Goal: Information Seeking & Learning: Learn about a topic

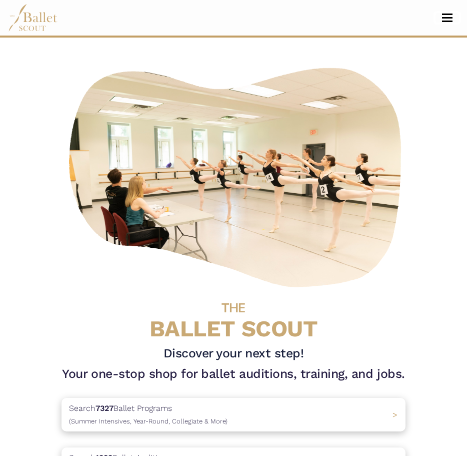
click at [452, 16] on button "Toggle navigation" at bounding box center [448, 18] width 24 height 10
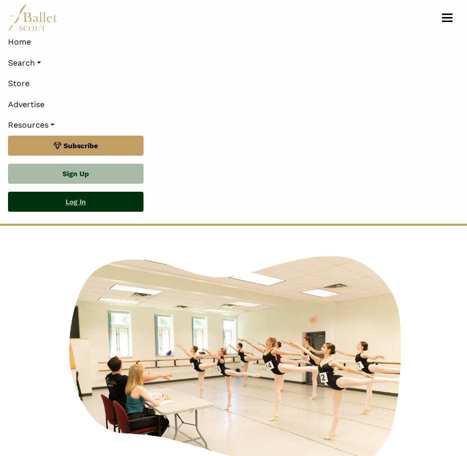
click at [83, 201] on link "Log In" at bounding box center [76, 202] width 136 height 20
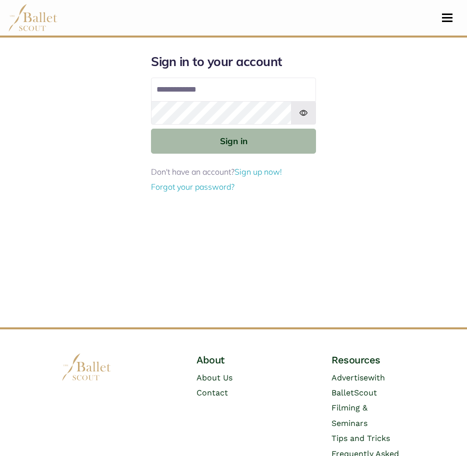
type input "**********"
click at [305, 114] on img at bounding box center [303, 113] width 25 height 24
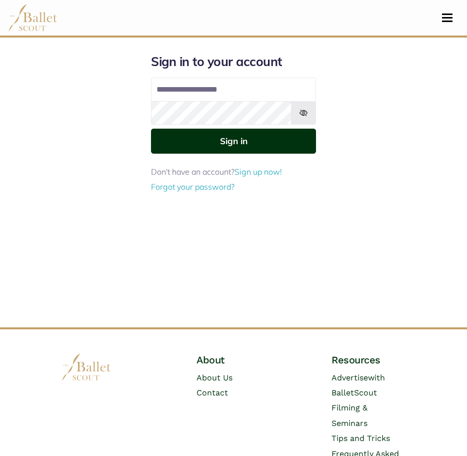
click at [284, 142] on button "Sign in" at bounding box center [233, 141] width 165 height 25
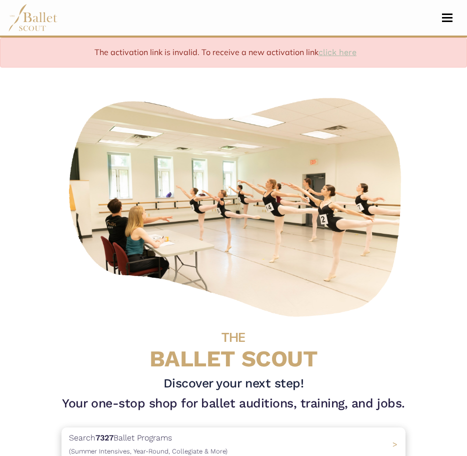
click at [340, 52] on link "click here" at bounding box center [338, 53] width 38 height 10
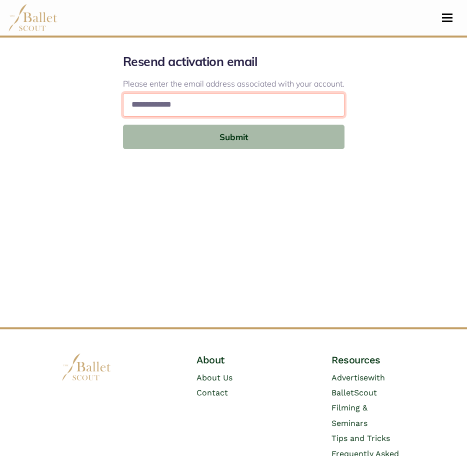
click at [257, 107] on input "email" at bounding box center [234, 105] width 222 height 24
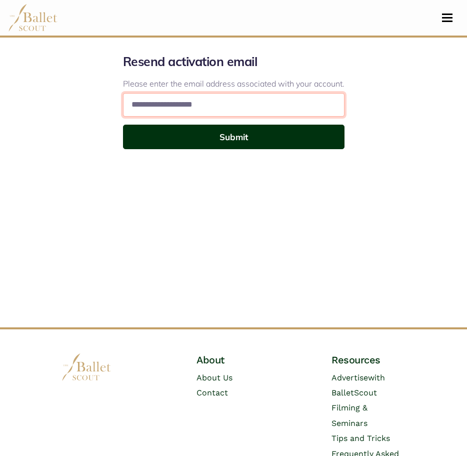
type input "**********"
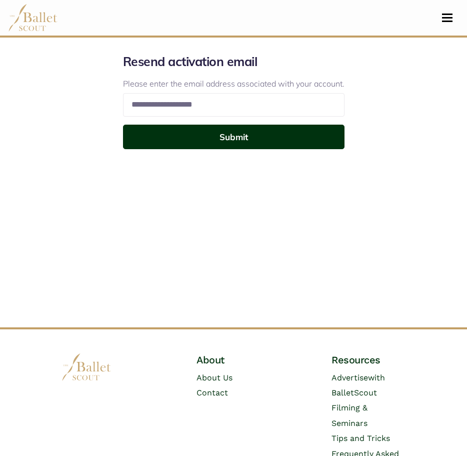
click at [273, 140] on button "Submit" at bounding box center [234, 137] width 222 height 25
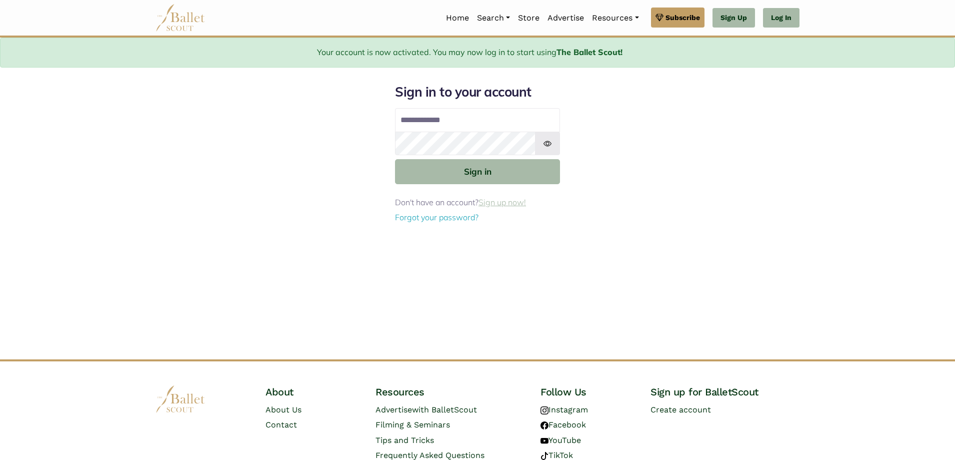
type input "**********"
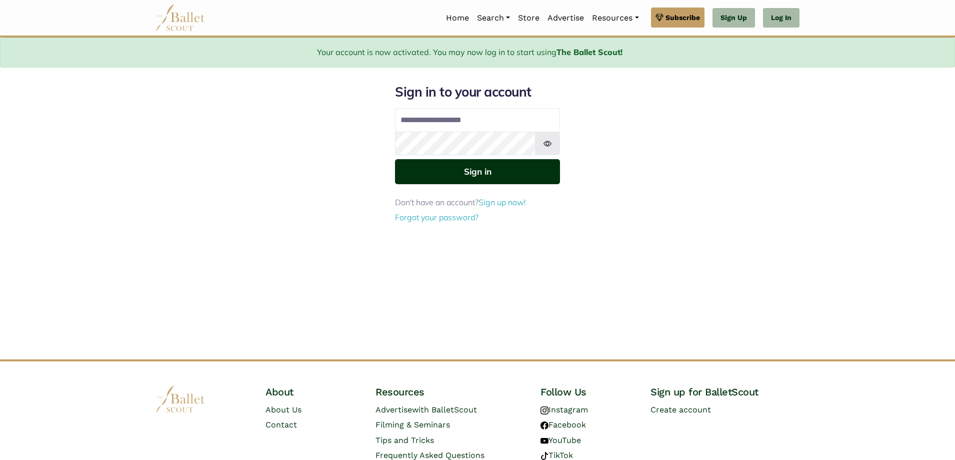
click at [490, 175] on button "Sign in" at bounding box center [477, 171] width 165 height 25
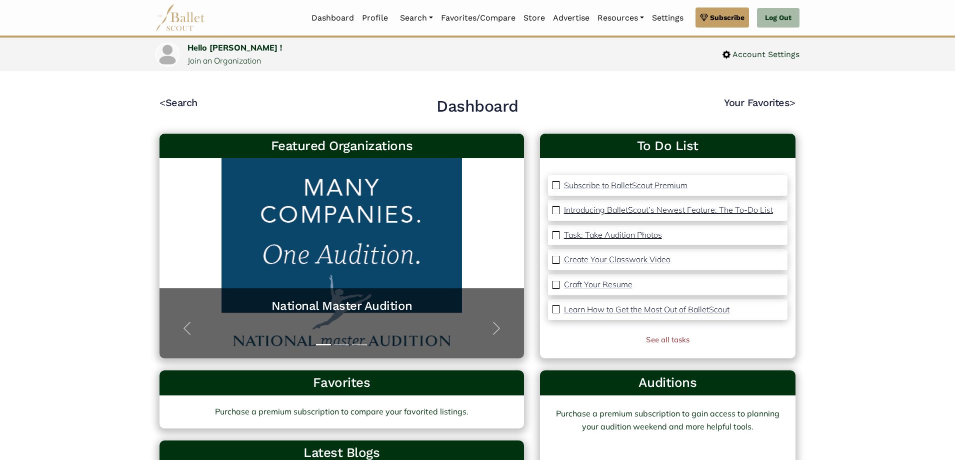
click at [572, 185] on p "Subscribe to BalletScout Premium" at bounding box center [626, 185] width 124 height 10
click at [670, 338] on link "See all tasks" at bounding box center [668, 340] width 44 height 10
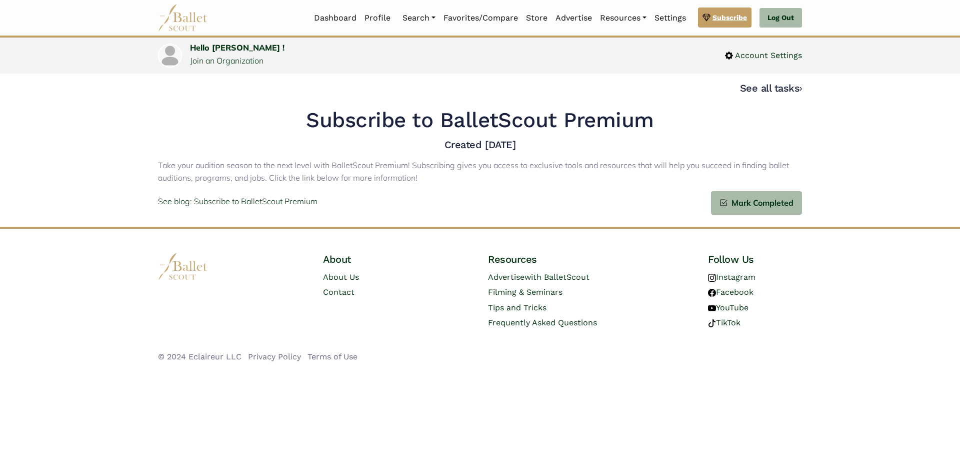
click at [712, 22] on link "Subscribe" at bounding box center [725, 18] width 54 height 20
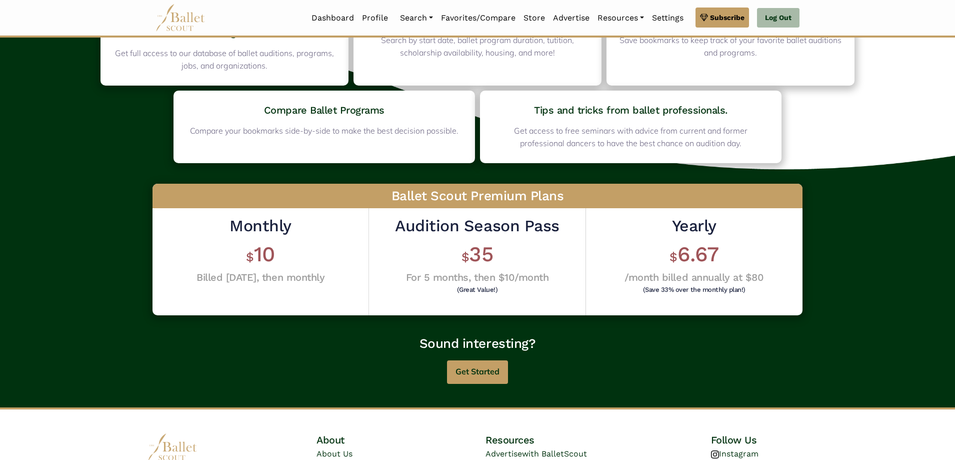
scroll to position [150, 0]
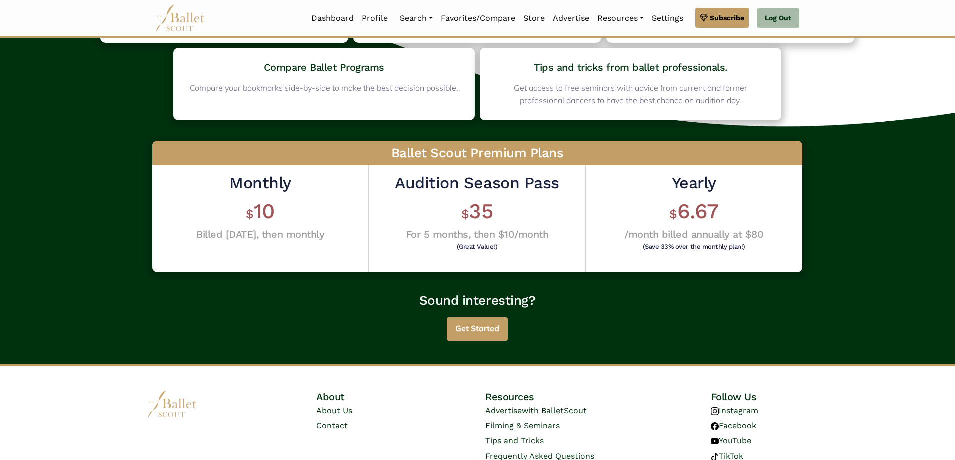
click at [465, 327] on button "Get Started" at bounding box center [477, 329] width 61 height 24
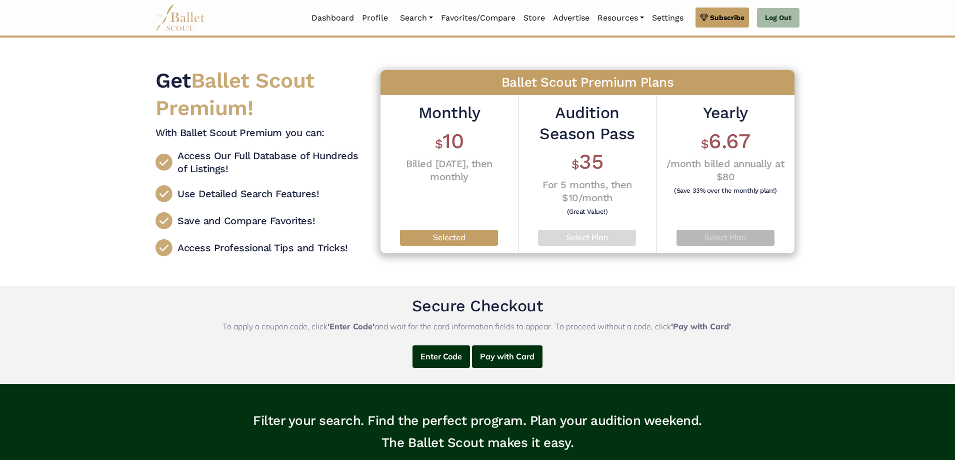
click at [742, 242] on p "Select Plan" at bounding box center [726, 237] width 83 height 13
click at [743, 240] on p "Selected" at bounding box center [726, 237] width 83 height 13
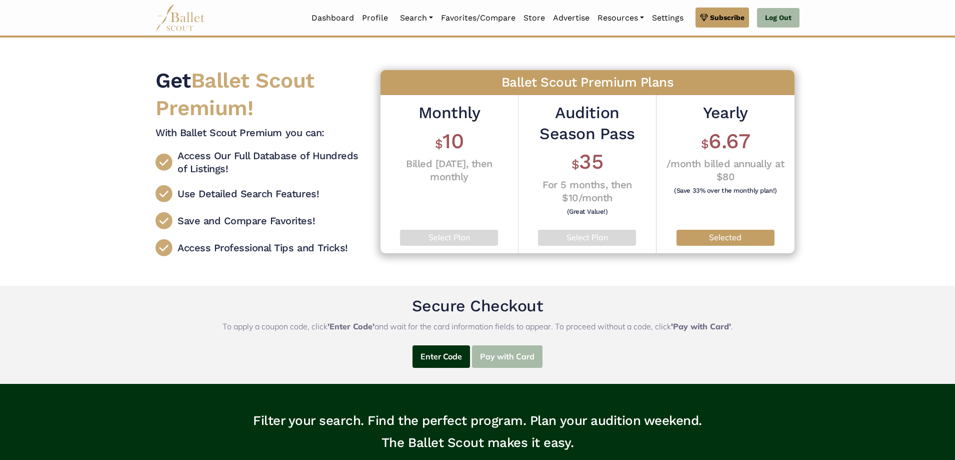
click at [522, 354] on button "Pay with Card" at bounding box center [507, 356] width 71 height 23
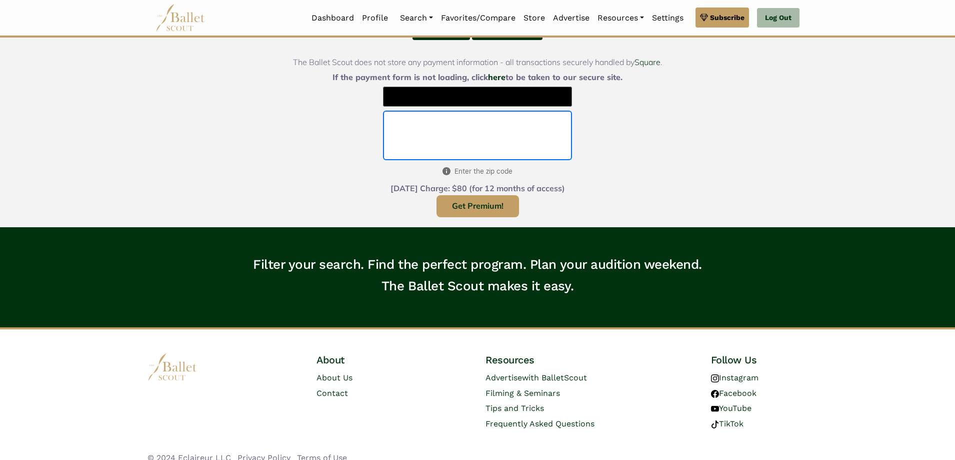
scroll to position [340, 0]
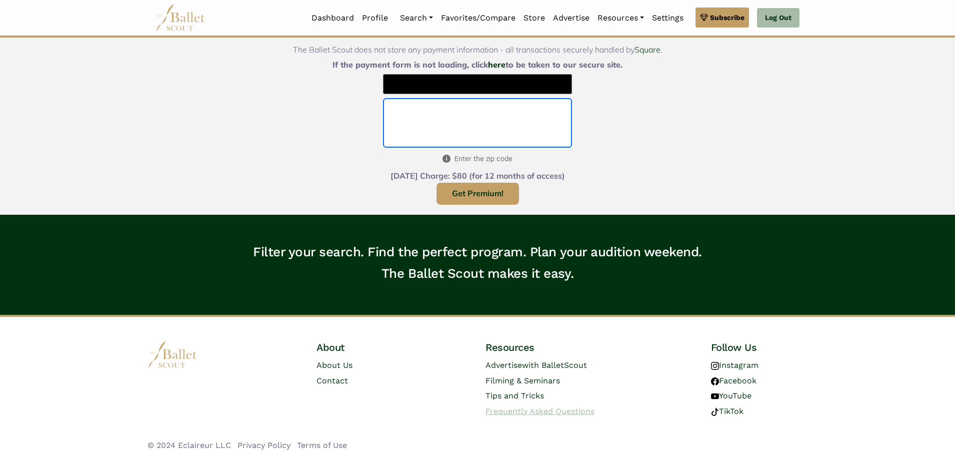
click at [563, 410] on span "Frequently Asked Questions" at bounding box center [540, 411] width 109 height 10
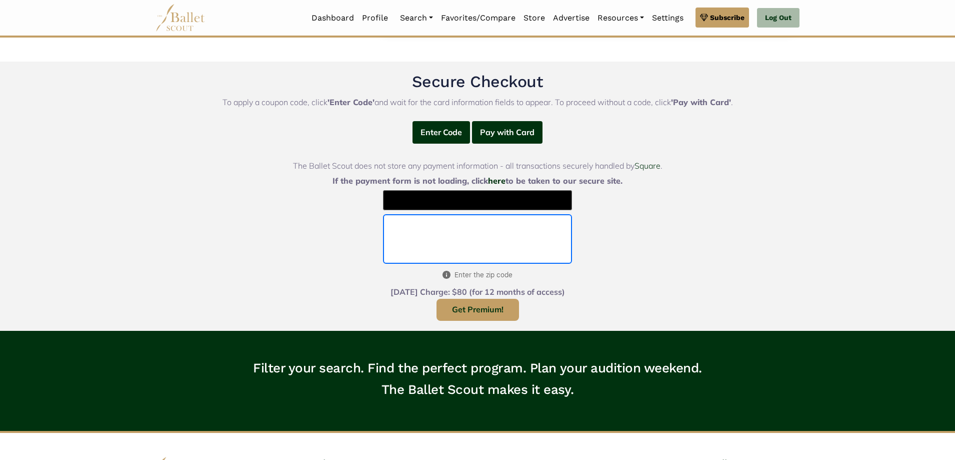
scroll to position [190, 0]
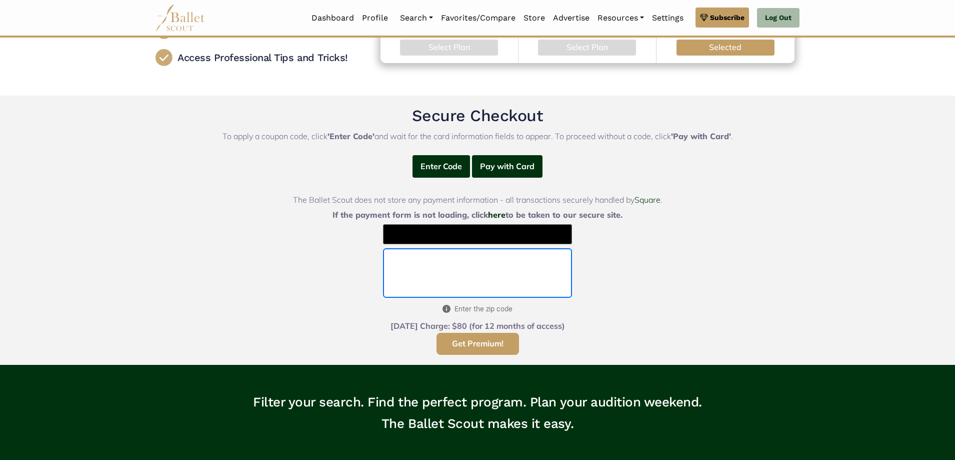
click at [488, 344] on button "Get Premium!" at bounding box center [478, 344] width 83 height 23
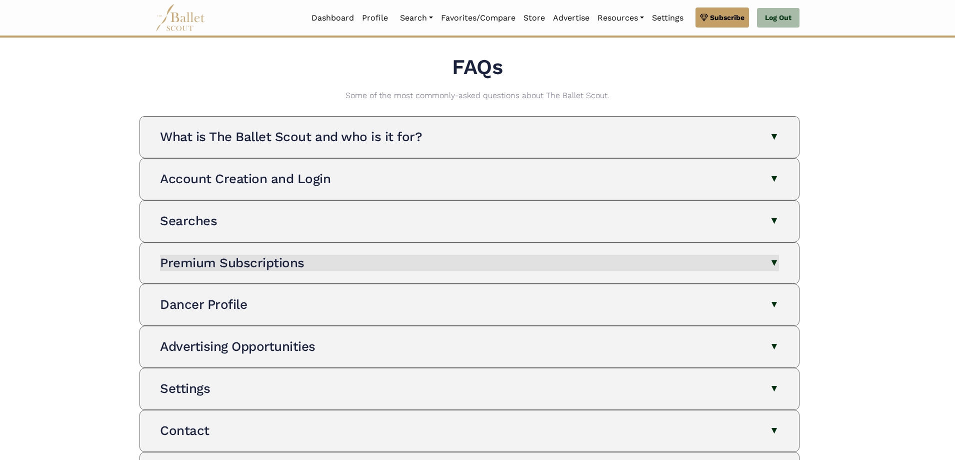
click at [634, 255] on button "Premium Subscriptions" at bounding box center [469, 263] width 619 height 17
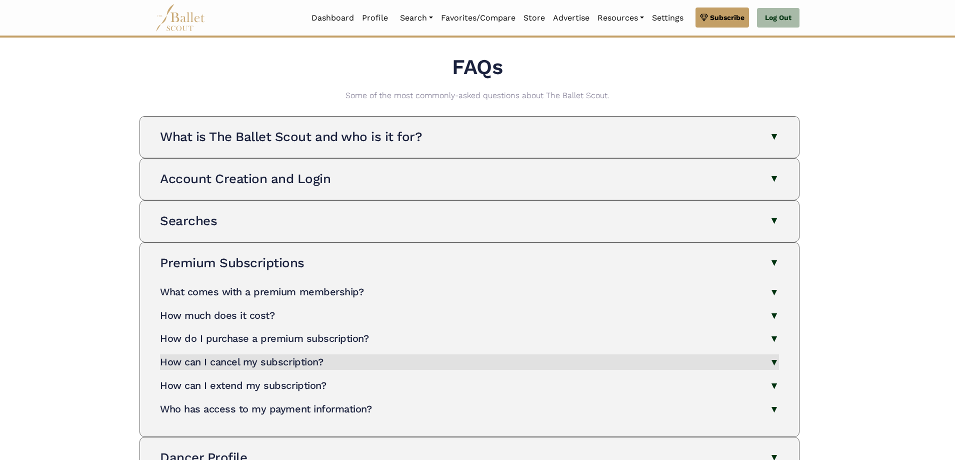
click at [521, 364] on button "How can I cancel my subscription?" at bounding box center [469, 362] width 619 height 16
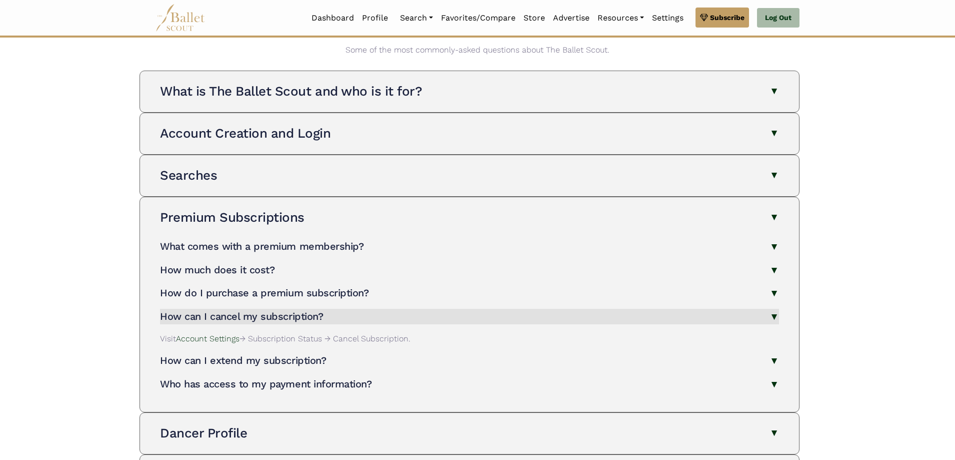
scroll to position [100, 0]
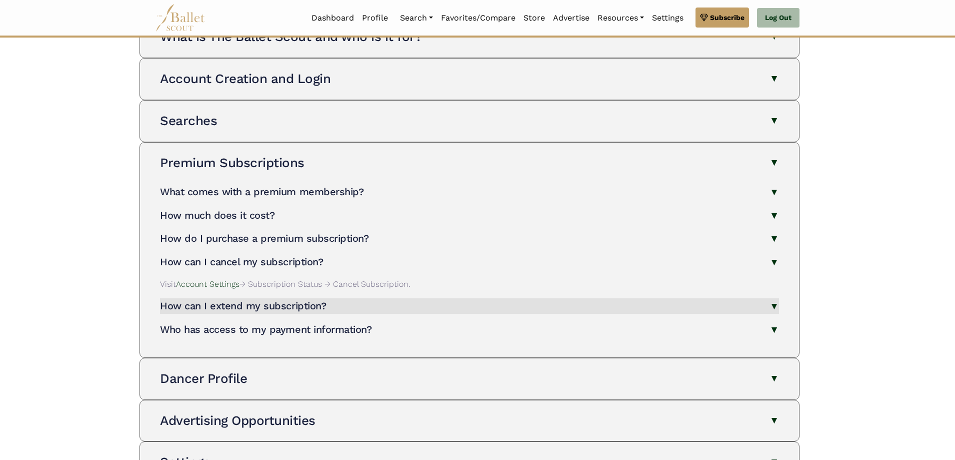
click at [408, 306] on button "How can I extend my subscription?" at bounding box center [469, 306] width 619 height 16
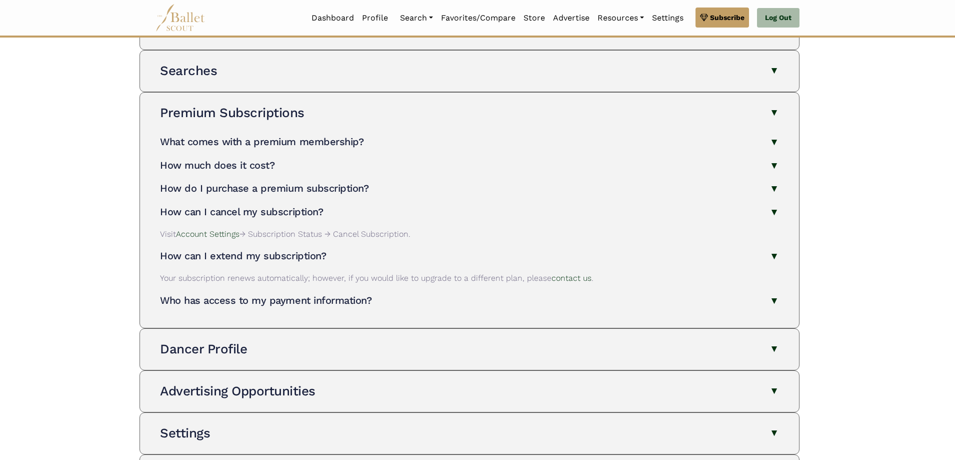
scroll to position [200, 0]
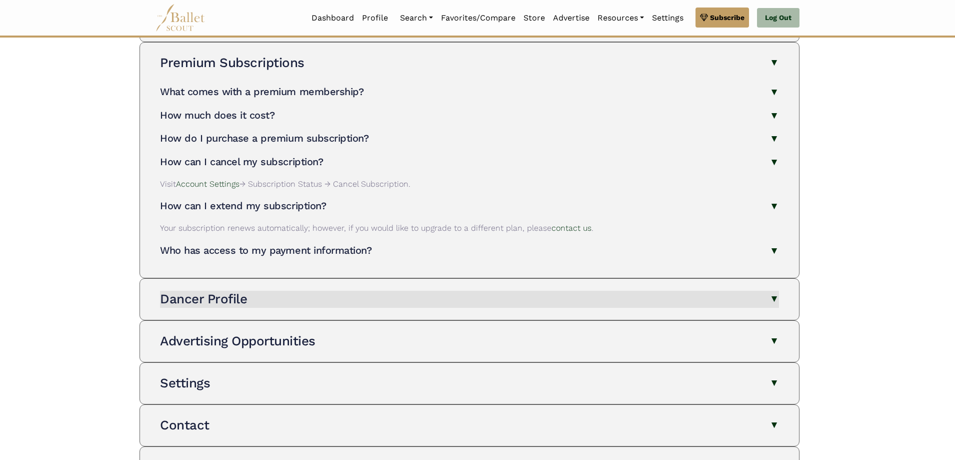
click at [517, 296] on button "Dancer Profile" at bounding box center [469, 299] width 619 height 17
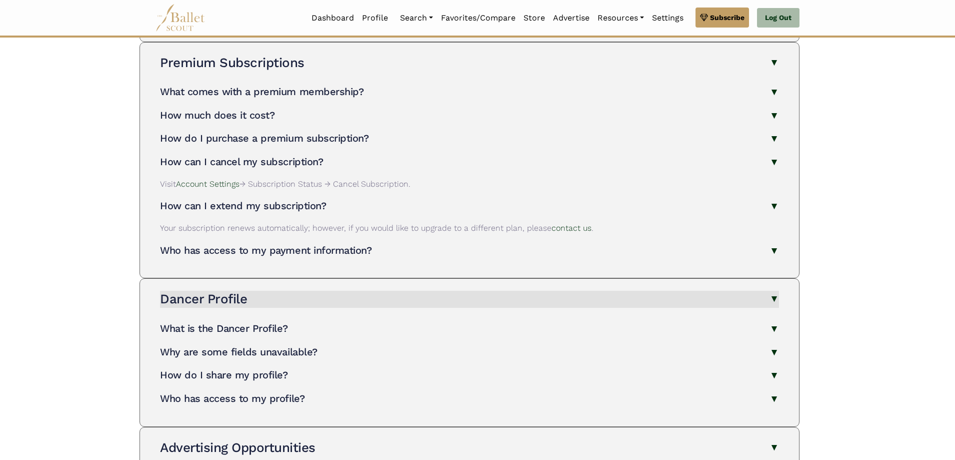
scroll to position [250, 0]
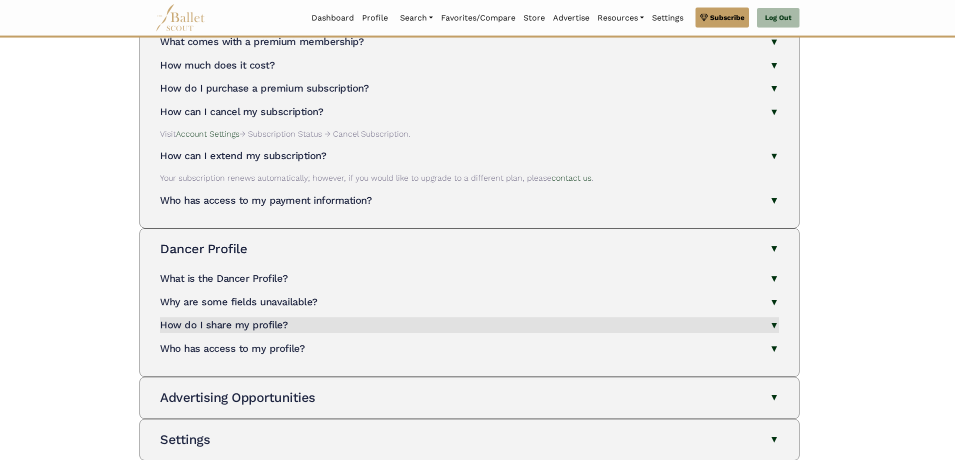
click at [514, 326] on button "How do I share my profile?" at bounding box center [469, 325] width 619 height 16
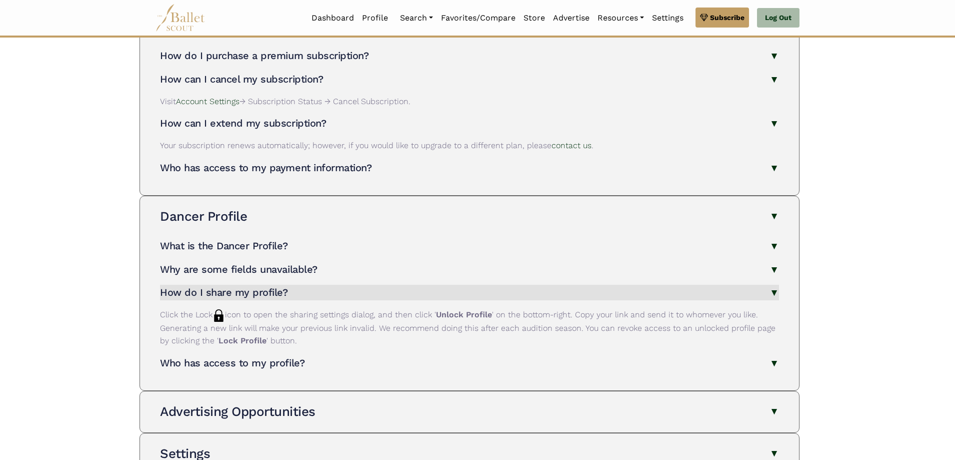
scroll to position [300, 0]
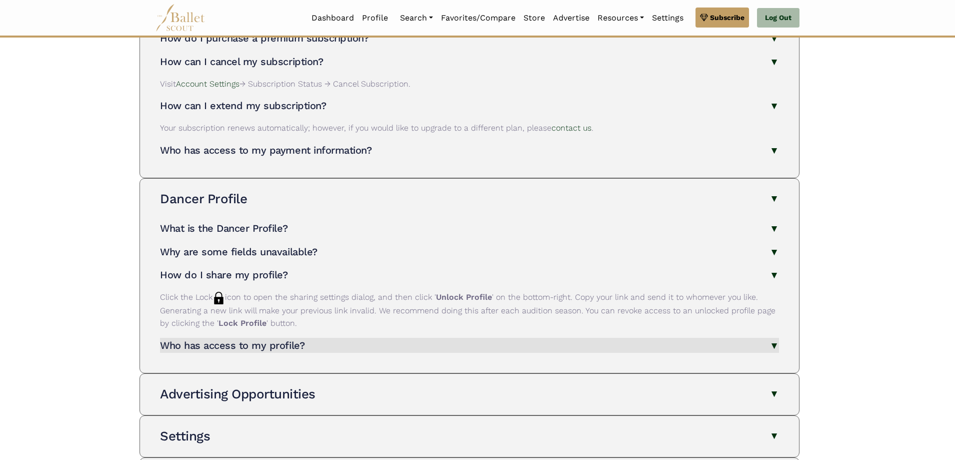
click at [514, 341] on button "Who has access to my profile?" at bounding box center [469, 346] width 619 height 16
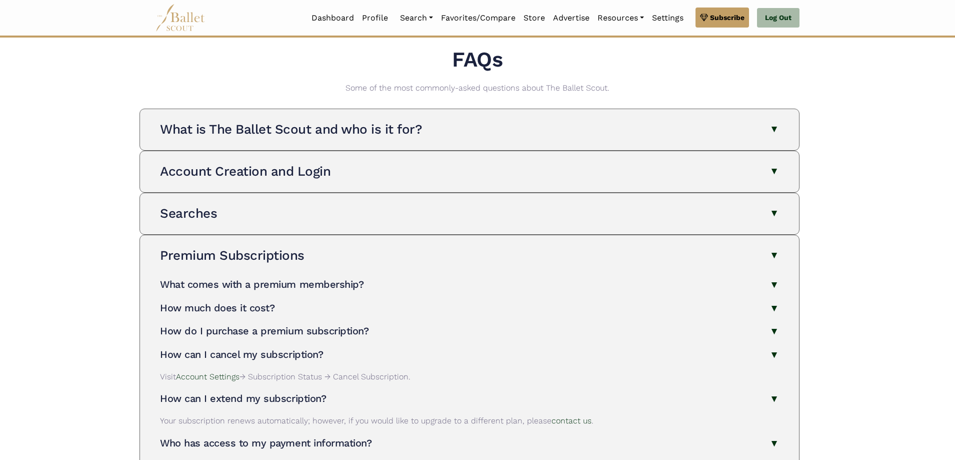
scroll to position [0, 0]
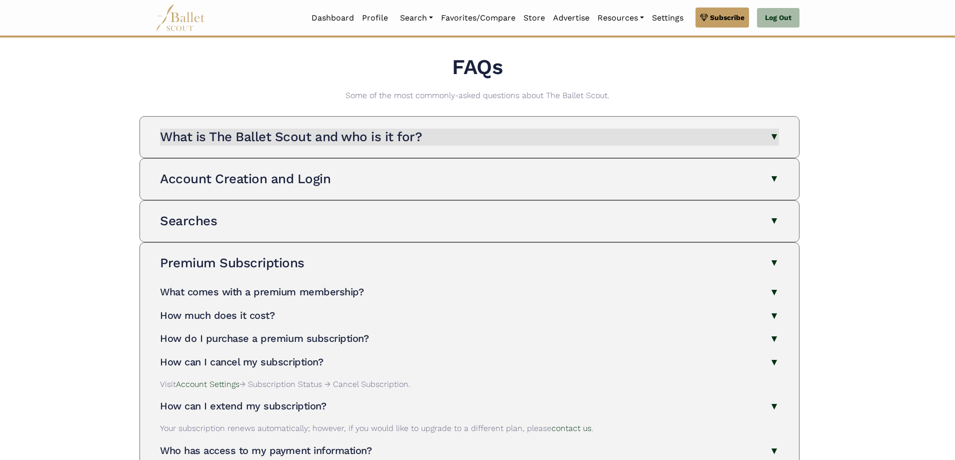
click at [585, 145] on button "What is The Ballet Scout and who is it for?" at bounding box center [469, 137] width 619 height 17
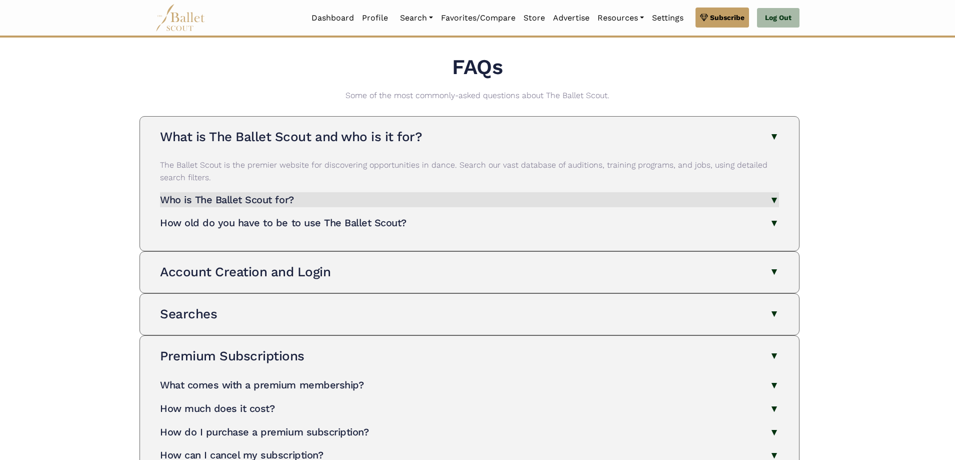
click at [612, 201] on button "Who is The Ballet Scout for?" at bounding box center [469, 200] width 619 height 16
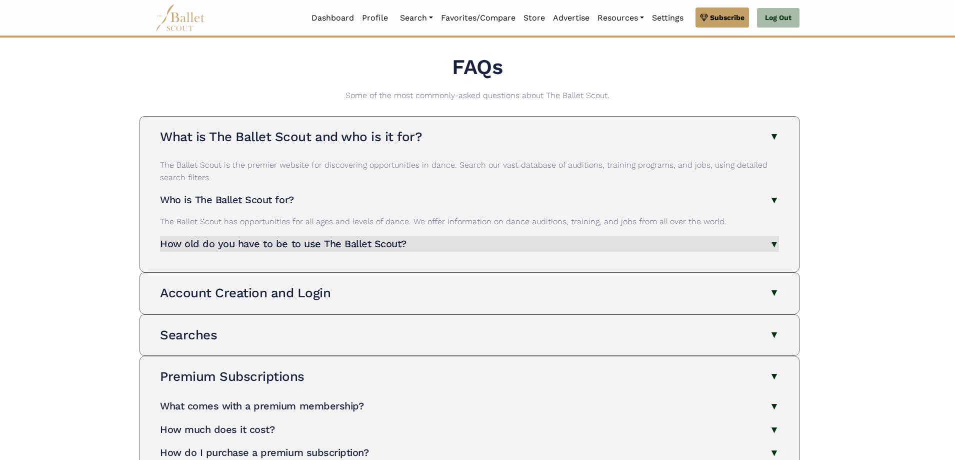
click at [631, 249] on button "How old do you have to be to use The Ballet Scout?" at bounding box center [469, 244] width 619 height 16
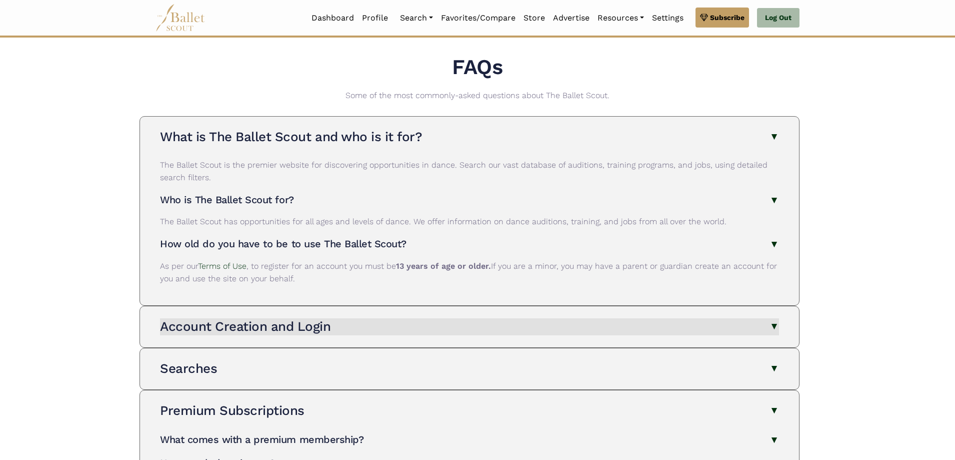
click at [633, 332] on button "Account Creation and Login" at bounding box center [469, 326] width 619 height 17
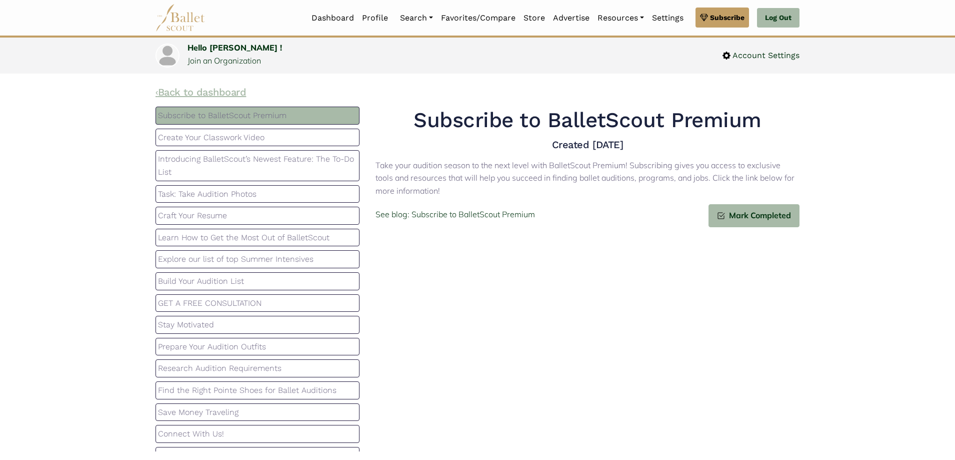
click at [186, 91] on link "‹ Back to dashboard" at bounding box center [201, 92] width 91 height 12
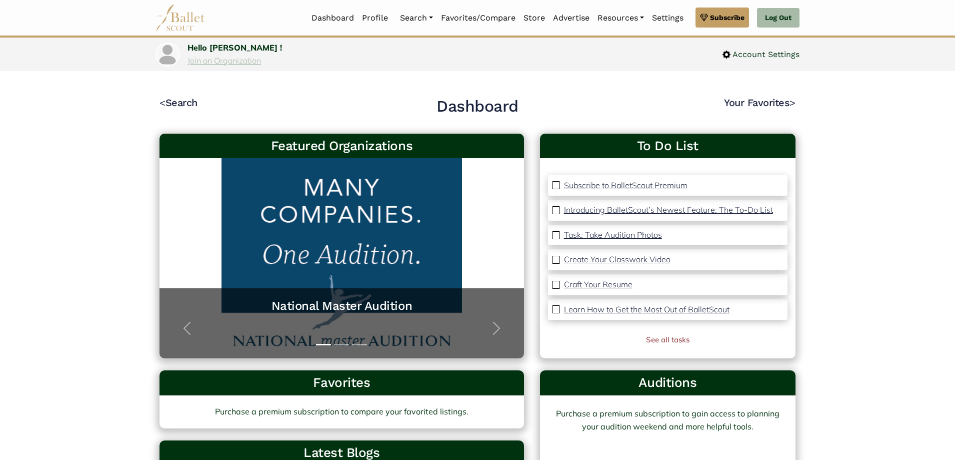
click at [238, 59] on link "Join an Organization" at bounding box center [225, 61] width 74 height 10
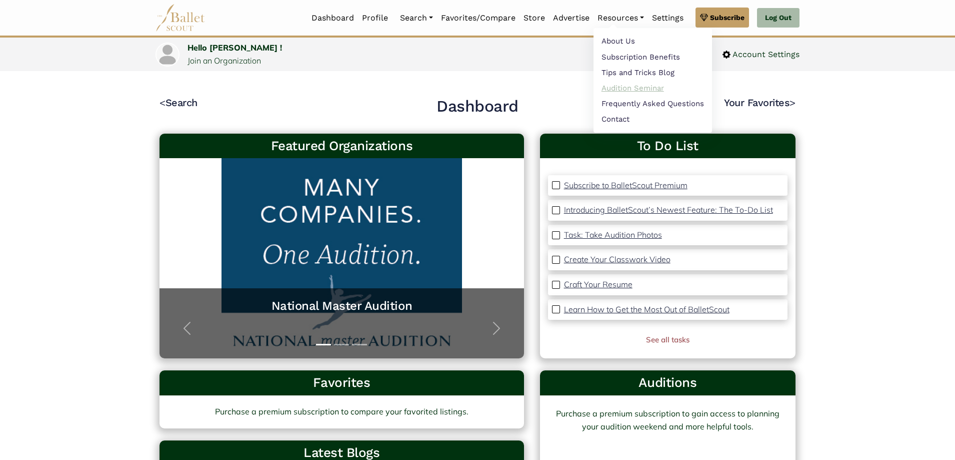
click at [622, 87] on link "Audition Seminar" at bounding box center [653, 88] width 119 height 16
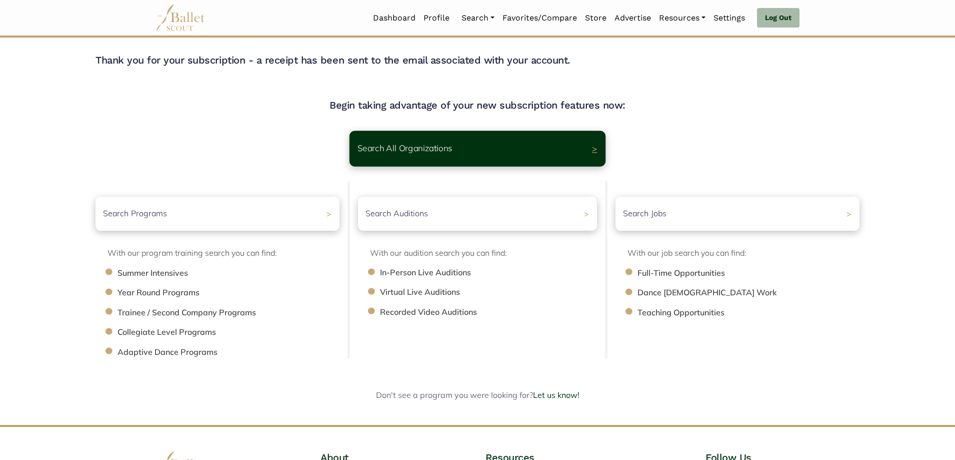
click at [522, 148] on div "Search All Organizations >" at bounding box center [478, 149] width 256 height 36
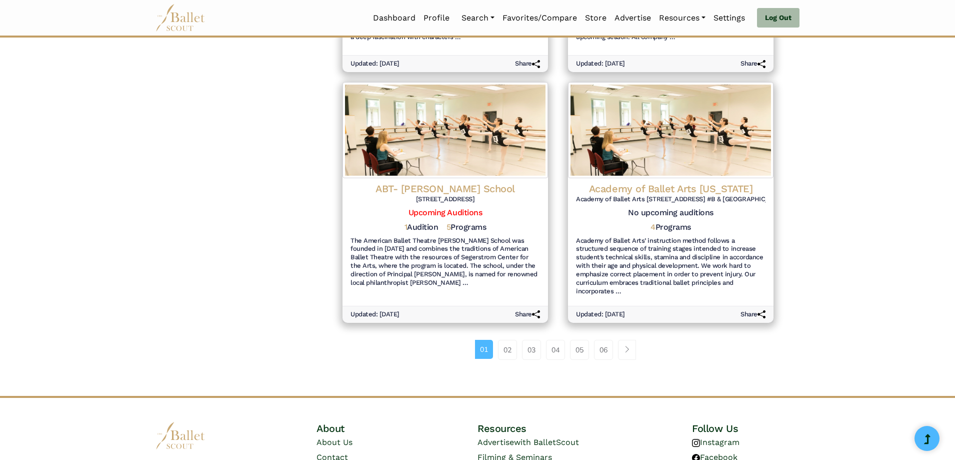
scroll to position [1100, 0]
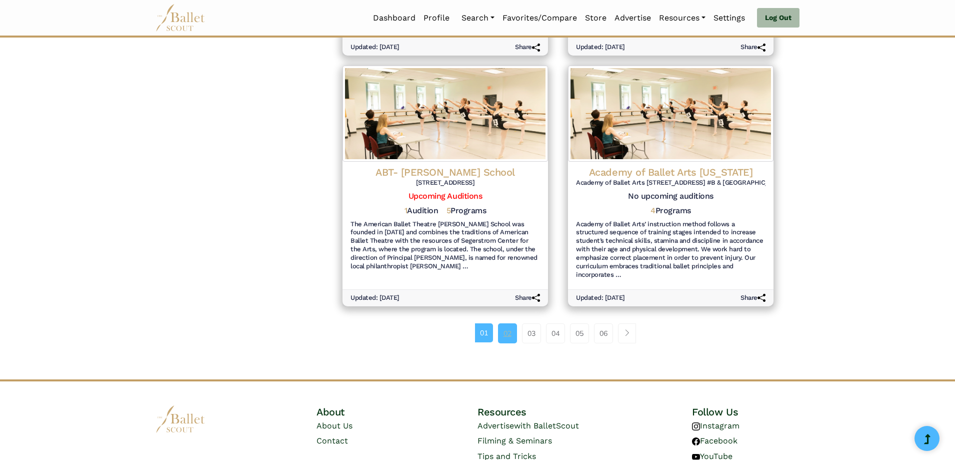
click at [506, 324] on link "02" at bounding box center [507, 333] width 19 height 20
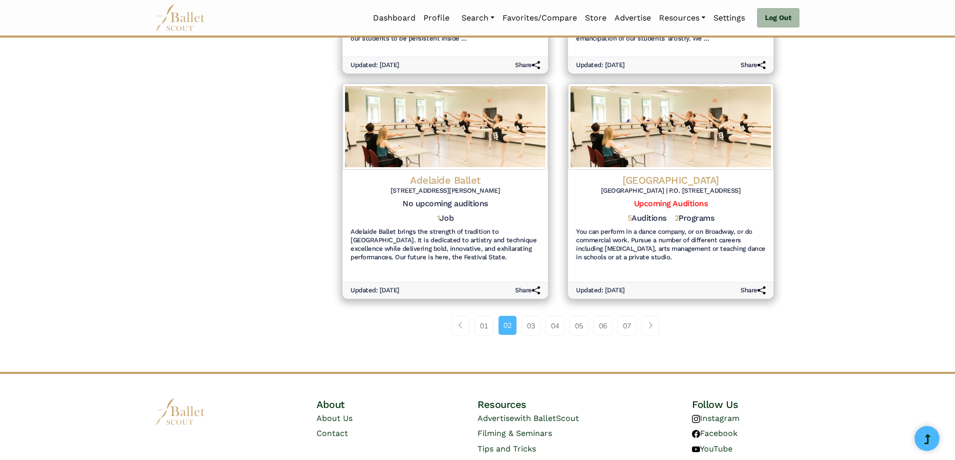
scroll to position [1100, 0]
click at [533, 315] on link "03" at bounding box center [531, 325] width 19 height 20
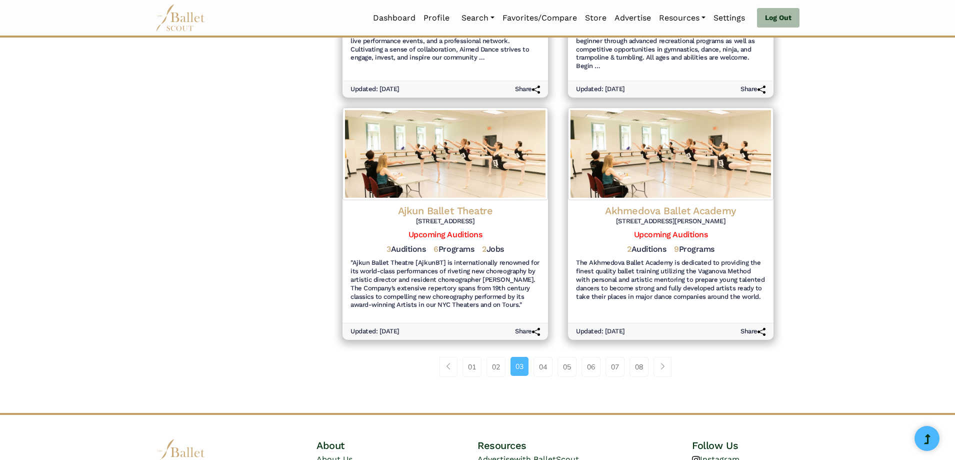
scroll to position [1050, 0]
click at [542, 358] on link "04" at bounding box center [543, 366] width 19 height 20
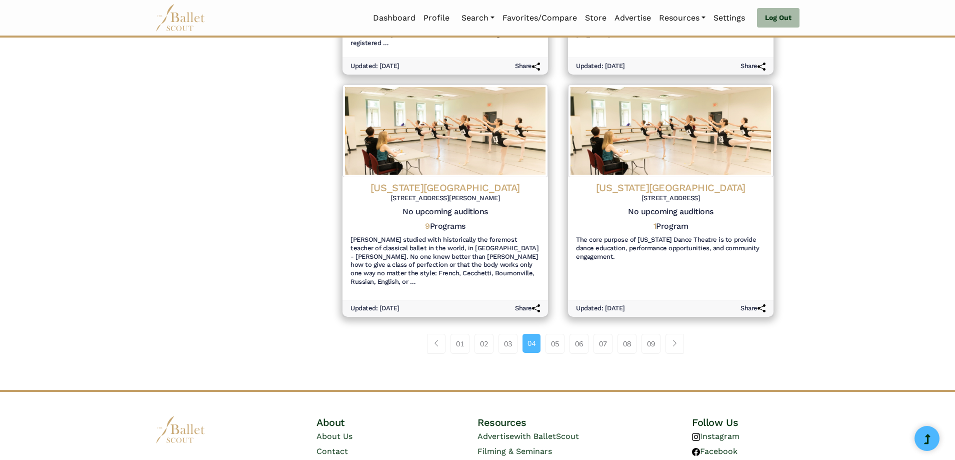
scroll to position [1100, 0]
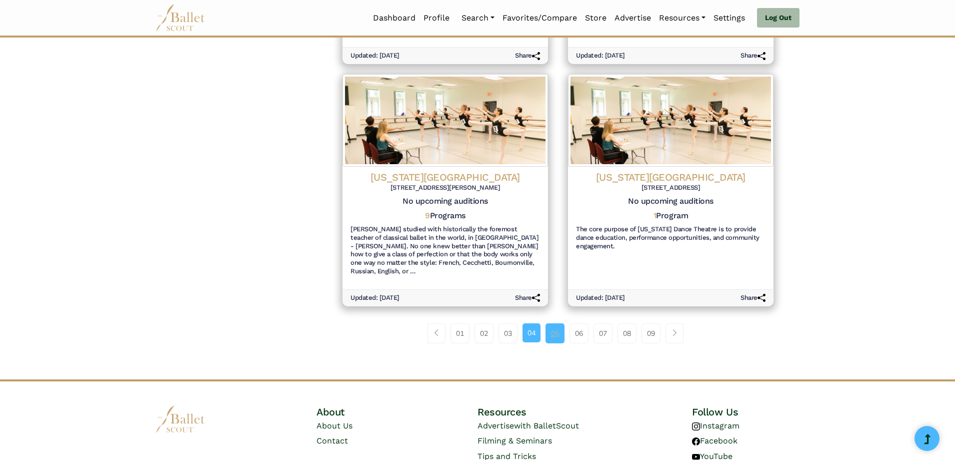
click at [553, 323] on link "05" at bounding box center [555, 333] width 19 height 20
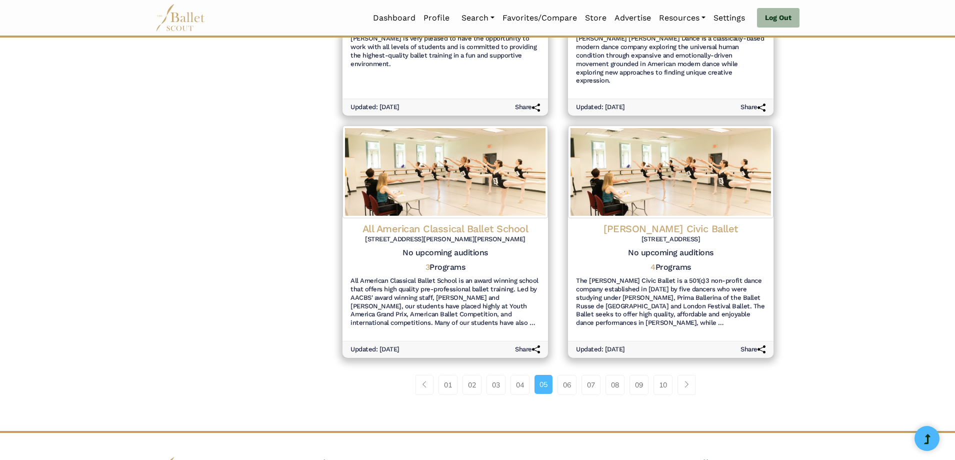
scroll to position [1050, 0]
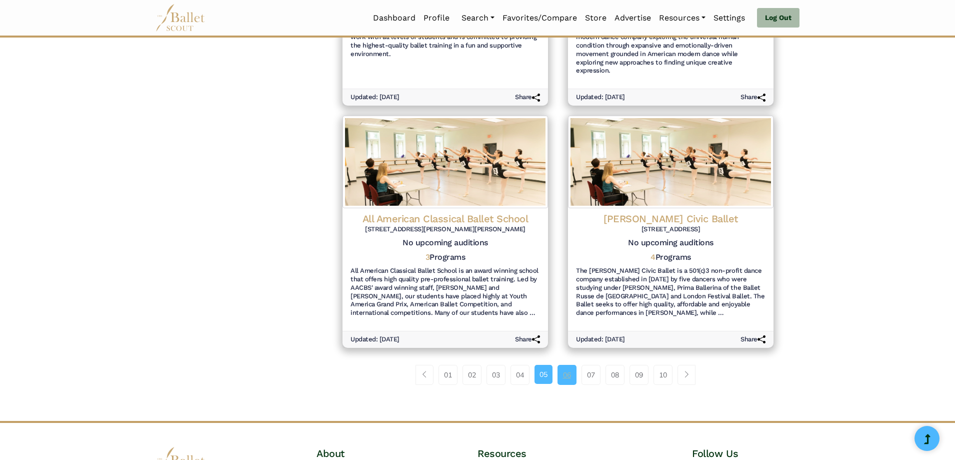
click at [565, 365] on link "06" at bounding box center [567, 375] width 19 height 20
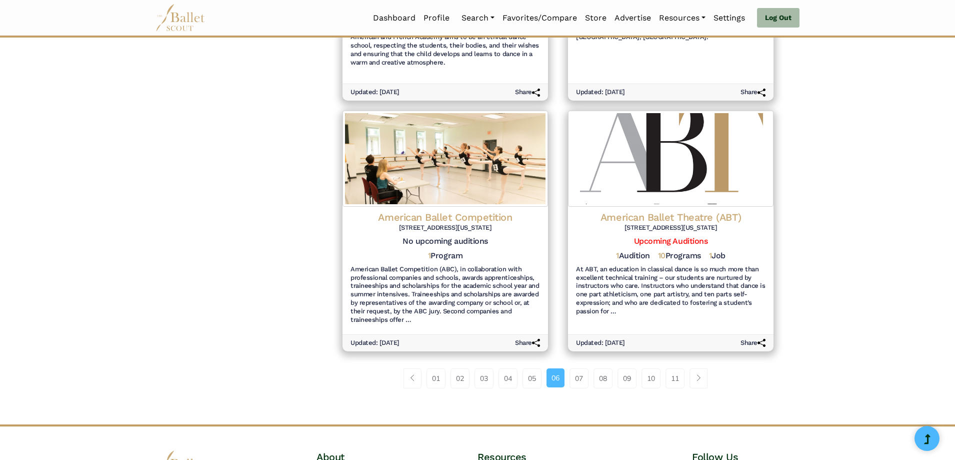
scroll to position [1050, 0]
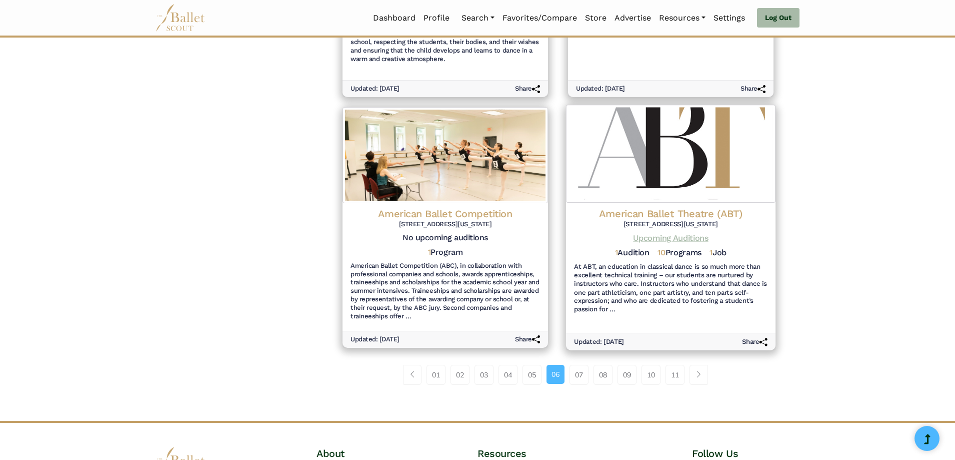
click at [658, 233] on link "Upcoming Auditions" at bounding box center [670, 238] width 75 height 10
click at [586, 367] on link "07" at bounding box center [579, 375] width 19 height 20
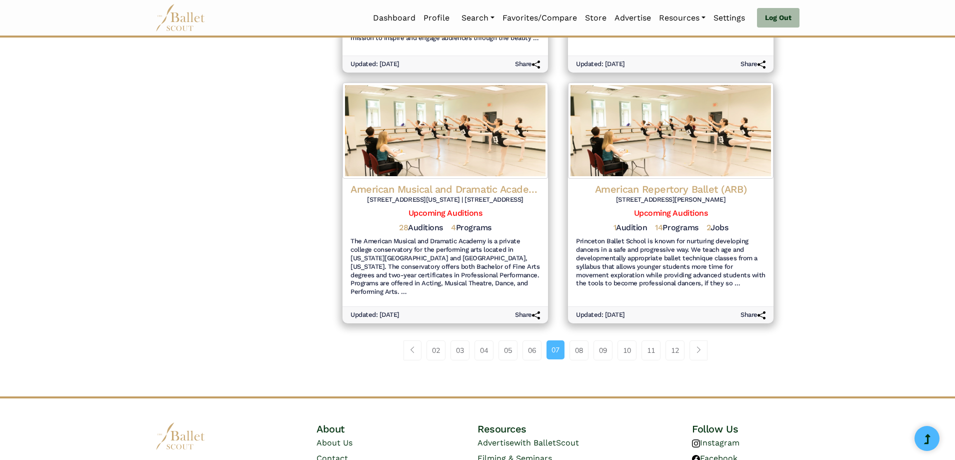
scroll to position [1050, 0]
click at [578, 340] on link "08" at bounding box center [579, 349] width 19 height 20
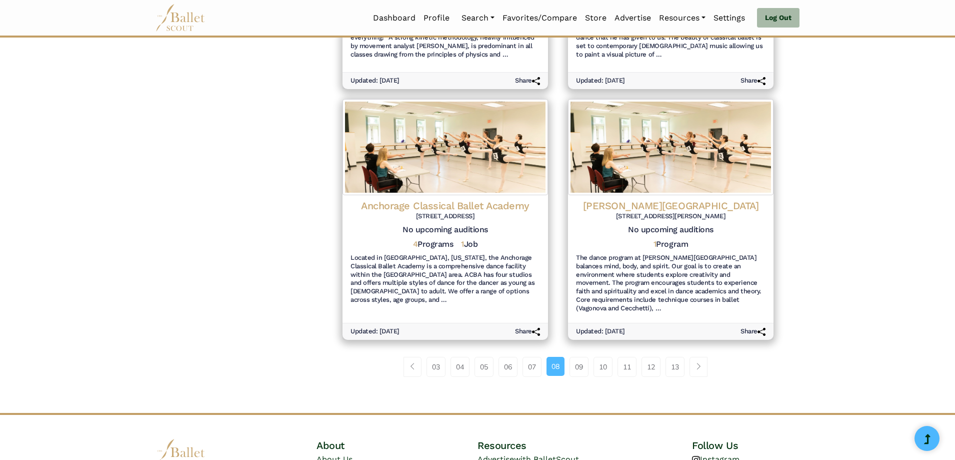
scroll to position [1050, 0]
click at [580, 356] on link "09" at bounding box center [579, 366] width 19 height 20
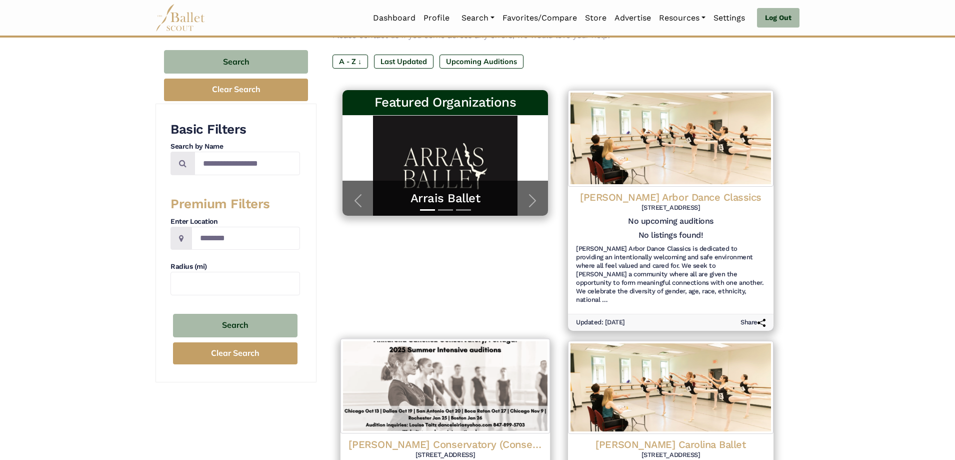
scroll to position [100, 0]
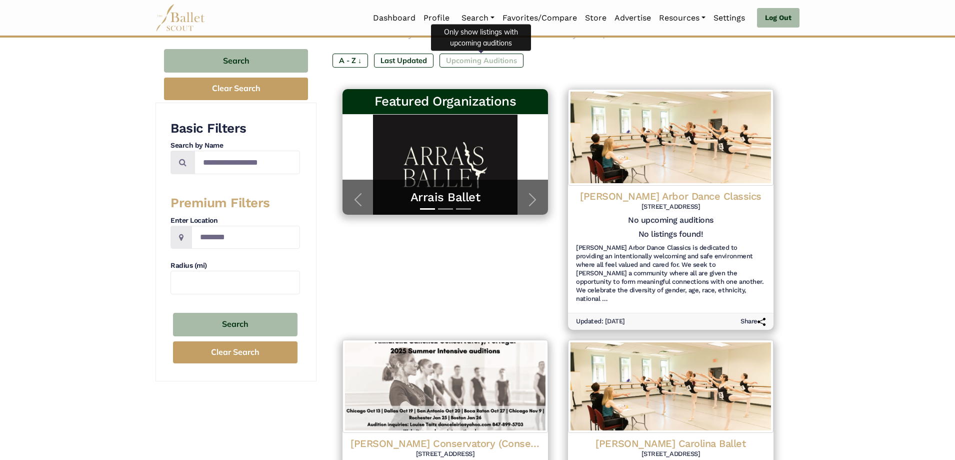
click at [458, 61] on label "Upcoming Auditions" at bounding box center [482, 61] width 84 height 14
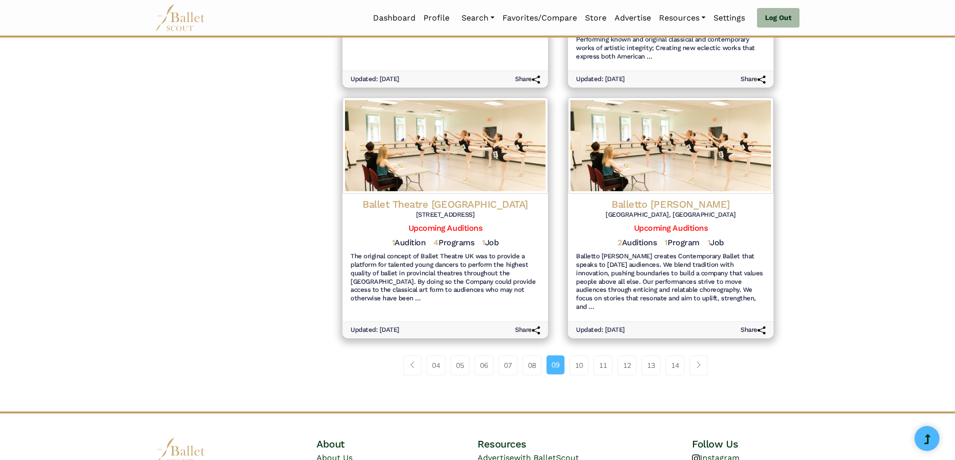
scroll to position [1050, 0]
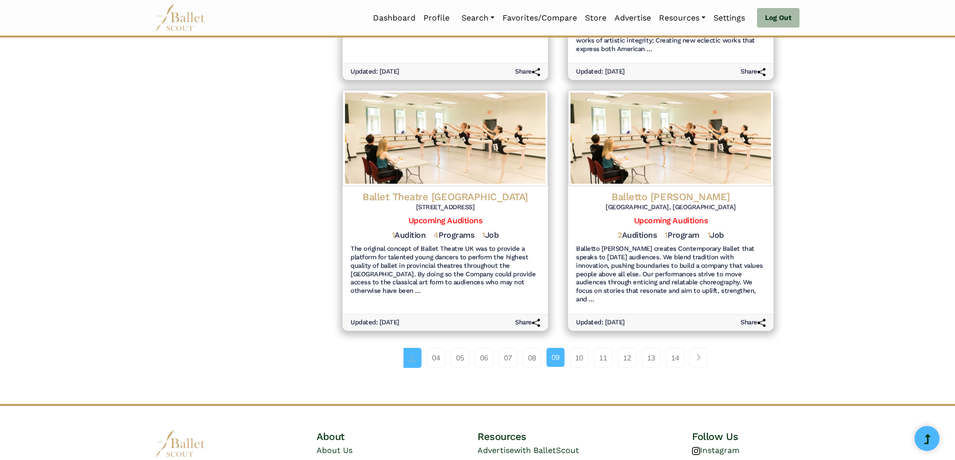
click at [414, 354] on span "Page navigation example" at bounding box center [412, 357] width 7 height 7
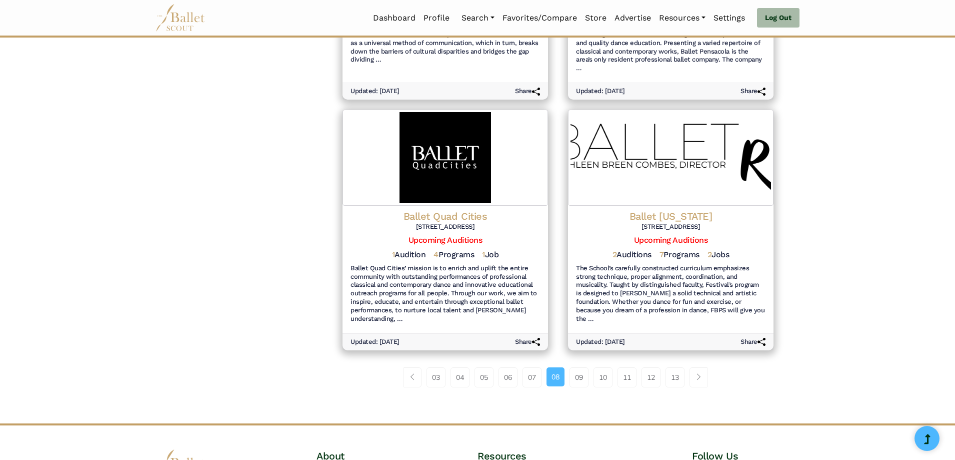
scroll to position [1050, 0]
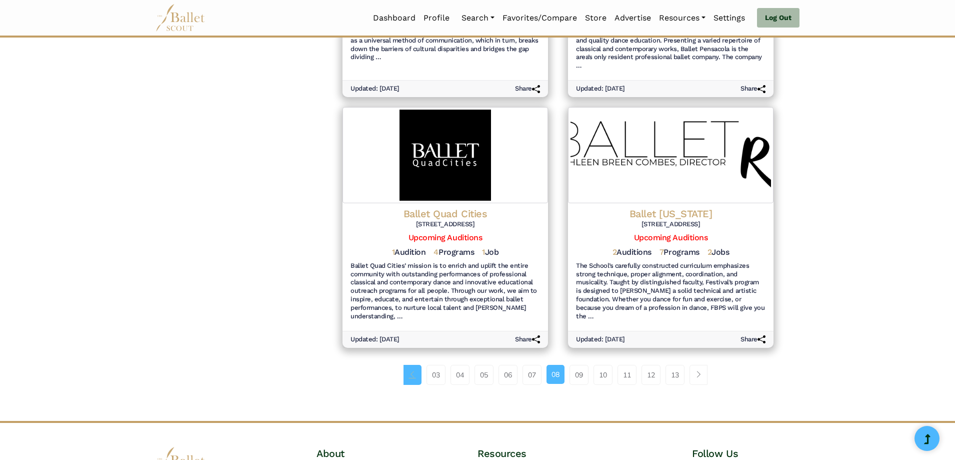
click at [413, 371] on span "Page navigation example" at bounding box center [412, 374] width 7 height 7
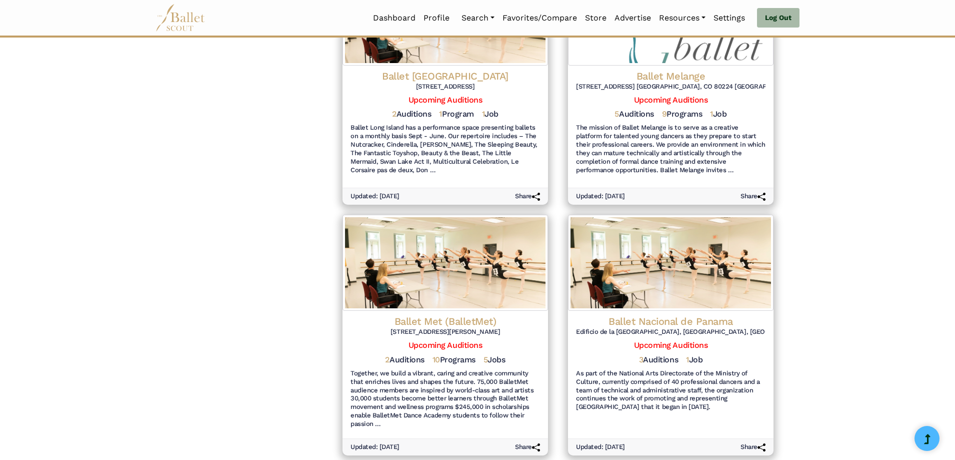
scroll to position [1135, 0]
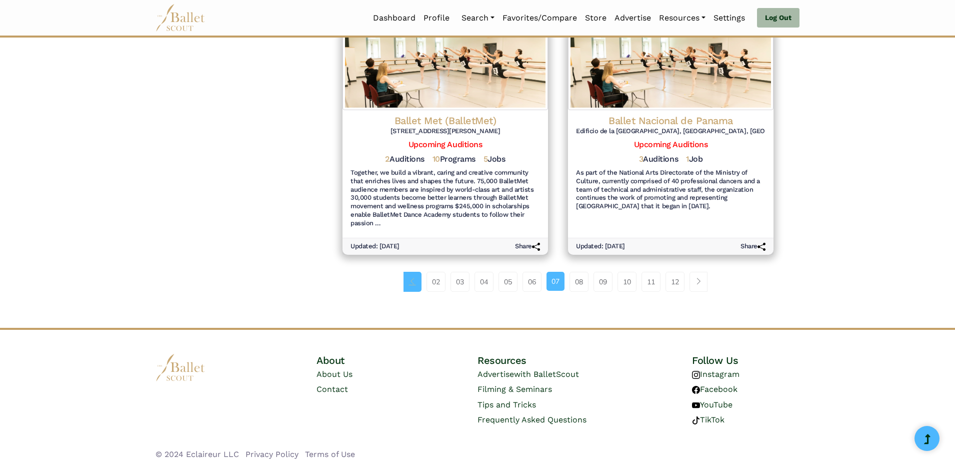
click at [415, 275] on link "Page navigation example" at bounding box center [413, 282] width 18 height 20
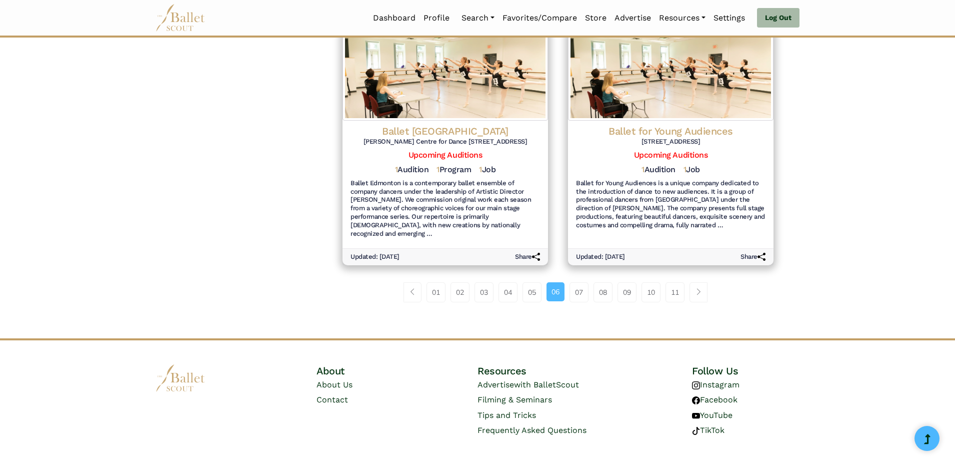
scroll to position [1135, 0]
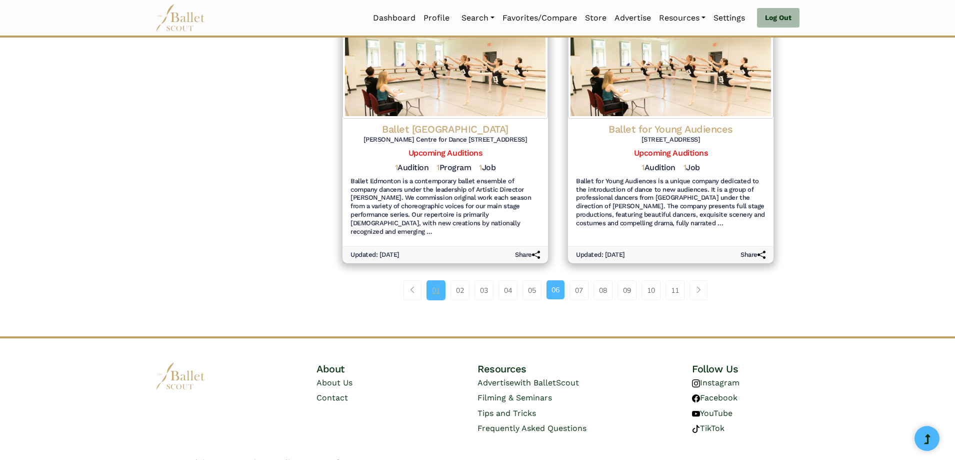
click at [439, 280] on link "01" at bounding box center [436, 290] width 19 height 20
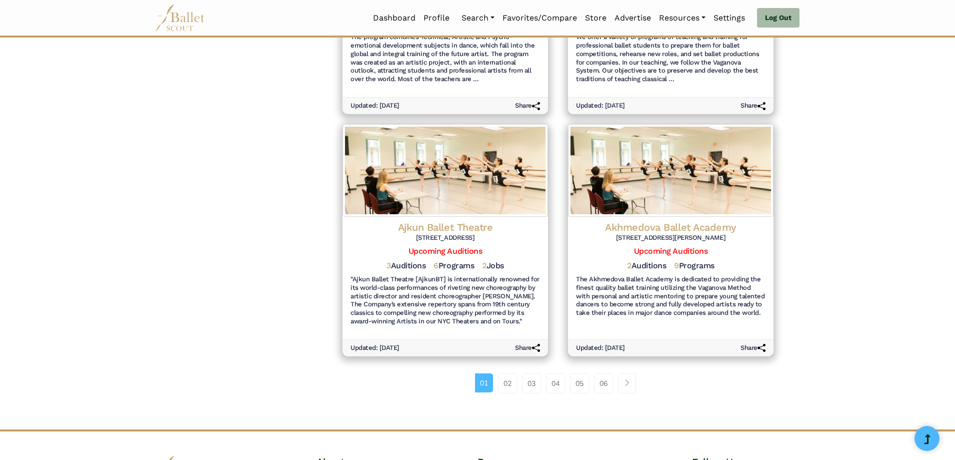
scroll to position [1100, 0]
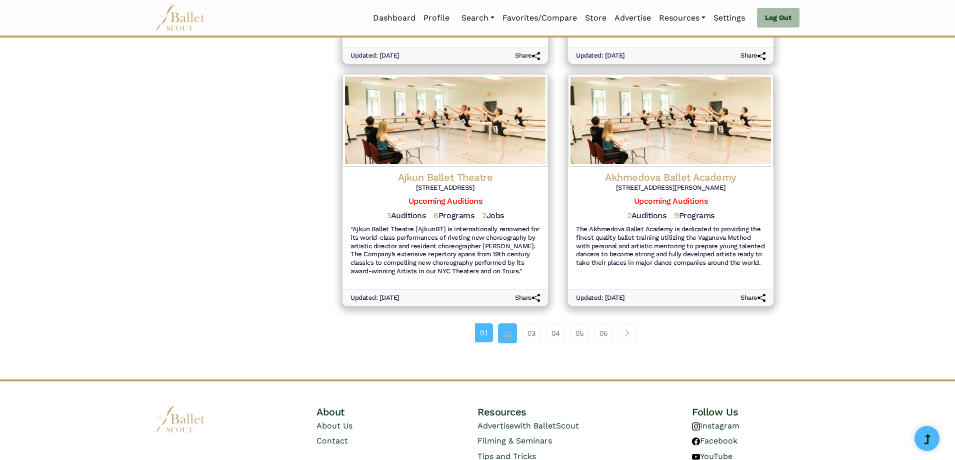
click at [509, 328] on link "02" at bounding box center [507, 333] width 19 height 20
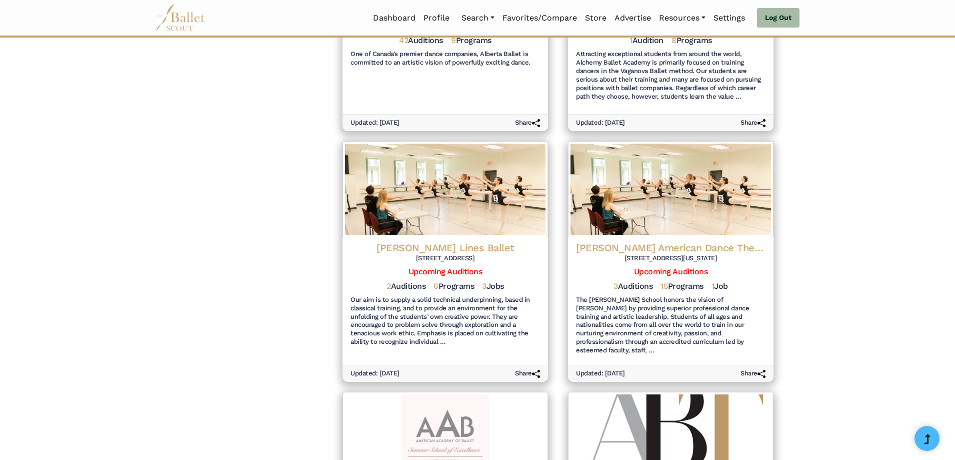
scroll to position [800, 0]
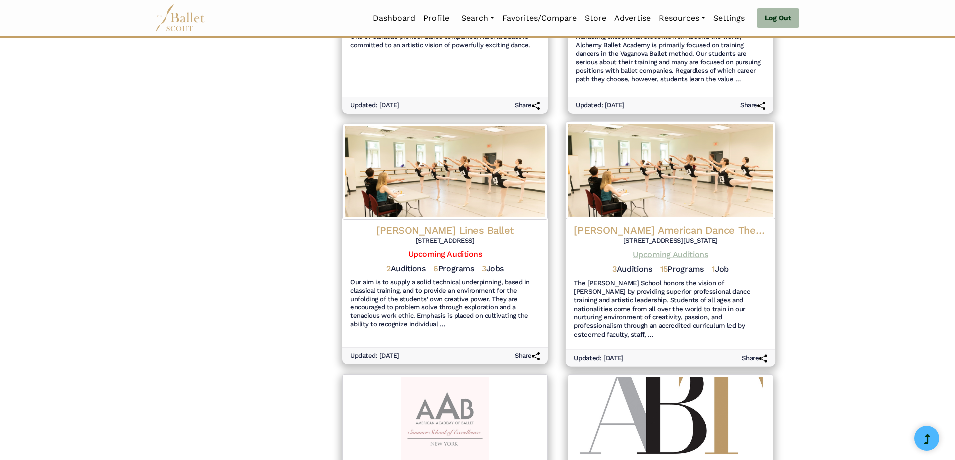
click at [649, 251] on link "Upcoming Auditions" at bounding box center [670, 254] width 75 height 10
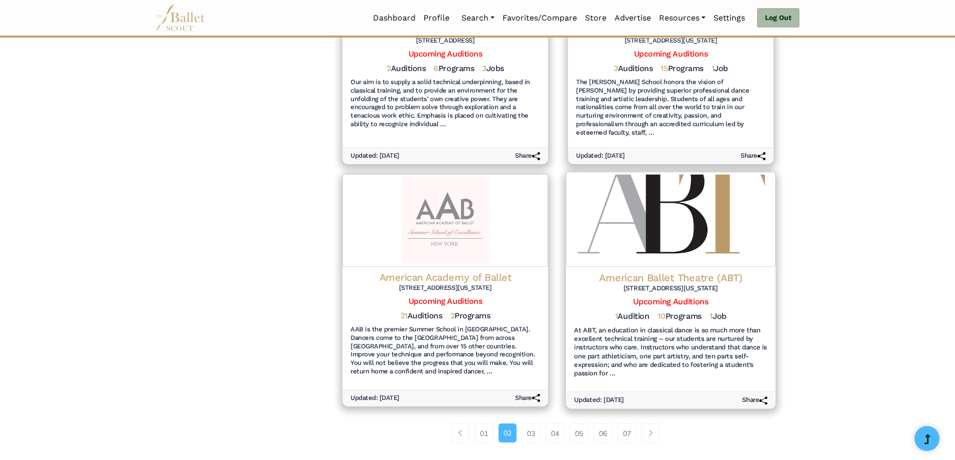
scroll to position [1050, 0]
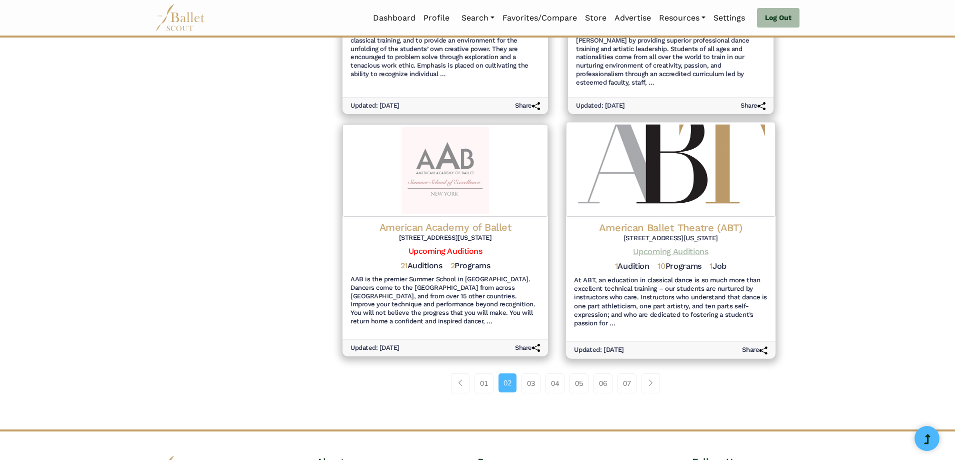
click at [673, 246] on link "Upcoming Auditions" at bounding box center [670, 251] width 75 height 10
click at [528, 373] on link "03" at bounding box center [531, 383] width 19 height 20
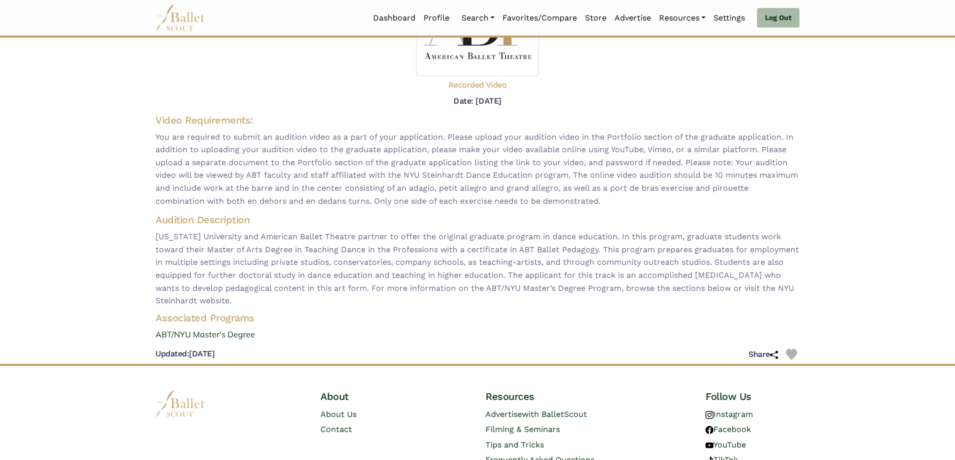
scroll to position [181, 0]
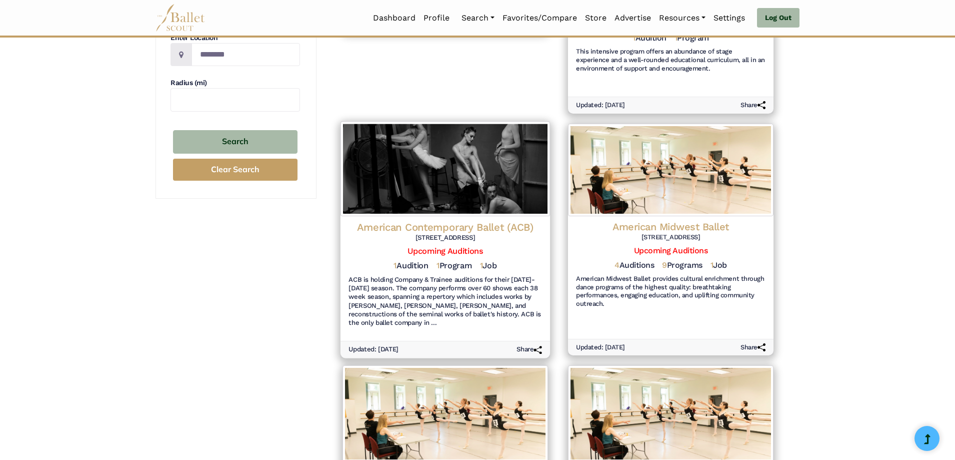
scroll to position [300, 0]
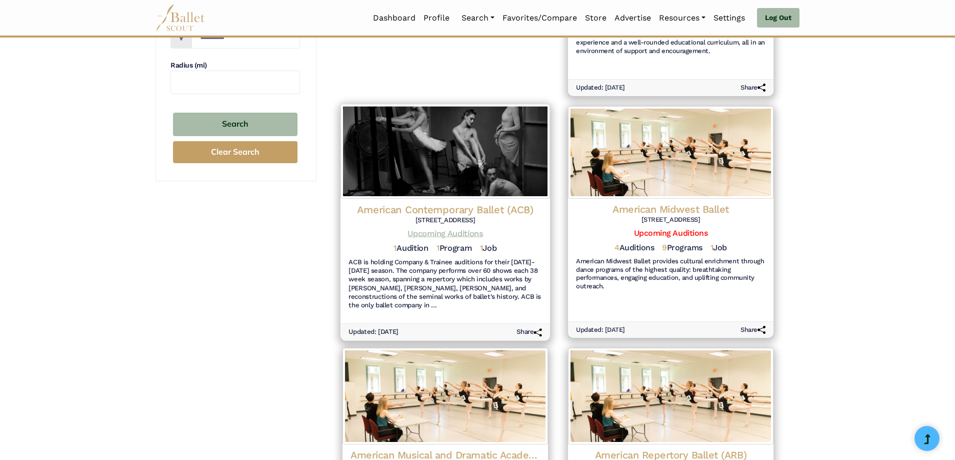
click at [442, 233] on link "Upcoming Auditions" at bounding box center [445, 233] width 75 height 10
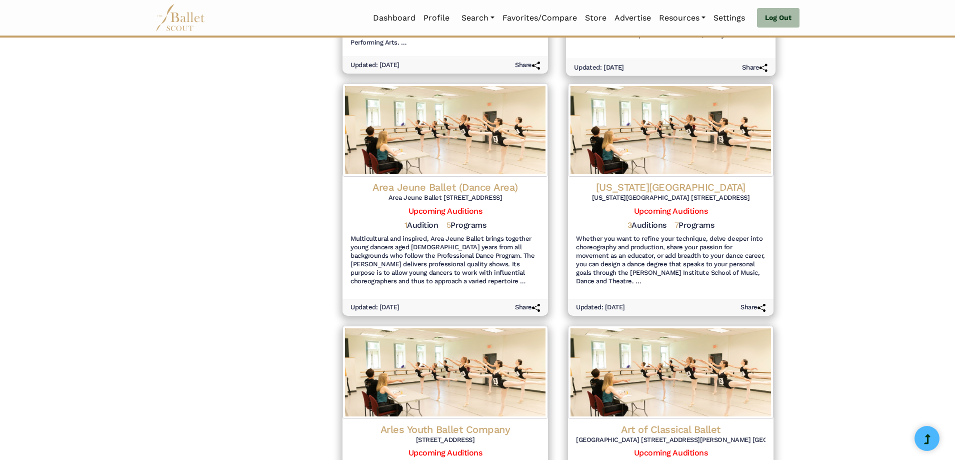
scroll to position [850, 0]
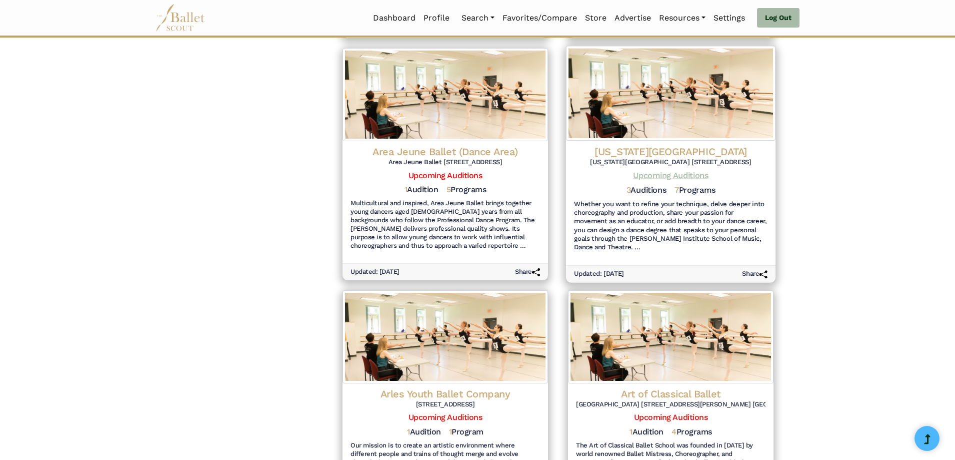
click at [668, 171] on link "Upcoming Auditions" at bounding box center [670, 176] width 75 height 10
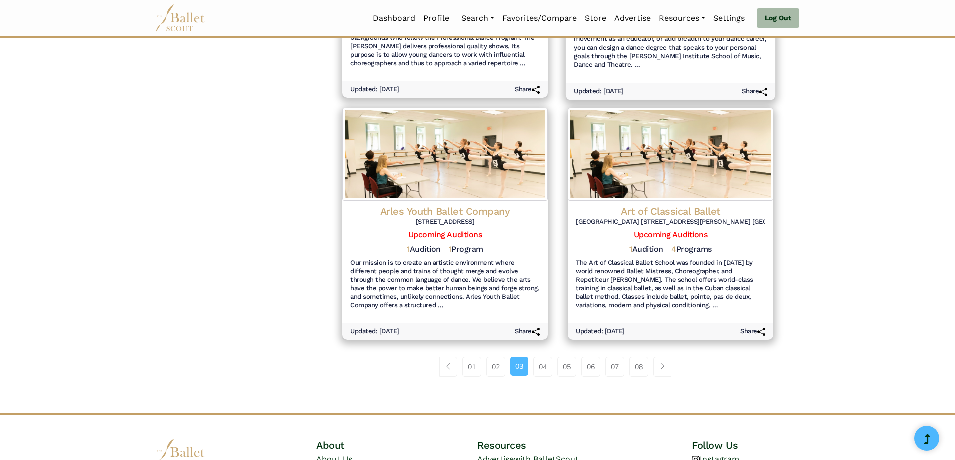
scroll to position [1050, 0]
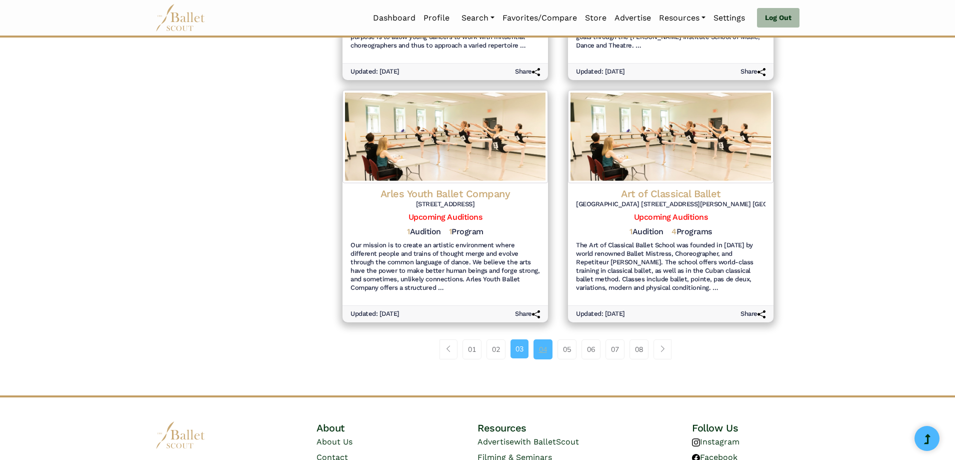
click at [542, 344] on link "04" at bounding box center [543, 349] width 19 height 20
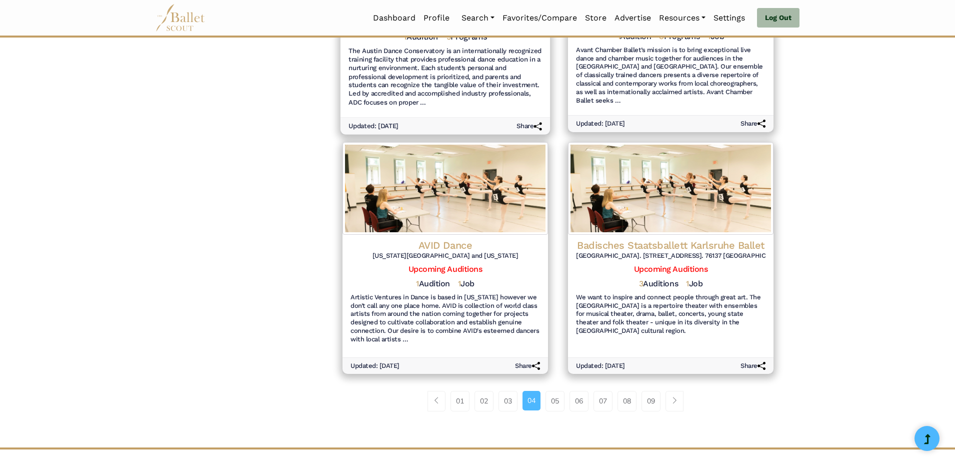
scroll to position [1100, 0]
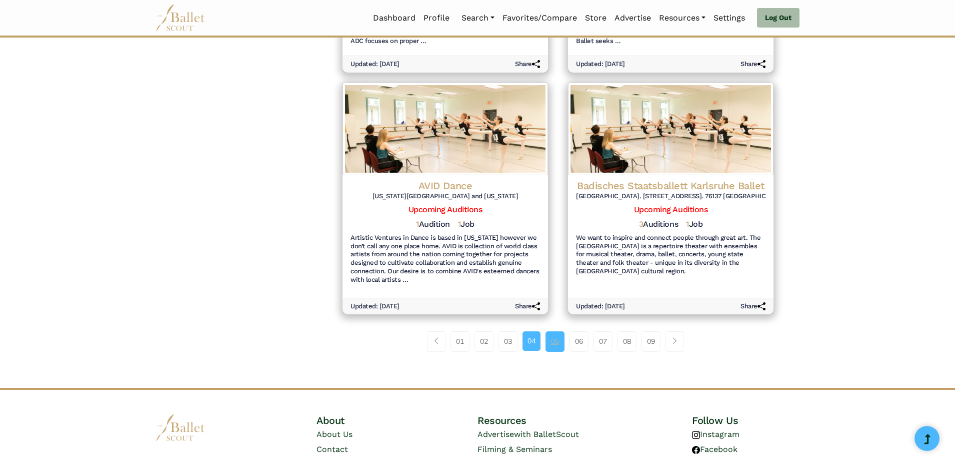
click at [548, 335] on link "05" at bounding box center [555, 341] width 19 height 20
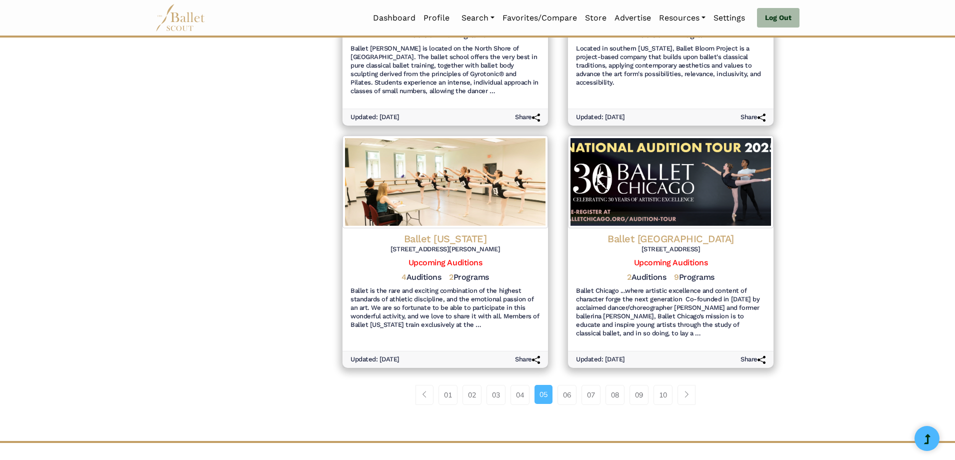
scroll to position [1050, 0]
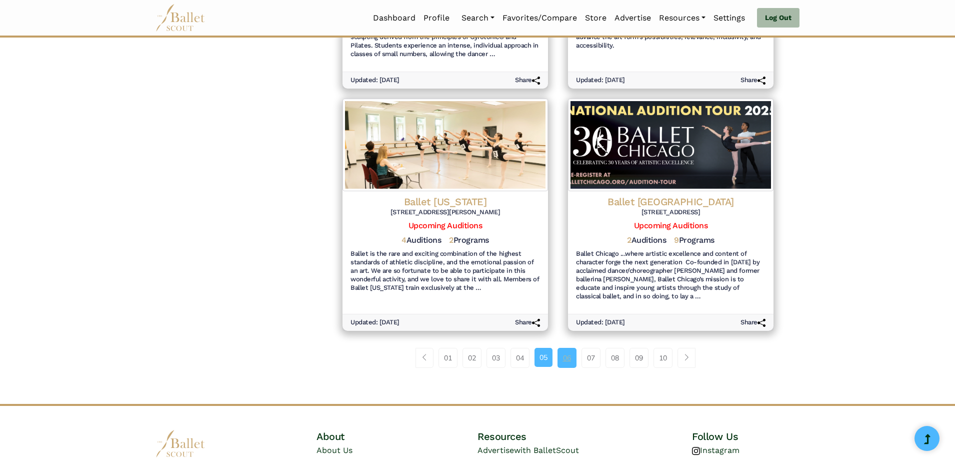
click at [569, 357] on link "06" at bounding box center [567, 358] width 19 height 20
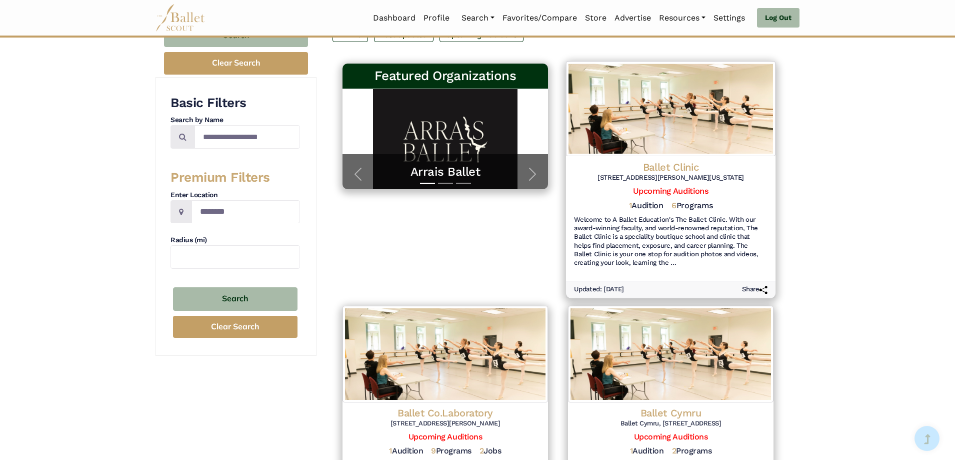
scroll to position [150, 0]
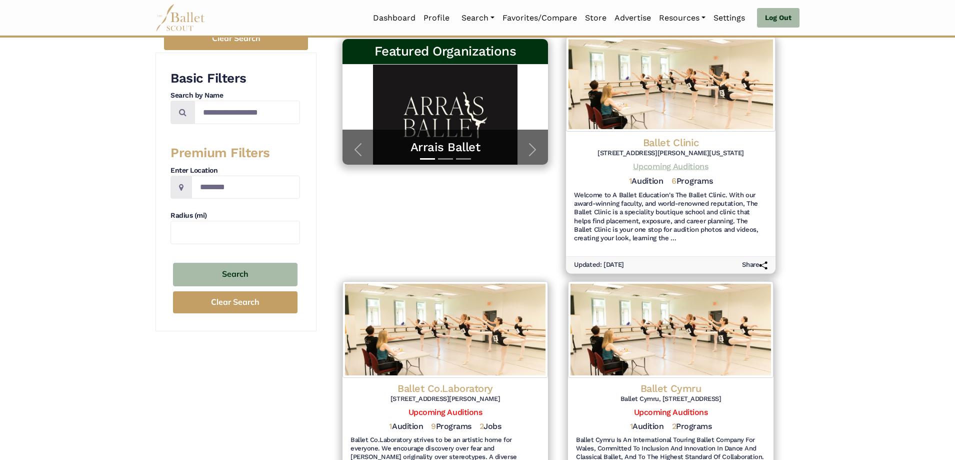
click at [656, 166] on link "Upcoming Auditions" at bounding box center [670, 167] width 75 height 10
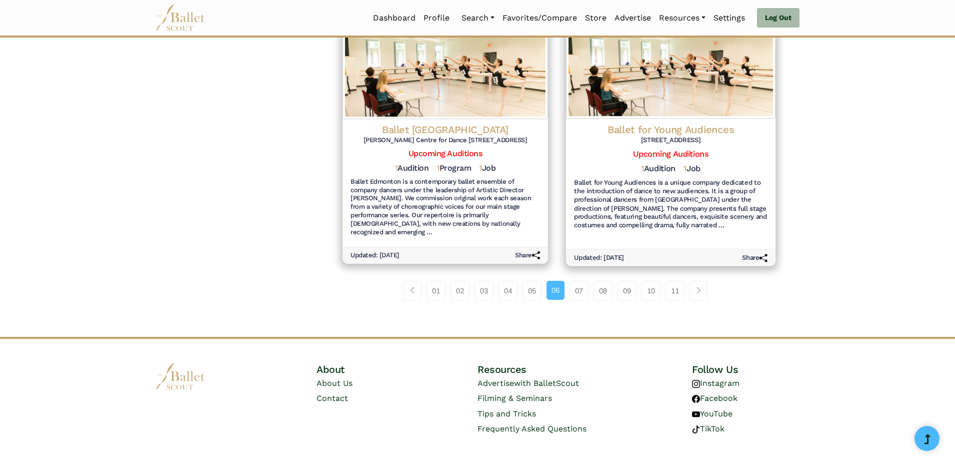
scroll to position [1135, 0]
click at [584, 280] on link "07" at bounding box center [579, 290] width 19 height 20
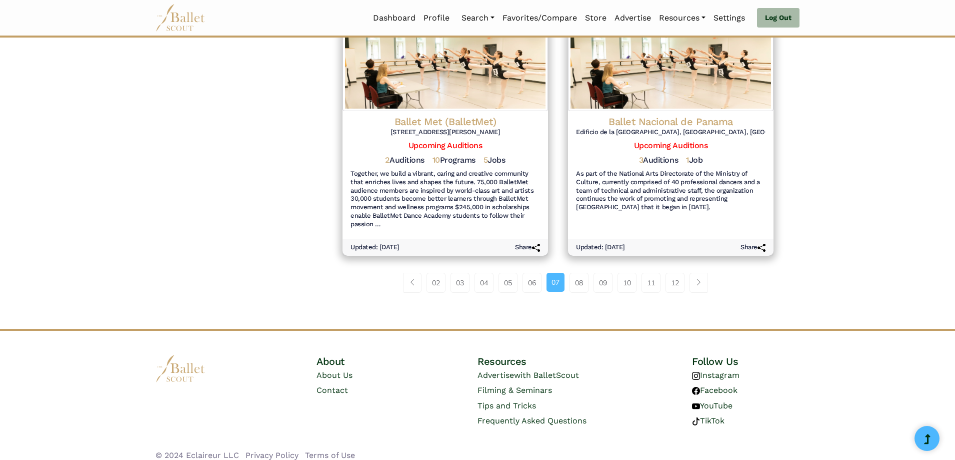
scroll to position [1135, 0]
click at [581, 276] on link "08" at bounding box center [579, 282] width 19 height 20
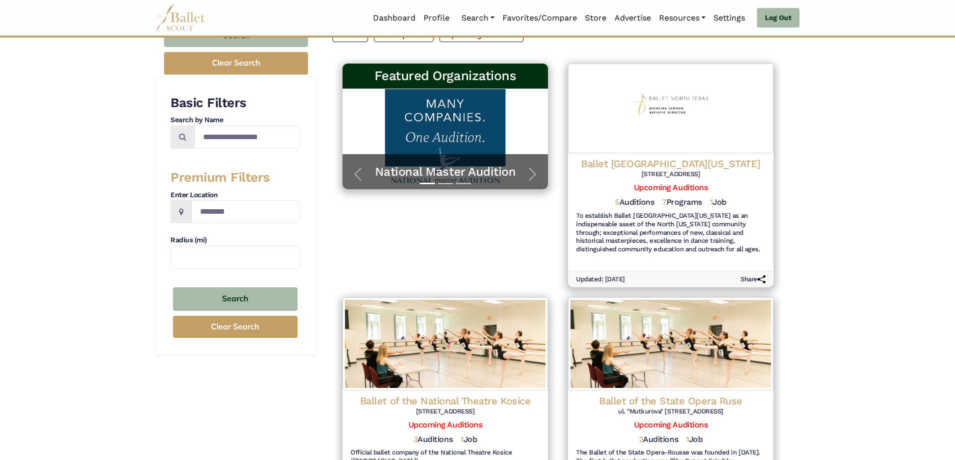
scroll to position [150, 0]
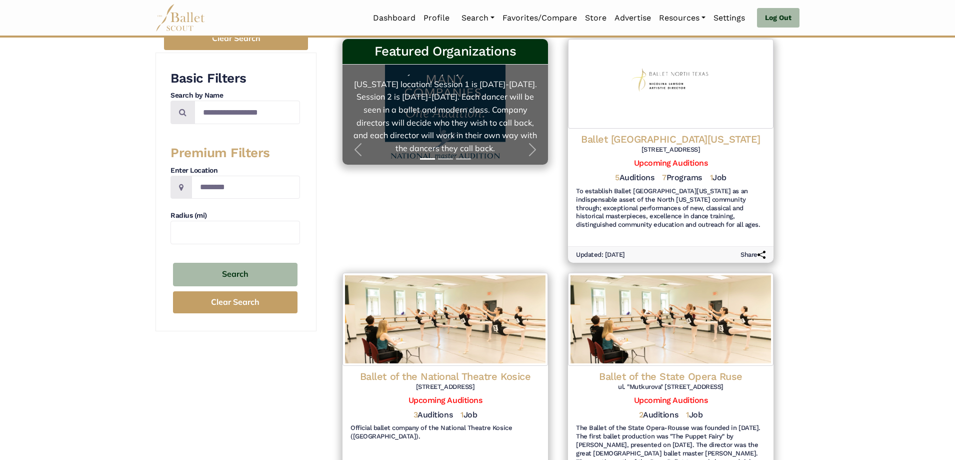
click at [463, 106] on link "National Master Audition A platform for dancers to further their professional c…" at bounding box center [446, 115] width 186 height 80
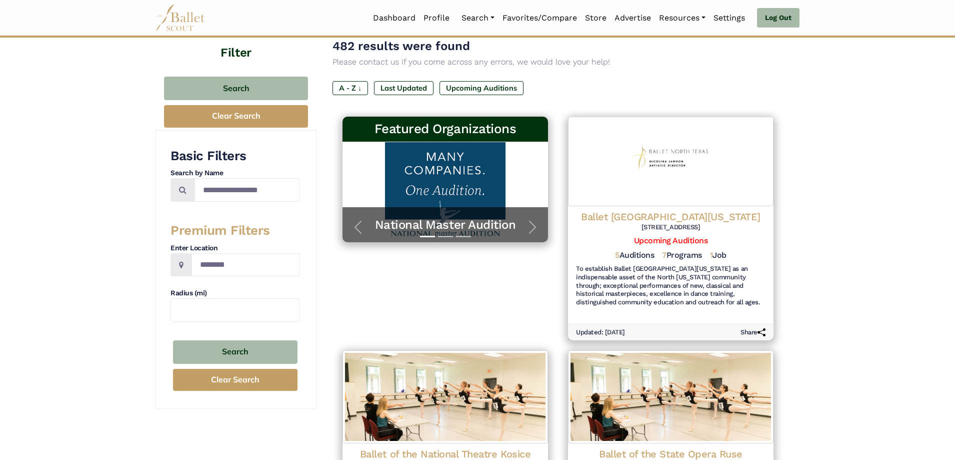
scroll to position [0, 0]
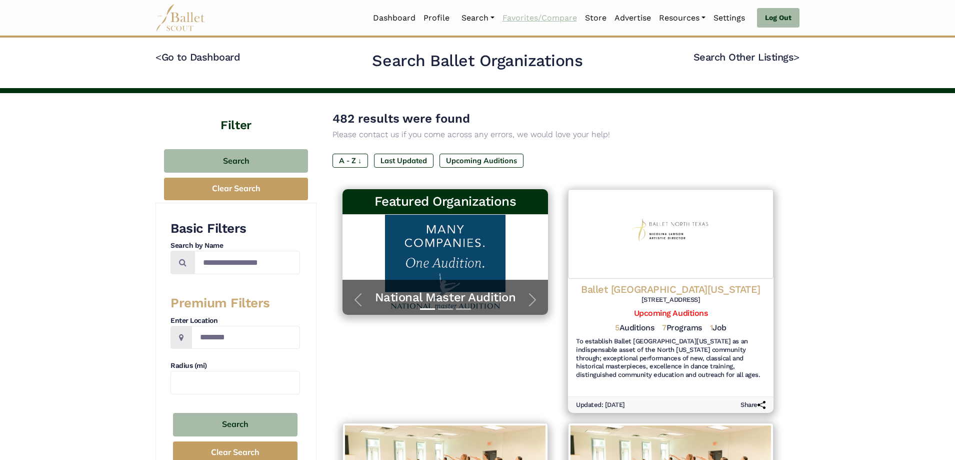
click at [527, 19] on link "Favorites/Compare" at bounding box center [540, 18] width 83 height 21
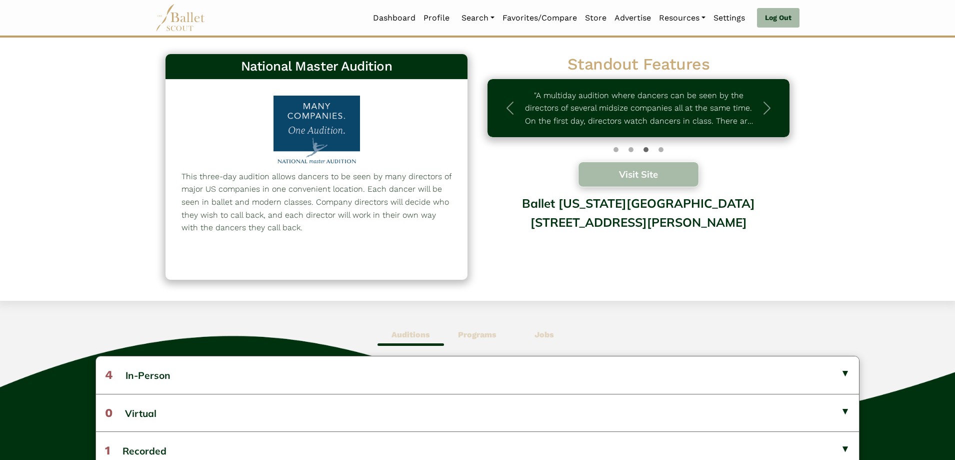
click at [627, 176] on button "Visit Site" at bounding box center [638, 175] width 121 height 26
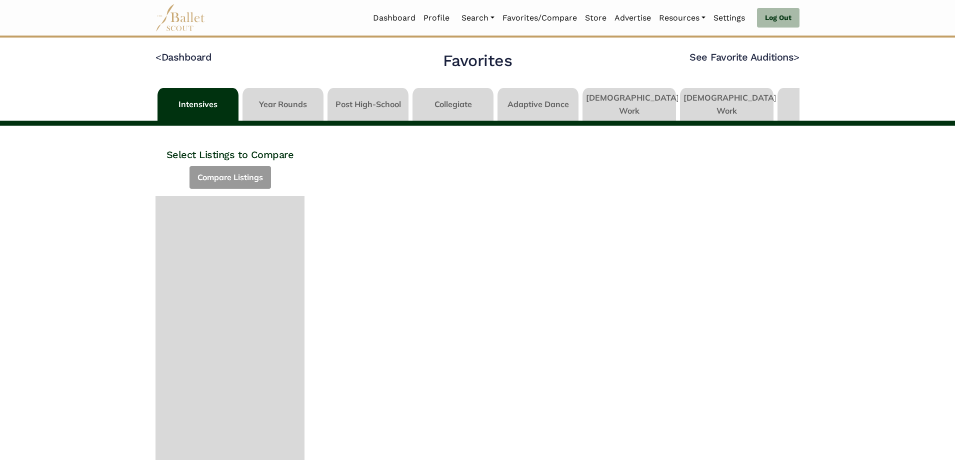
click at [721, 100] on link at bounding box center [727, 102] width 94 height 29
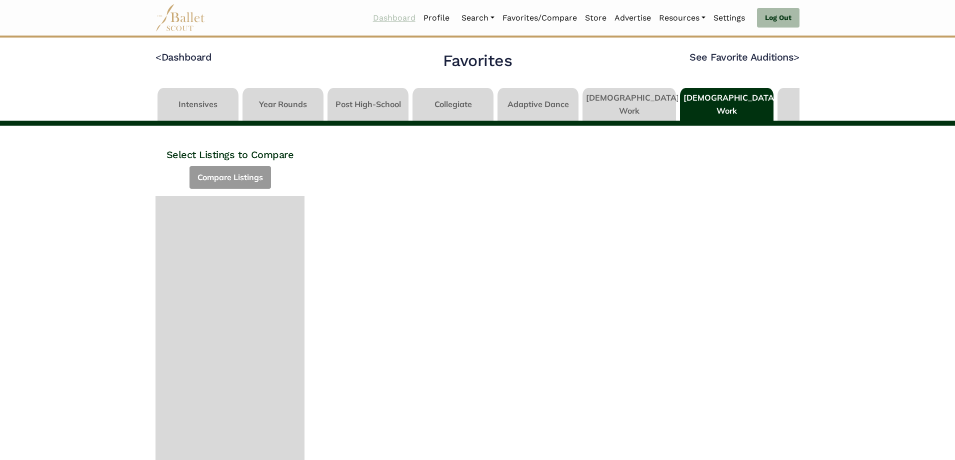
click at [388, 19] on link "Dashboard" at bounding box center [394, 18] width 51 height 21
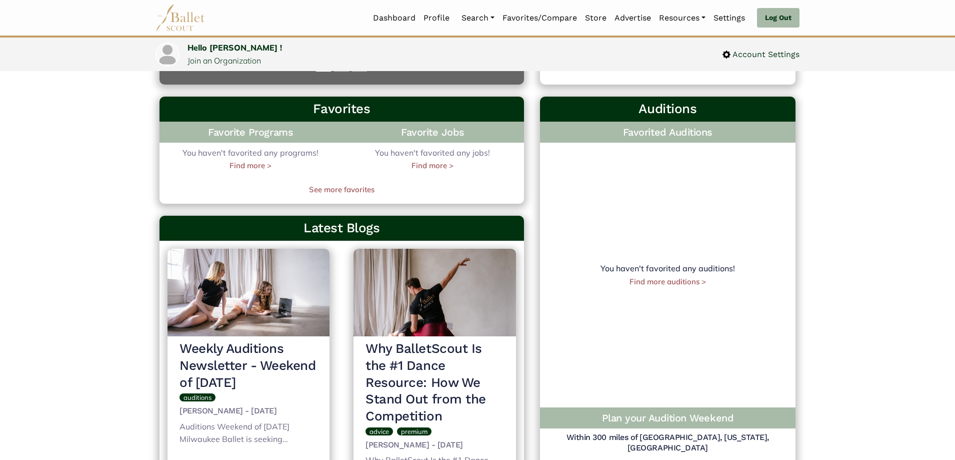
scroll to position [250, 0]
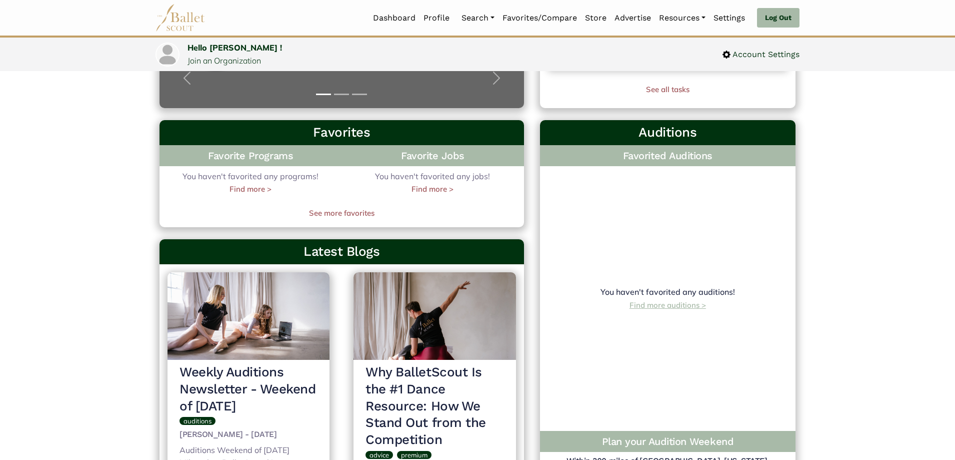
click at [681, 310] on link "Find more auditions >" at bounding box center [668, 305] width 77 height 10
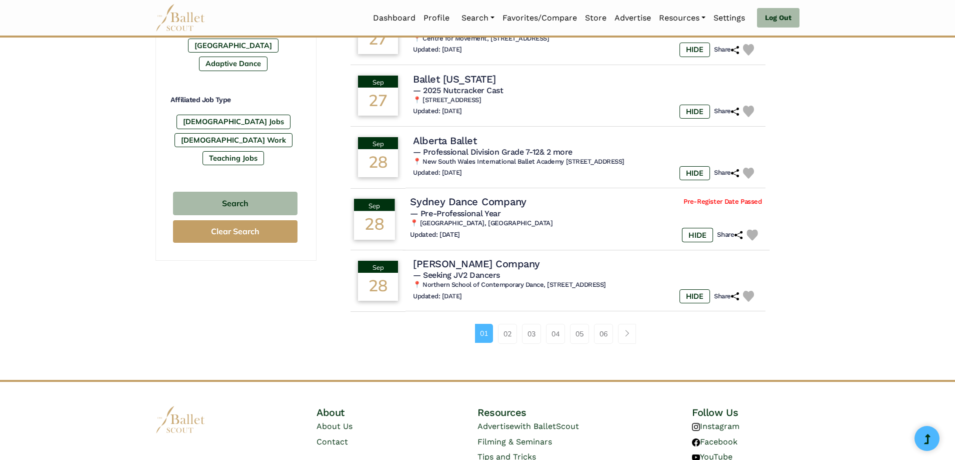
scroll to position [600, 0]
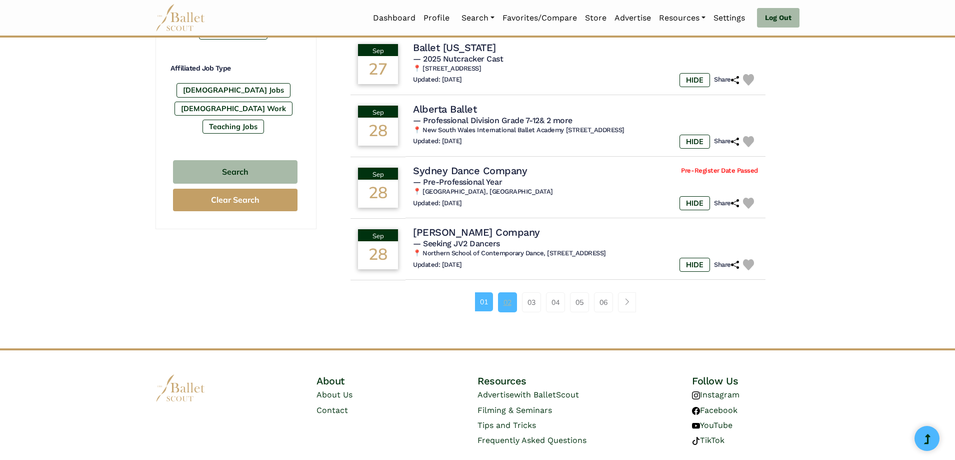
click at [510, 302] on link "02" at bounding box center [507, 302] width 19 height 20
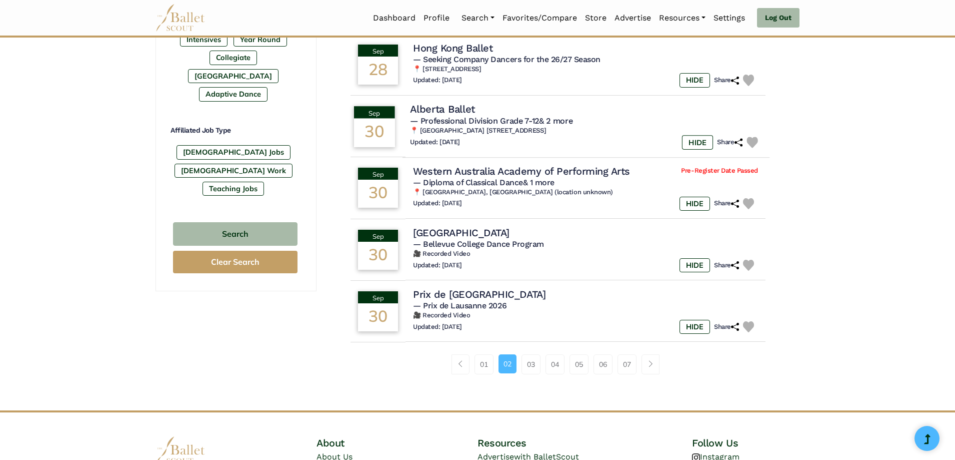
scroll to position [550, 0]
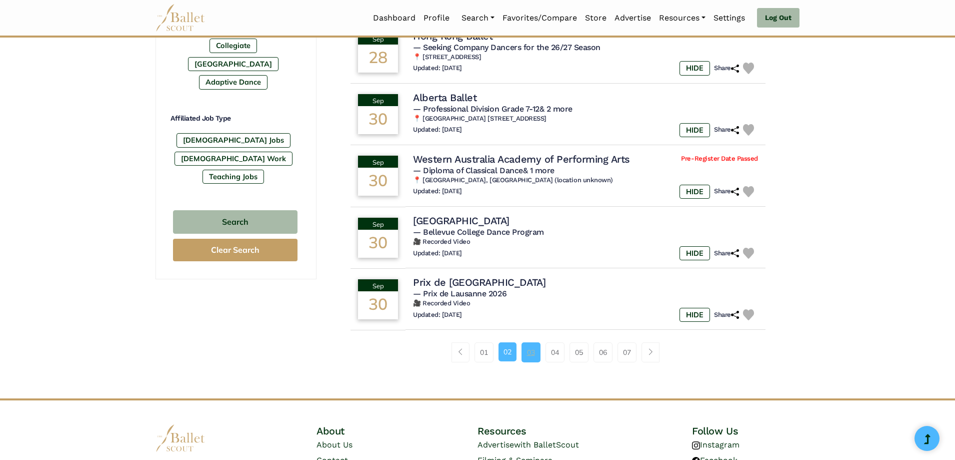
click at [535, 352] on link "03" at bounding box center [531, 352] width 19 height 20
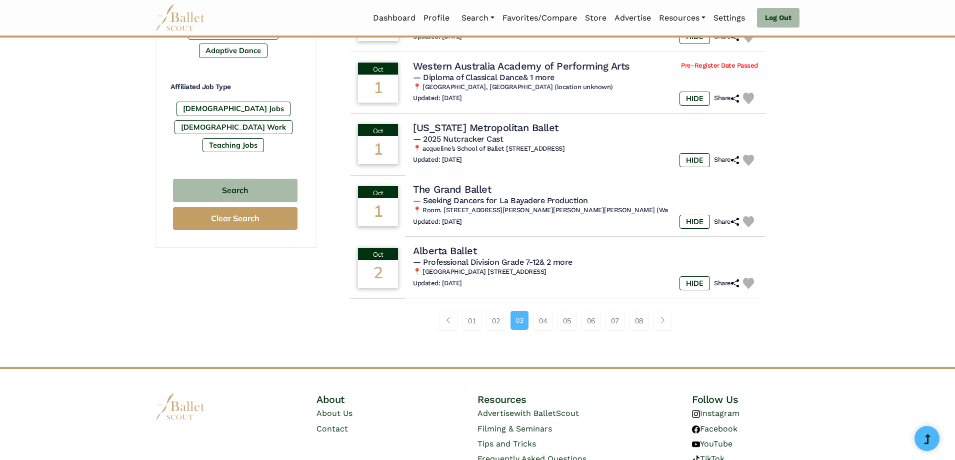
scroll to position [600, 0]
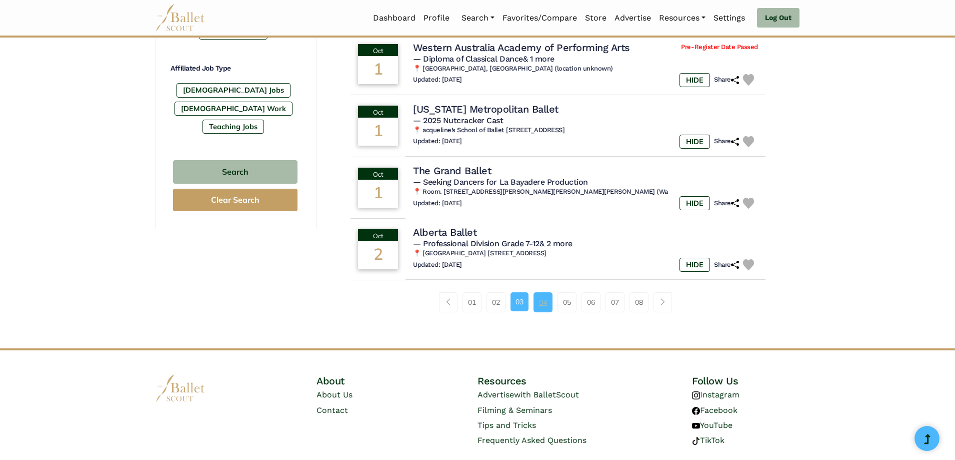
click at [543, 303] on link "04" at bounding box center [543, 302] width 19 height 20
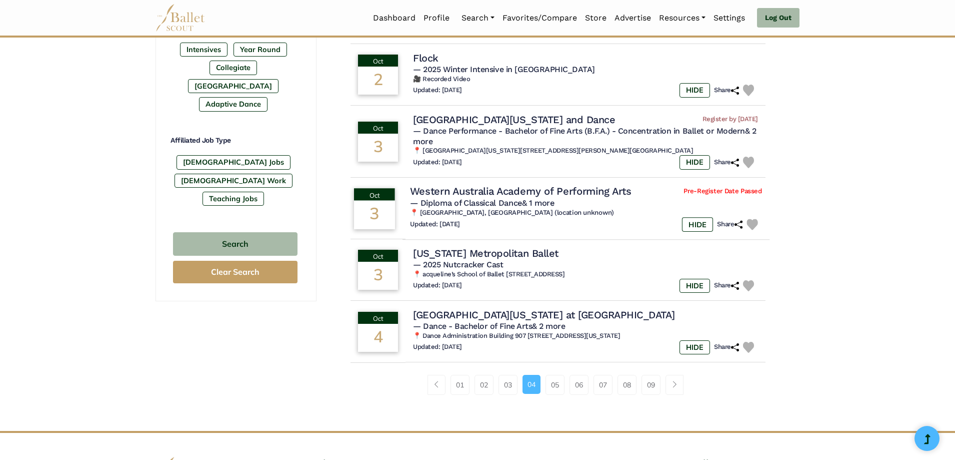
scroll to position [550, 0]
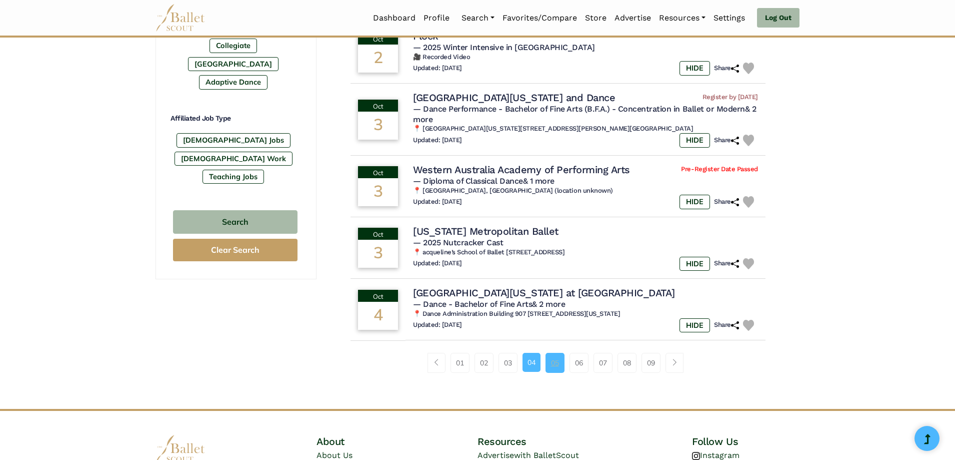
click at [557, 363] on link "05" at bounding box center [555, 363] width 19 height 20
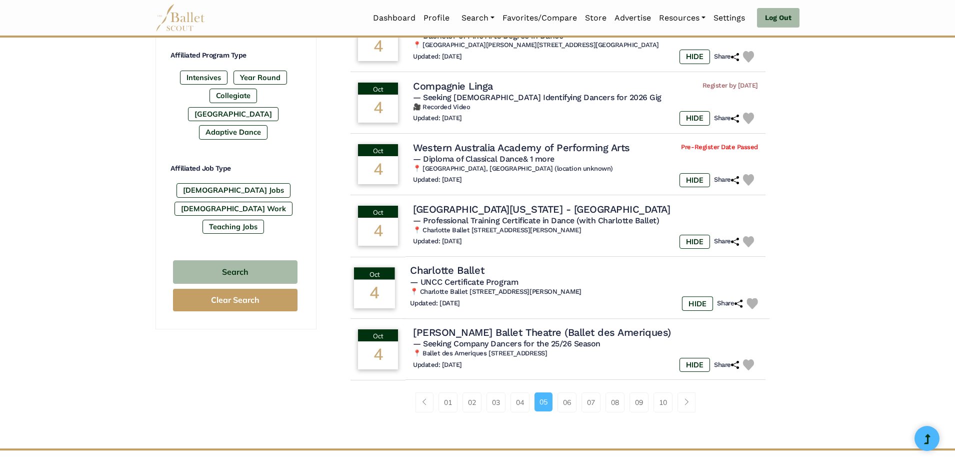
scroll to position [550, 0]
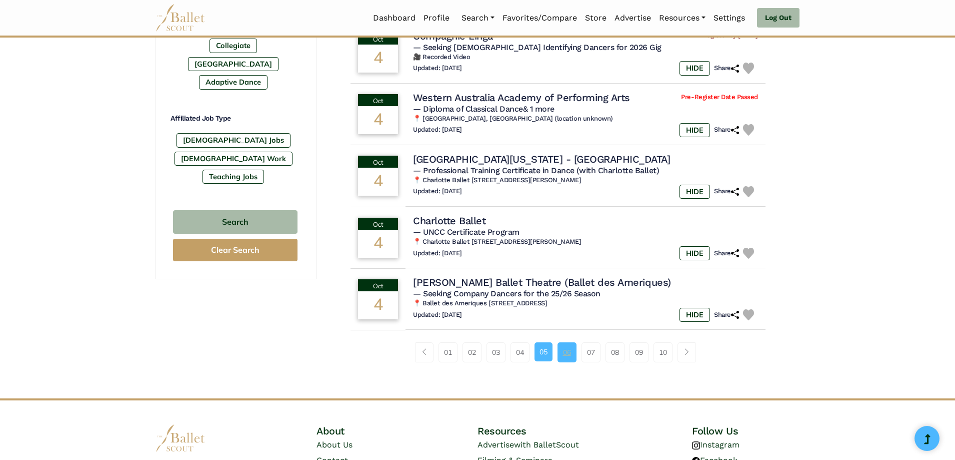
click at [567, 353] on link "06" at bounding box center [567, 352] width 19 height 20
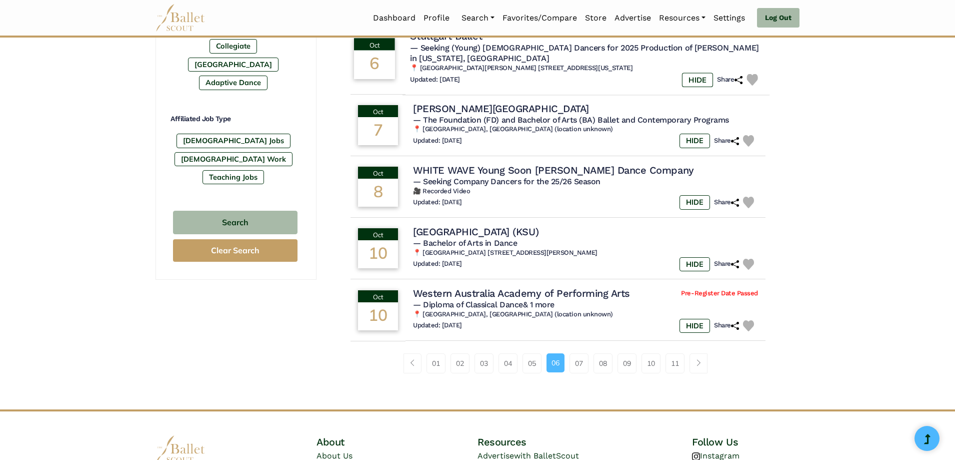
scroll to position [550, 0]
click at [577, 354] on link "07" at bounding box center [579, 363] width 19 height 20
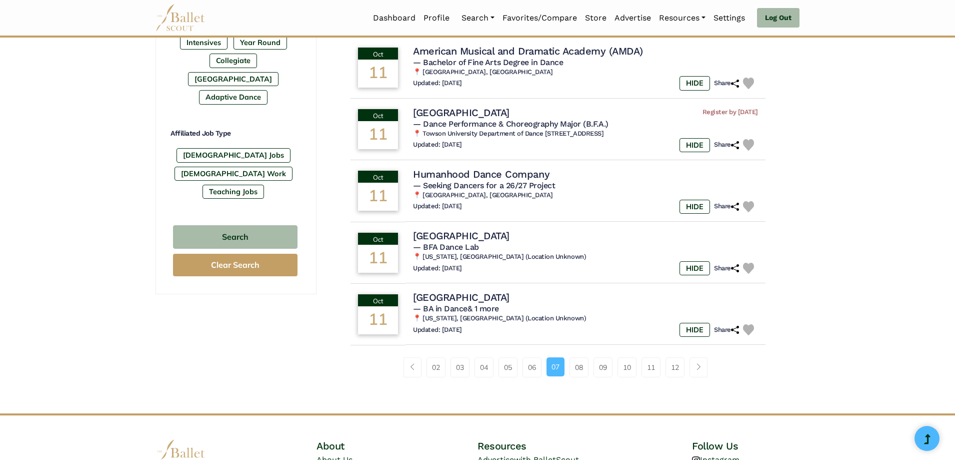
scroll to position [550, 0]
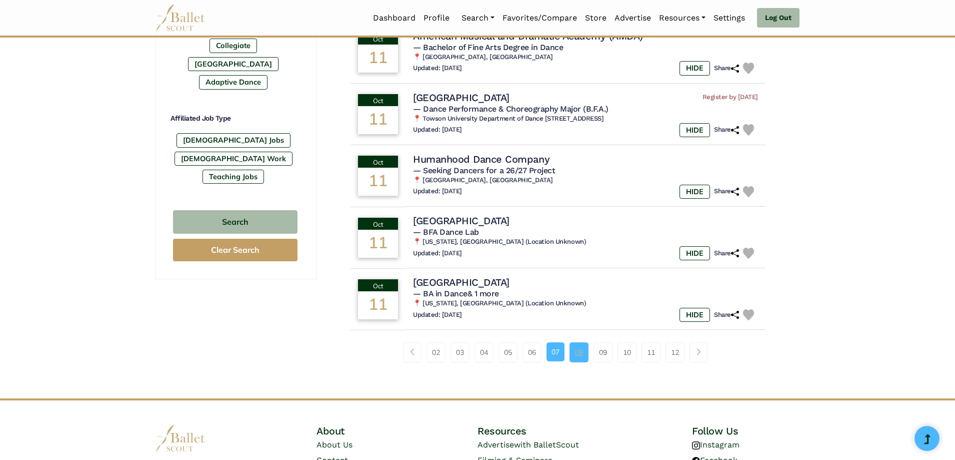
click at [580, 351] on link "08" at bounding box center [579, 352] width 19 height 20
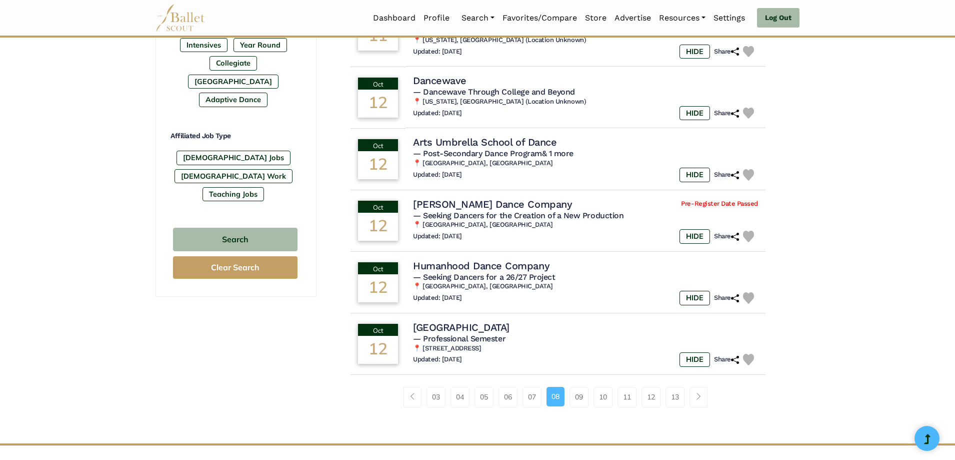
scroll to position [550, 0]
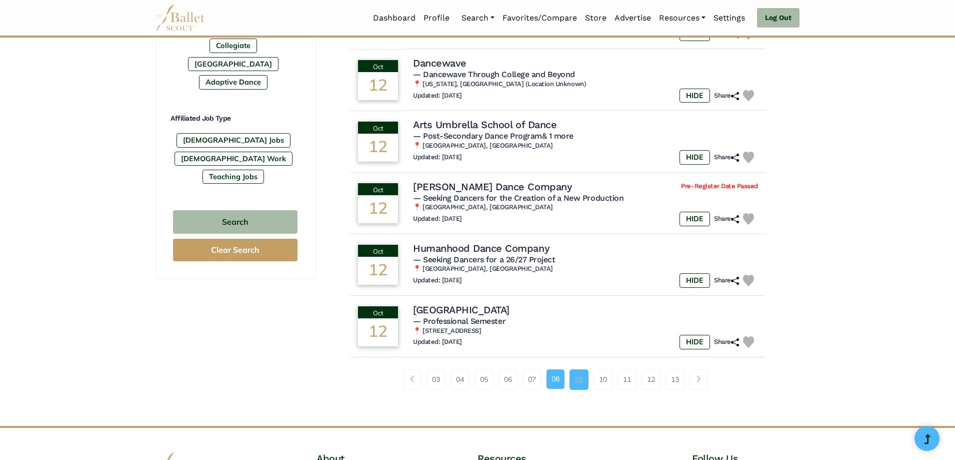
click at [579, 369] on link "09" at bounding box center [579, 379] width 19 height 20
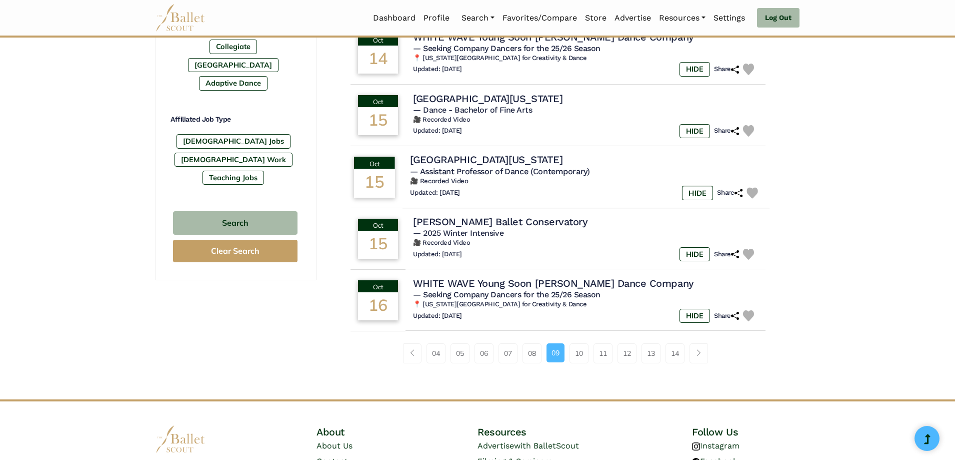
scroll to position [550, 0]
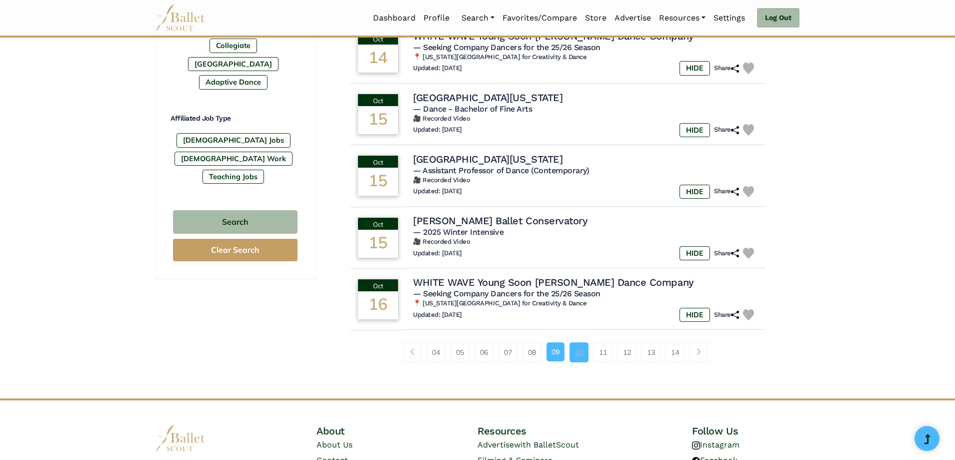
click at [580, 353] on link "10" at bounding box center [579, 352] width 19 height 20
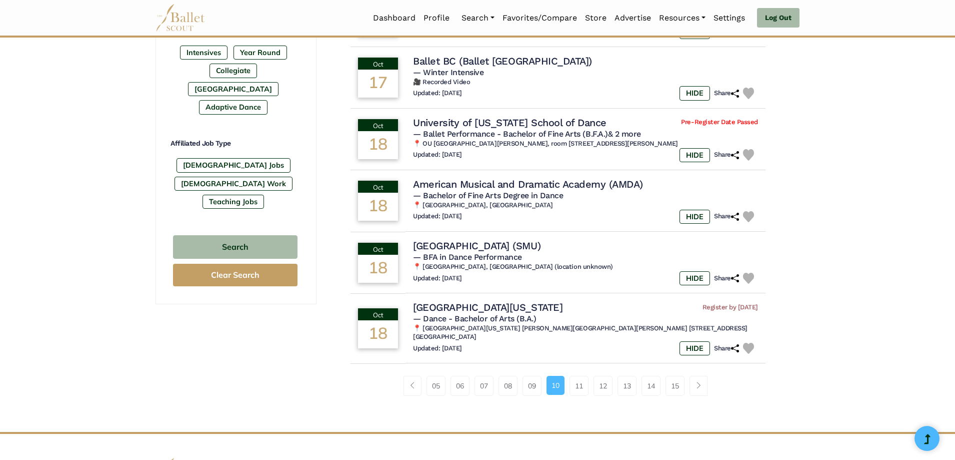
scroll to position [550, 0]
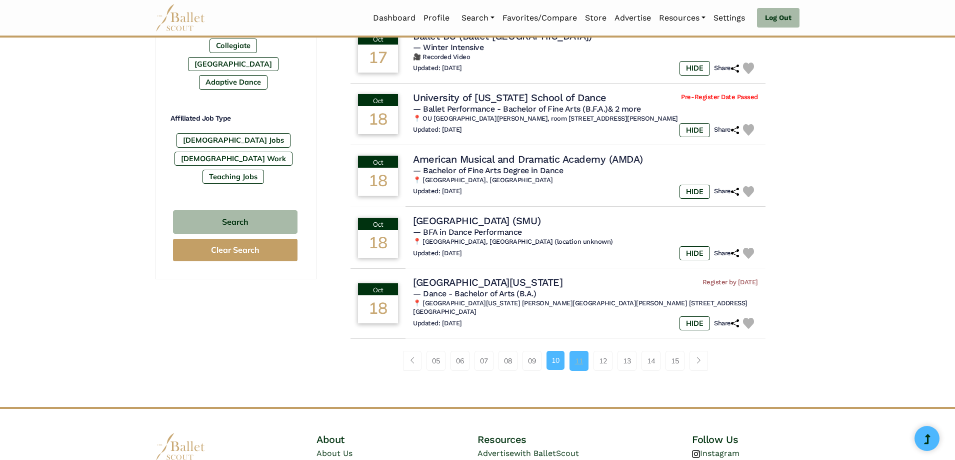
click at [583, 351] on link "11" at bounding box center [579, 361] width 19 height 20
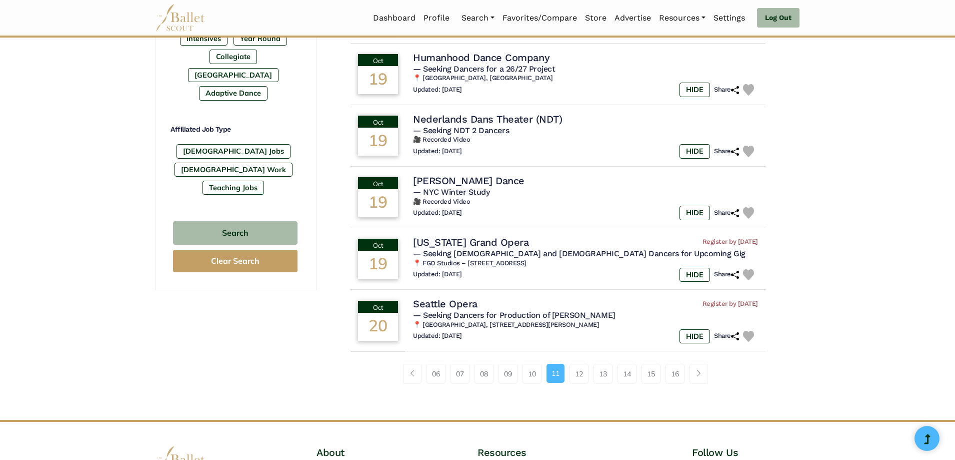
scroll to position [550, 0]
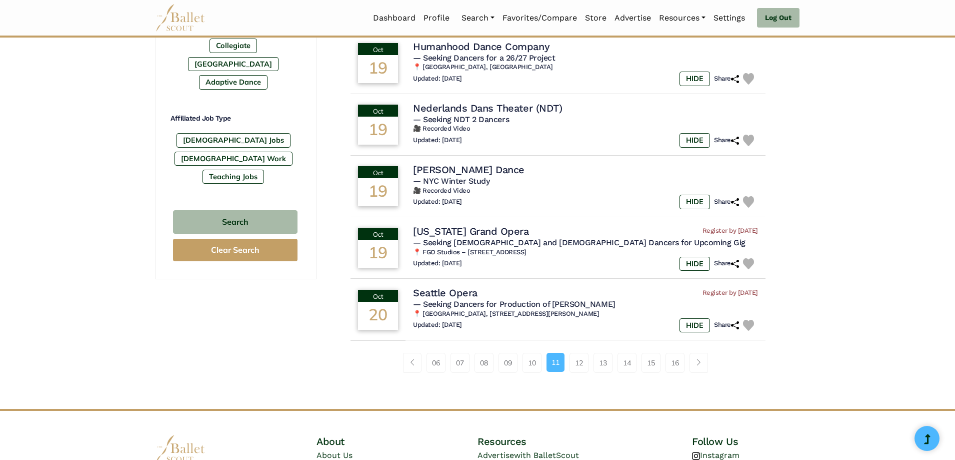
click at [583, 353] on link "12" at bounding box center [579, 363] width 19 height 20
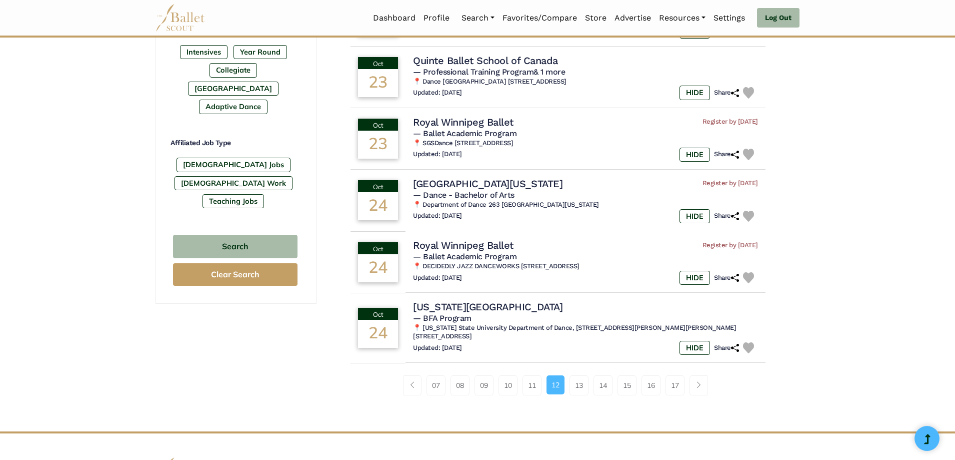
scroll to position [550, 0]
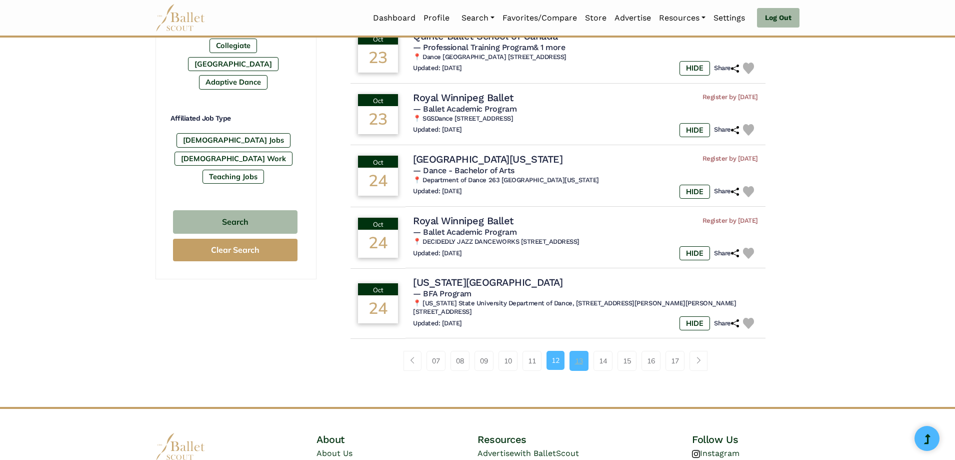
click at [582, 354] on link "13" at bounding box center [579, 361] width 19 height 20
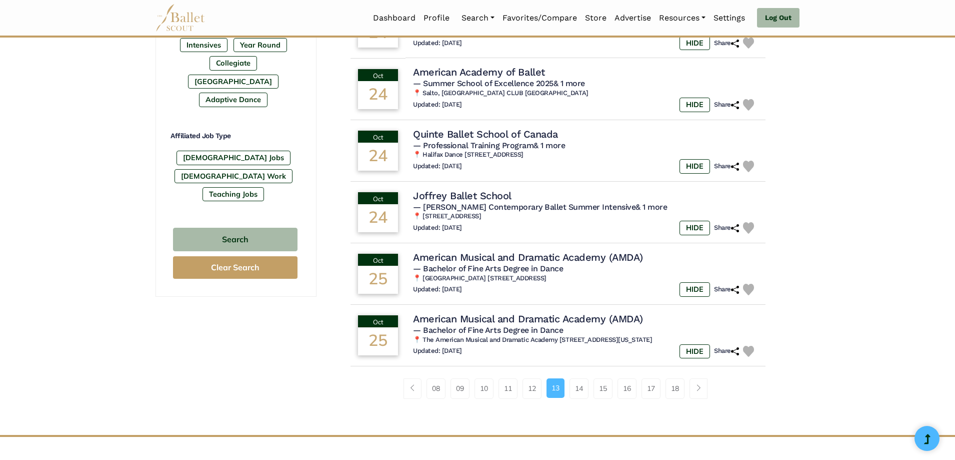
scroll to position [550, 0]
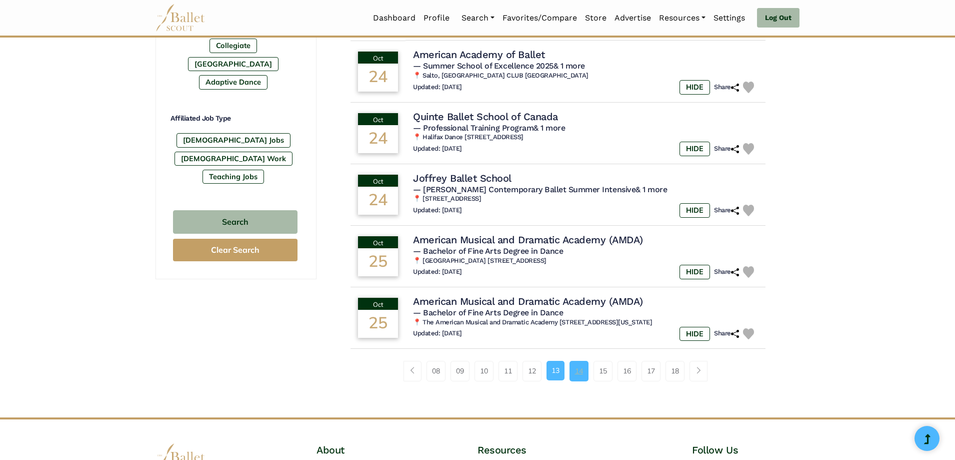
click at [582, 361] on link "14" at bounding box center [579, 371] width 19 height 20
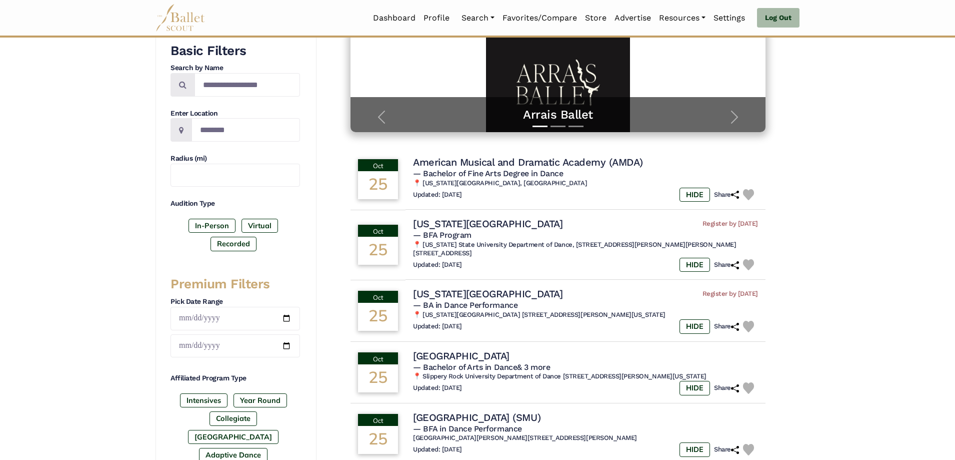
scroll to position [200, 0]
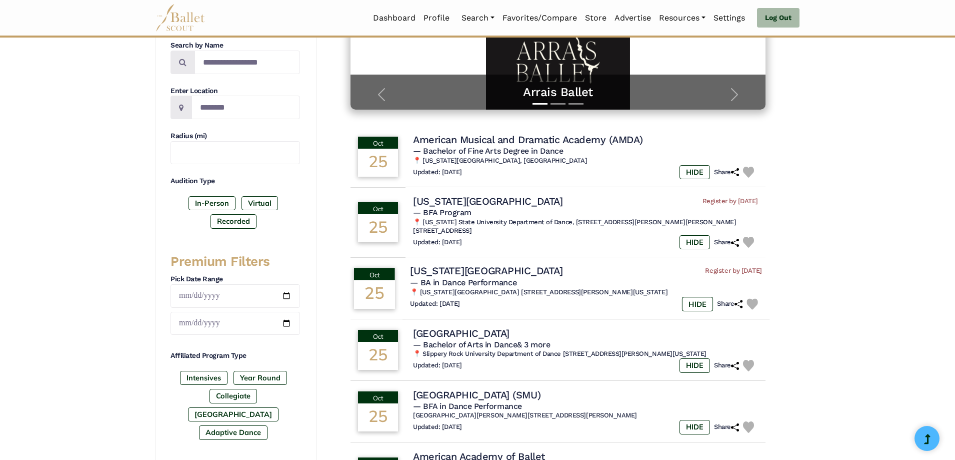
click at [754, 298] on img at bounding box center [753, 304] width 12 height 12
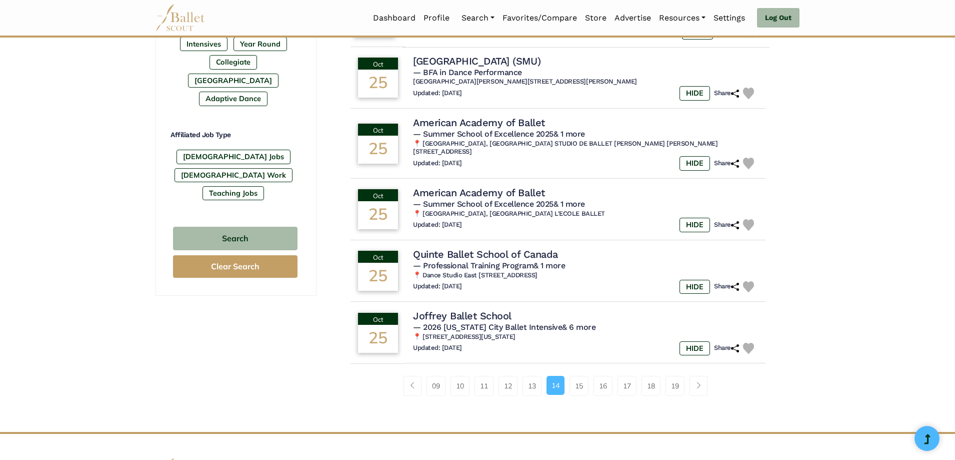
scroll to position [550, 0]
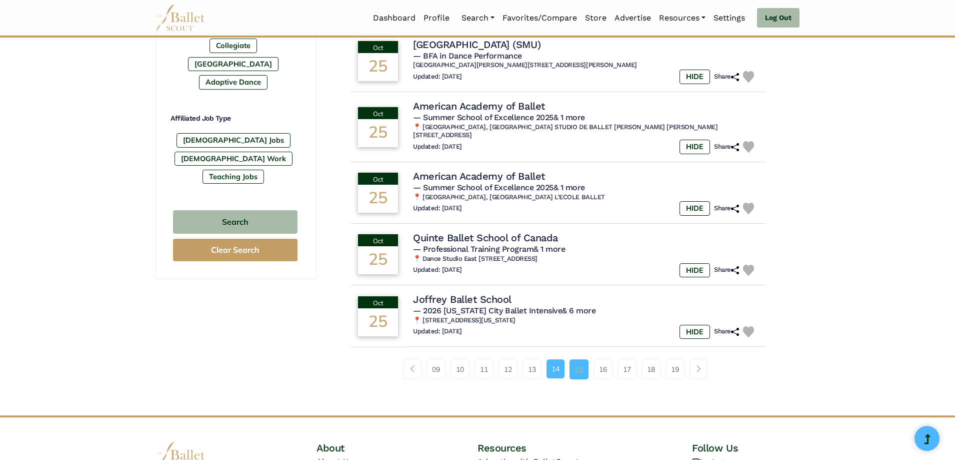
click at [578, 359] on link "15" at bounding box center [579, 369] width 19 height 20
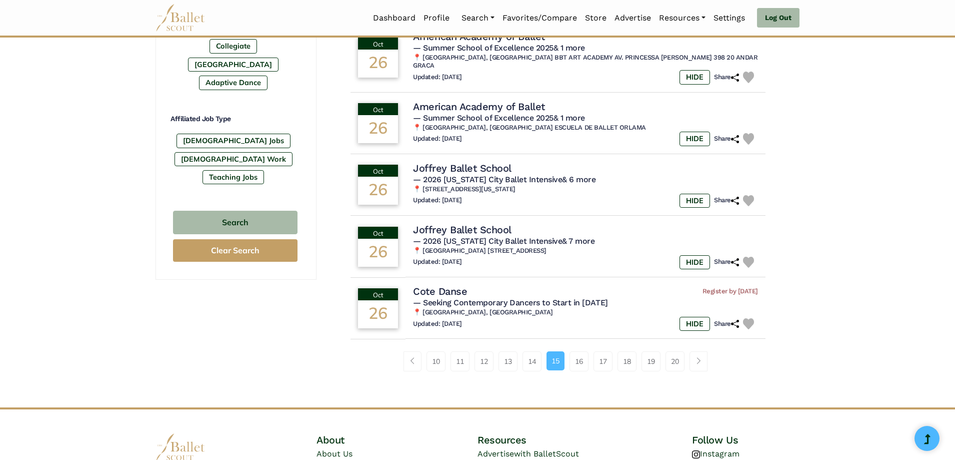
scroll to position [550, 0]
click at [578, 353] on link "16" at bounding box center [579, 361] width 19 height 20
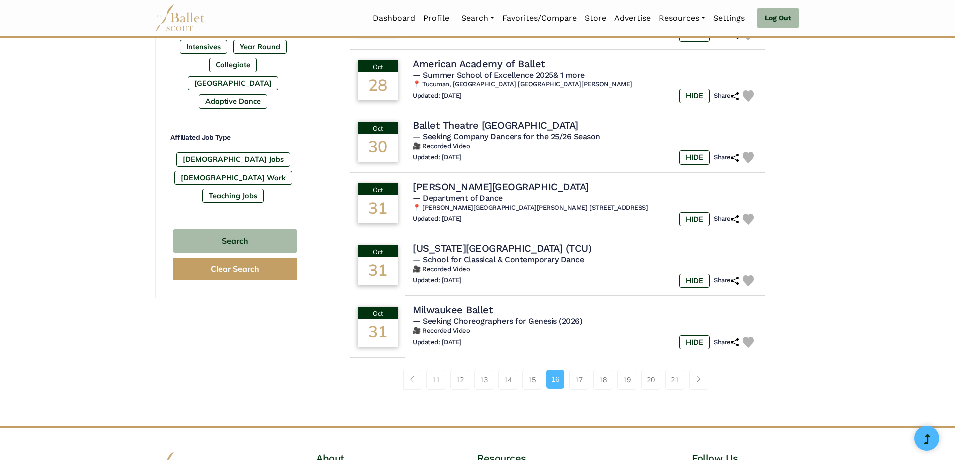
scroll to position [550, 0]
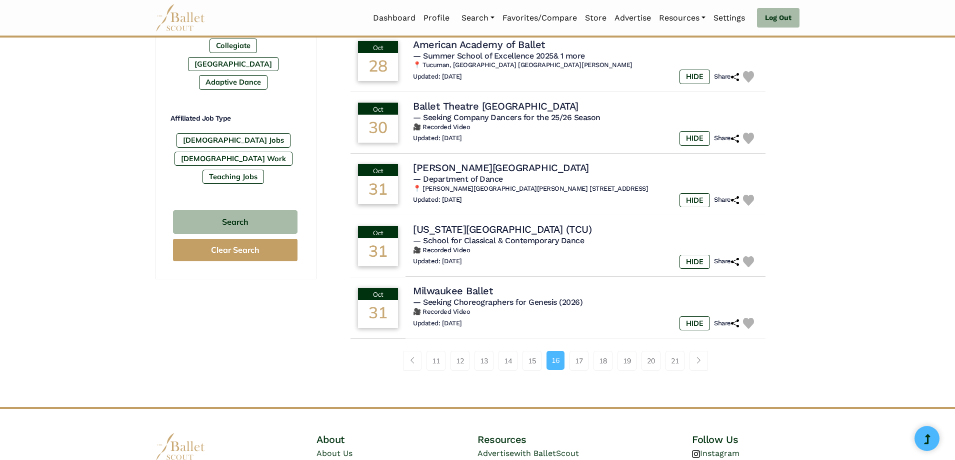
click at [578, 353] on link "17" at bounding box center [579, 361] width 19 height 20
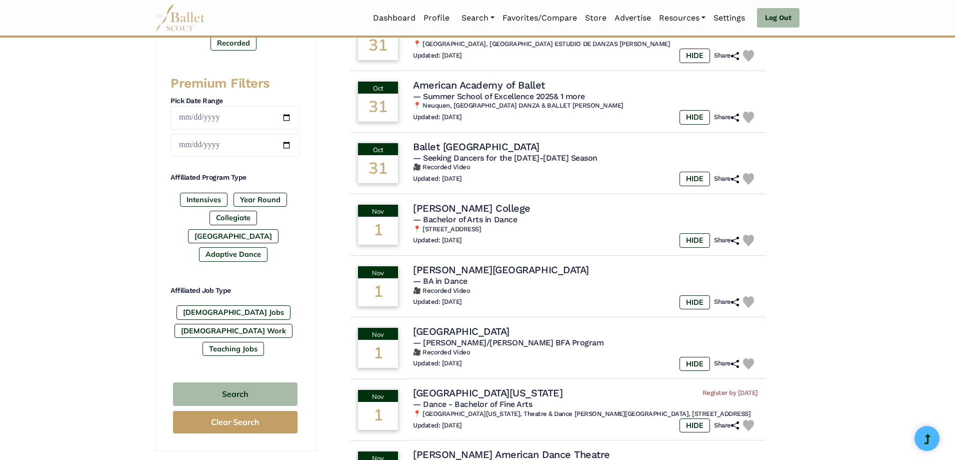
scroll to position [400, 0]
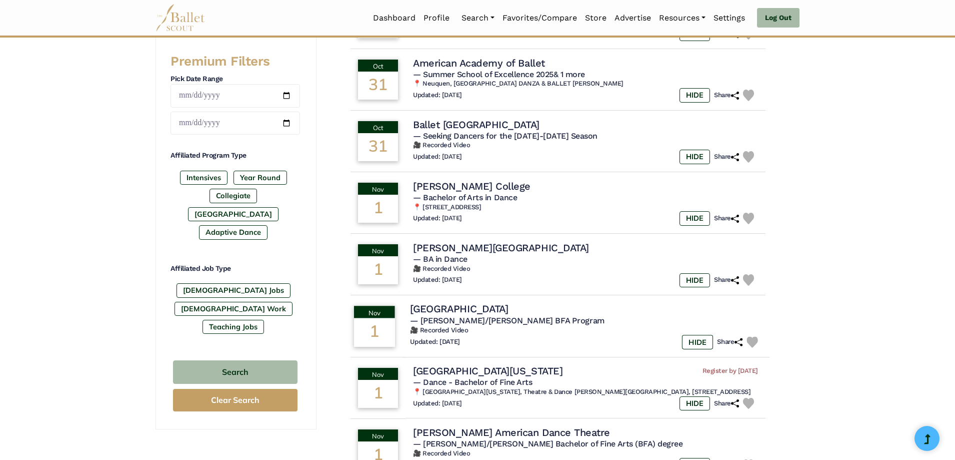
click at [756, 340] on img at bounding box center [753, 342] width 12 height 12
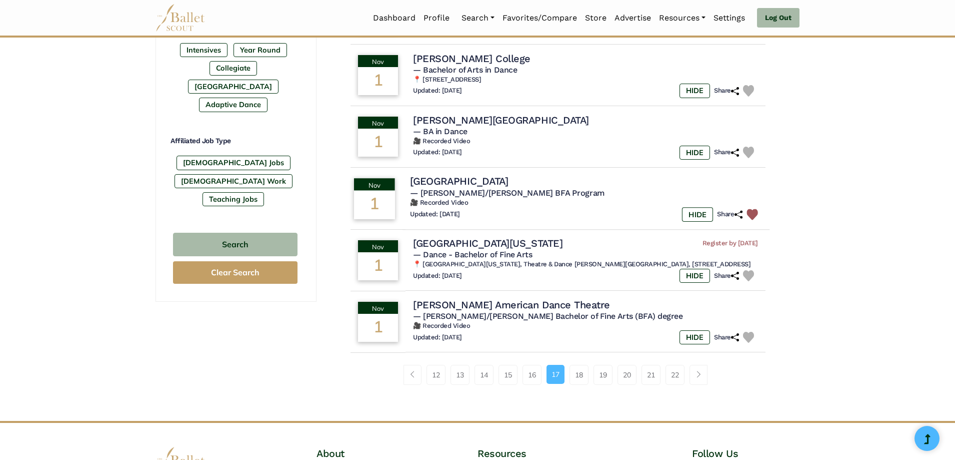
scroll to position [550, 0]
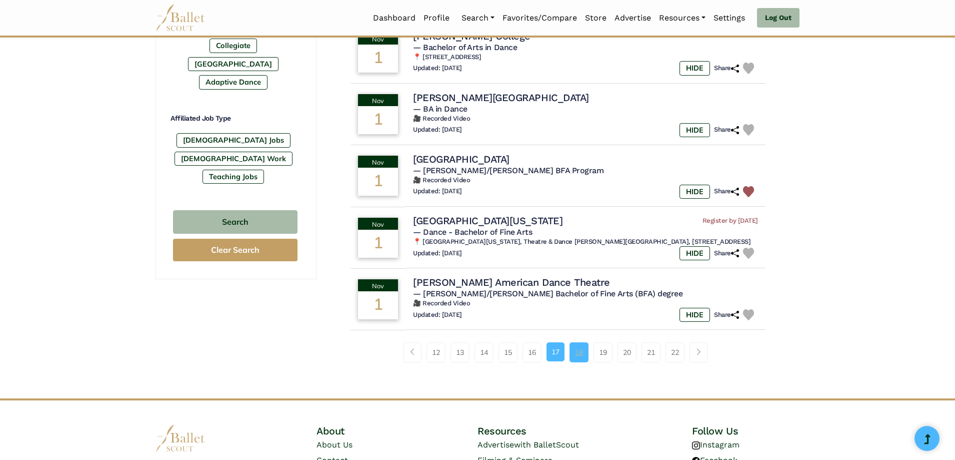
click at [583, 358] on link "18" at bounding box center [579, 352] width 19 height 20
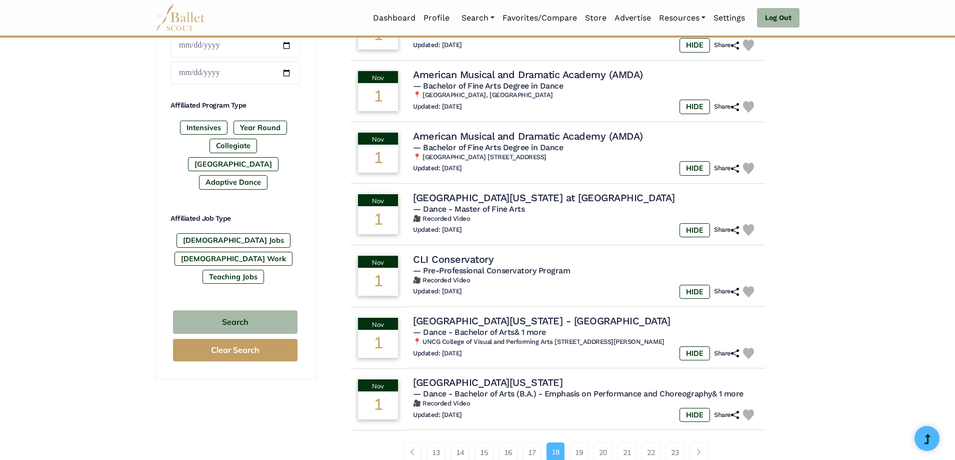
scroll to position [500, 0]
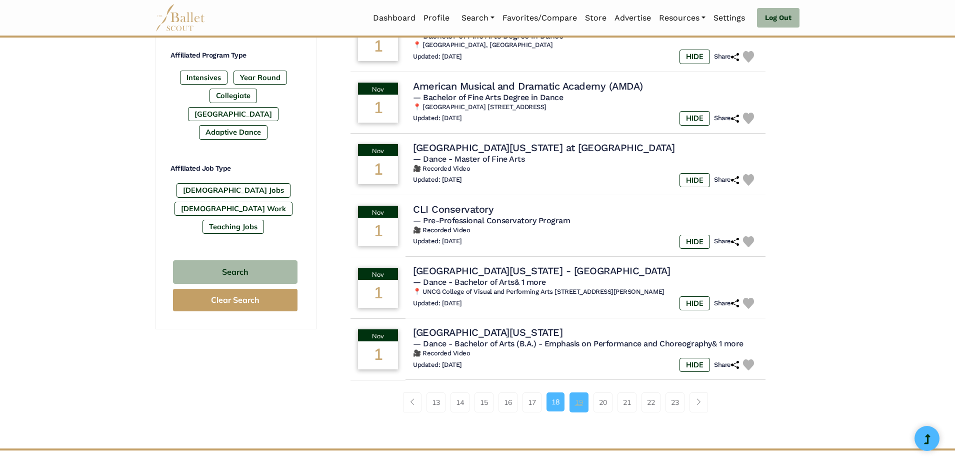
click at [583, 402] on link "19" at bounding box center [579, 402] width 19 height 20
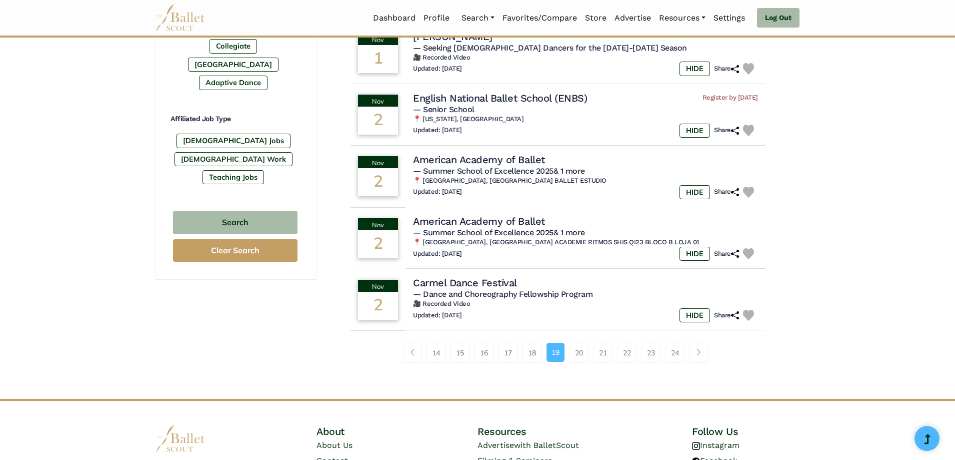
scroll to position [550, 0]
click at [582, 352] on link "20" at bounding box center [579, 352] width 19 height 20
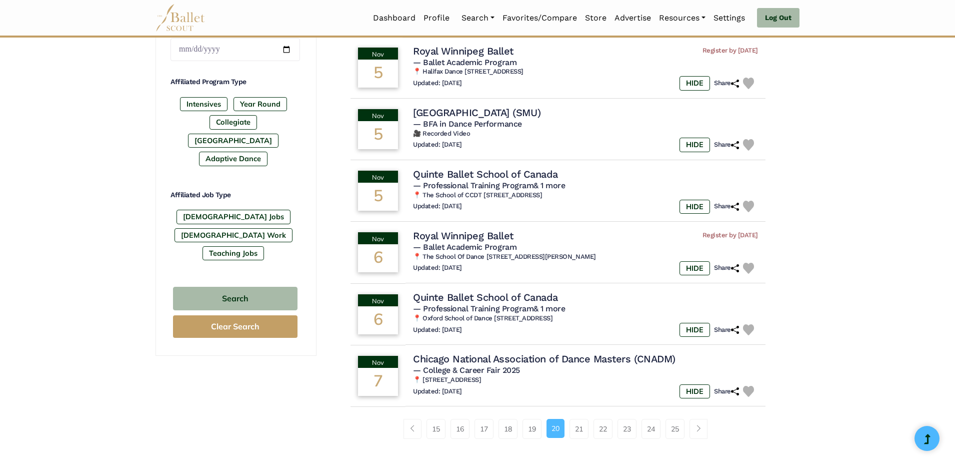
scroll to position [500, 0]
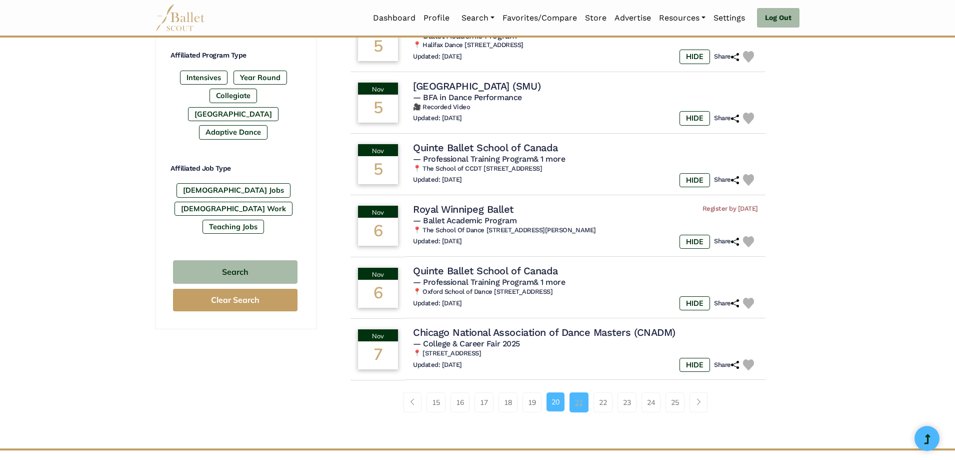
click at [580, 403] on link "21" at bounding box center [579, 402] width 19 height 20
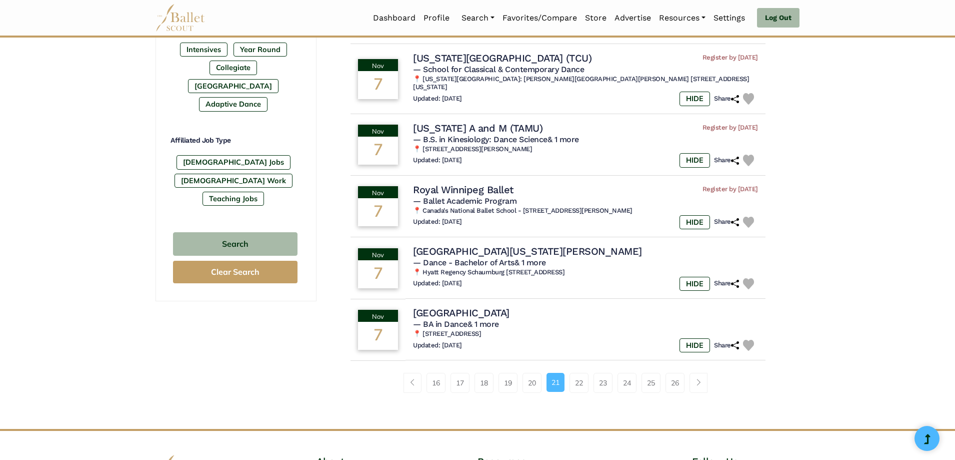
scroll to position [550, 0]
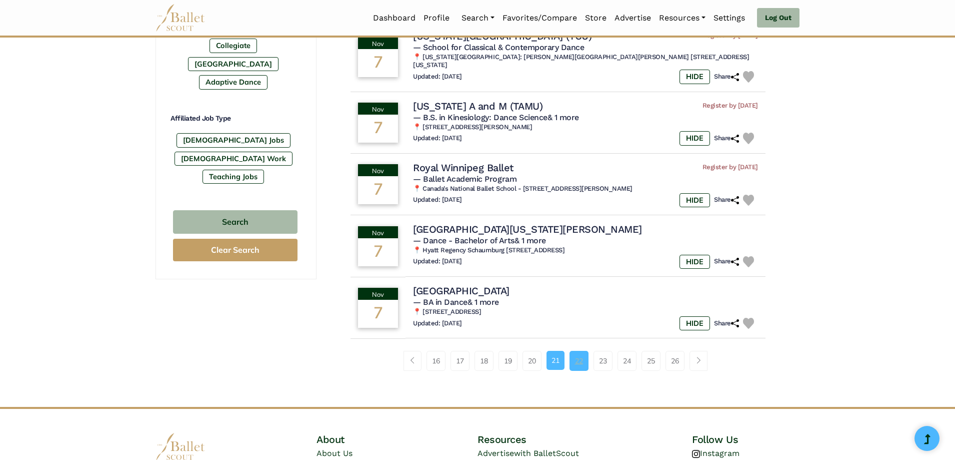
click at [584, 354] on link "22" at bounding box center [579, 361] width 19 height 20
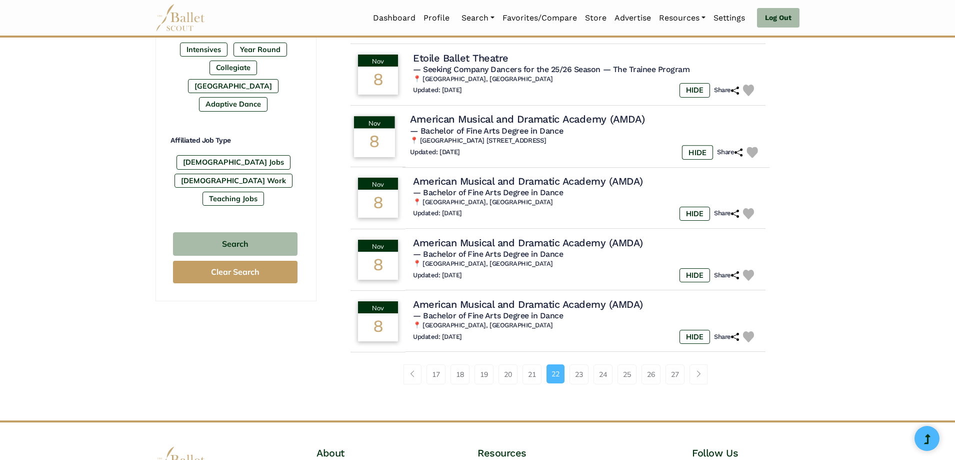
scroll to position [550, 0]
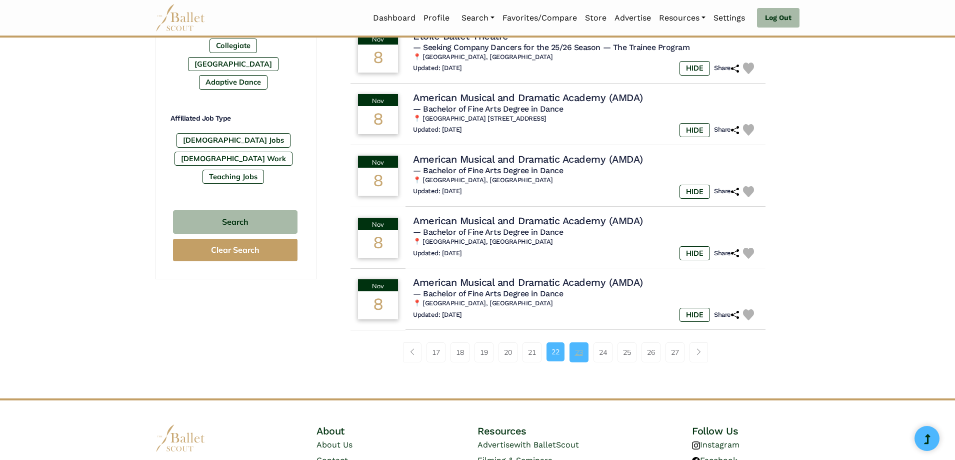
click at [578, 355] on link "23" at bounding box center [579, 352] width 19 height 20
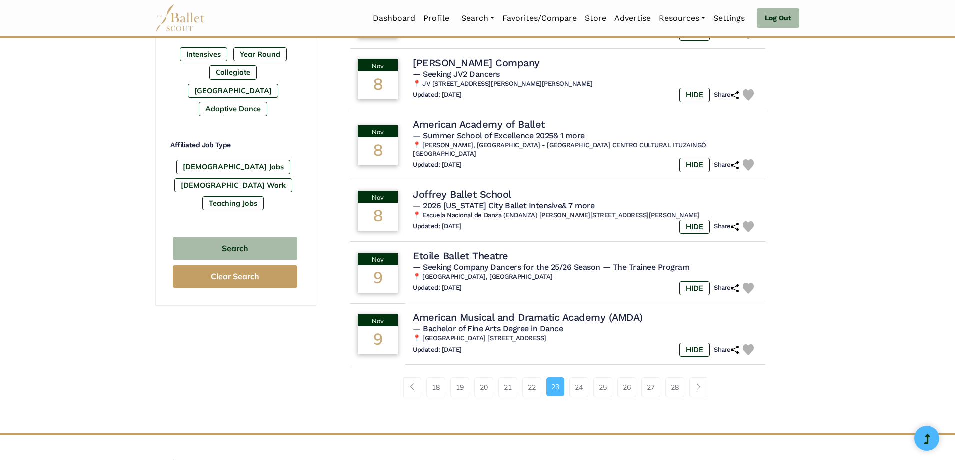
scroll to position [550, 0]
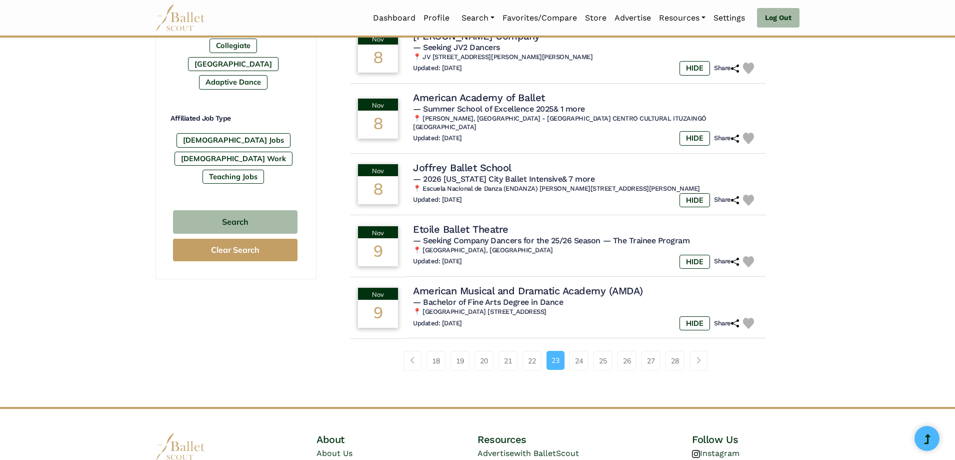
click at [580, 351] on link "24" at bounding box center [579, 361] width 19 height 20
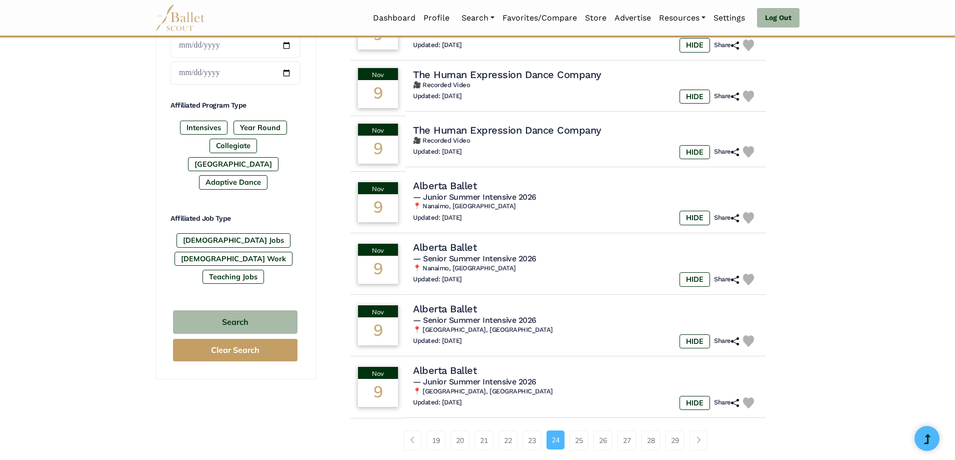
scroll to position [500, 0]
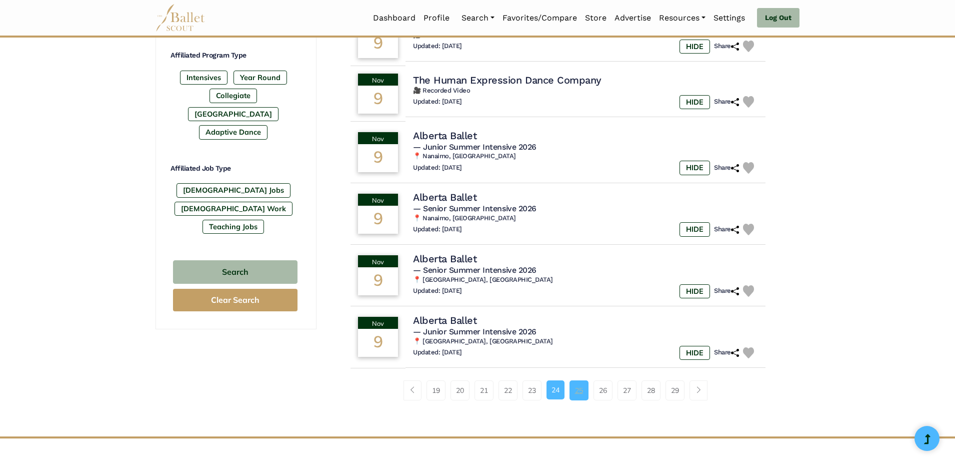
click at [575, 383] on link "25" at bounding box center [579, 390] width 19 height 20
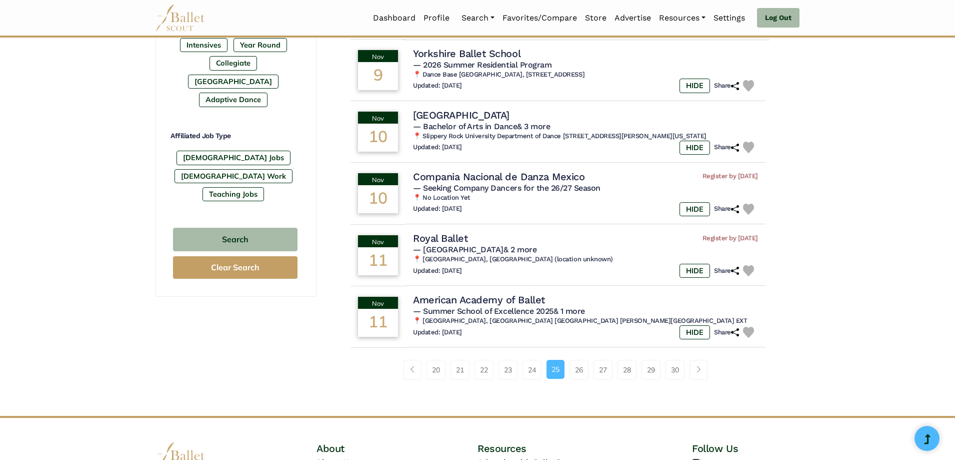
scroll to position [550, 0]
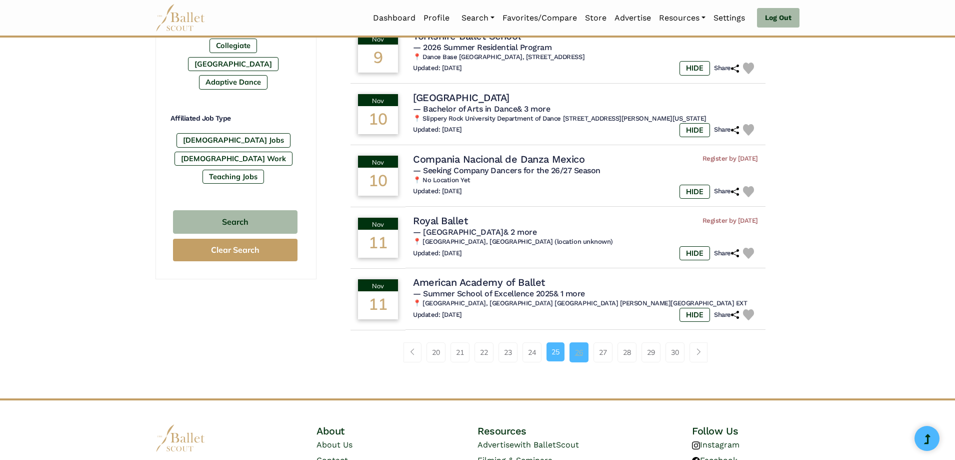
click at [582, 349] on link "26" at bounding box center [579, 352] width 19 height 20
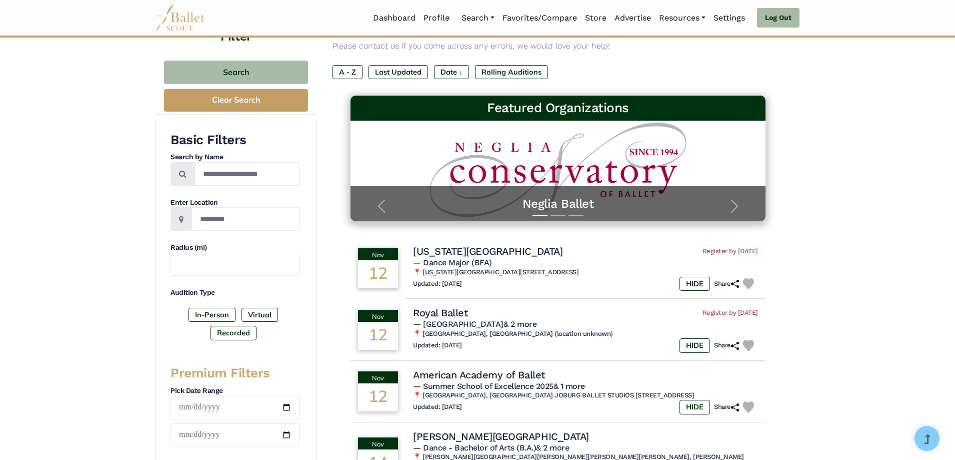
scroll to position [100, 0]
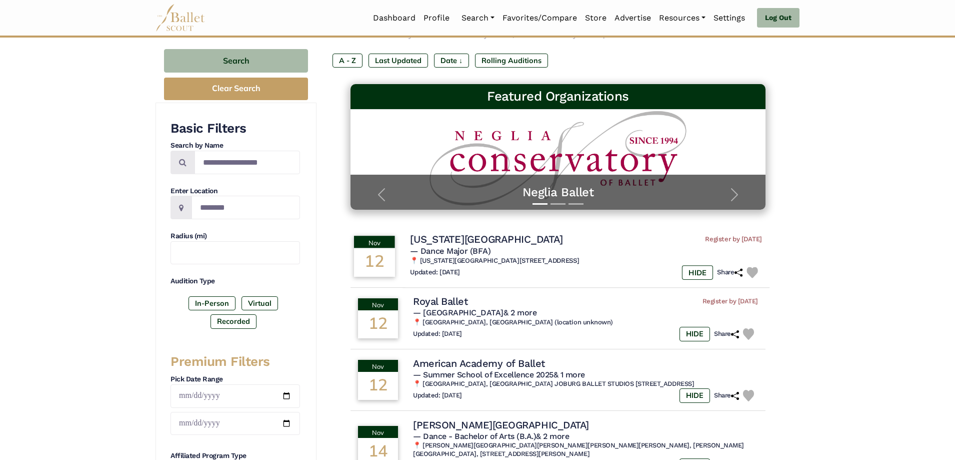
click at [752, 270] on img at bounding box center [753, 273] width 12 height 12
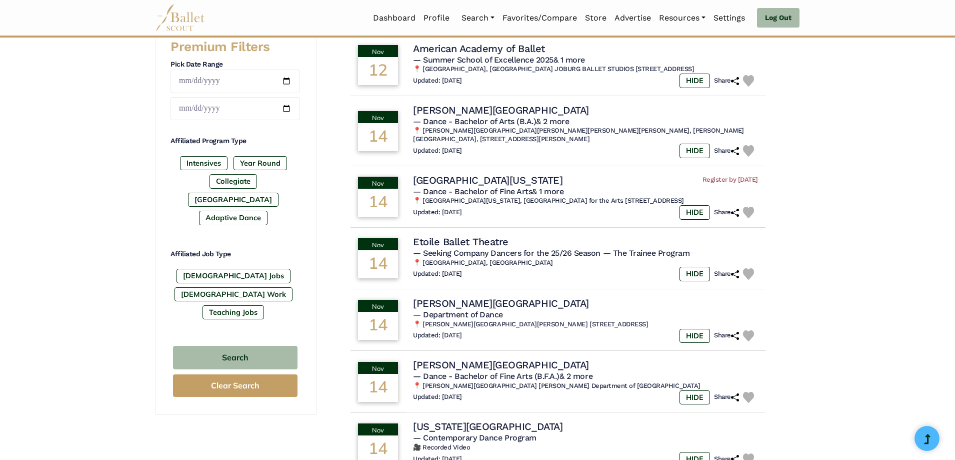
scroll to position [450, 0]
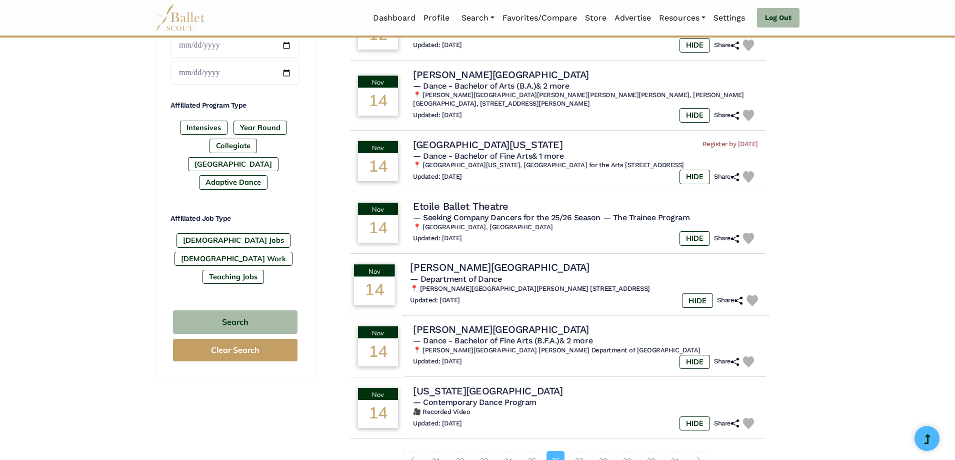
click at [751, 298] on img at bounding box center [753, 301] width 12 height 12
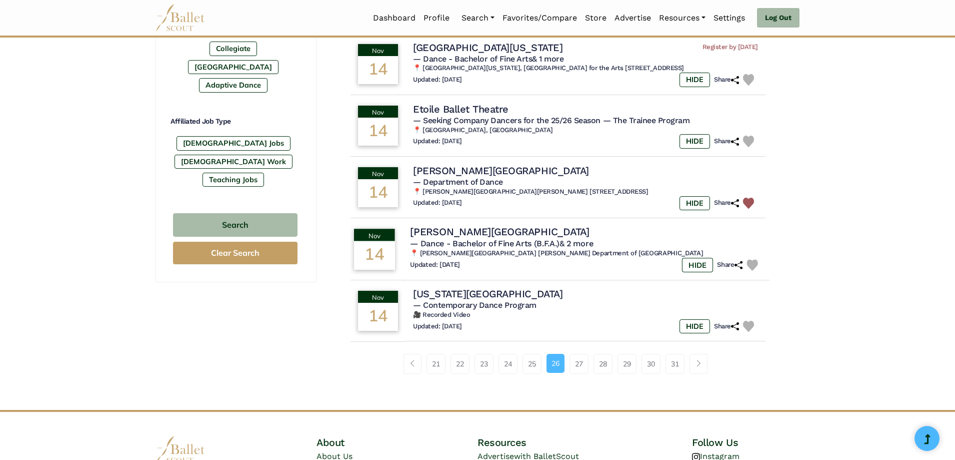
scroll to position [550, 0]
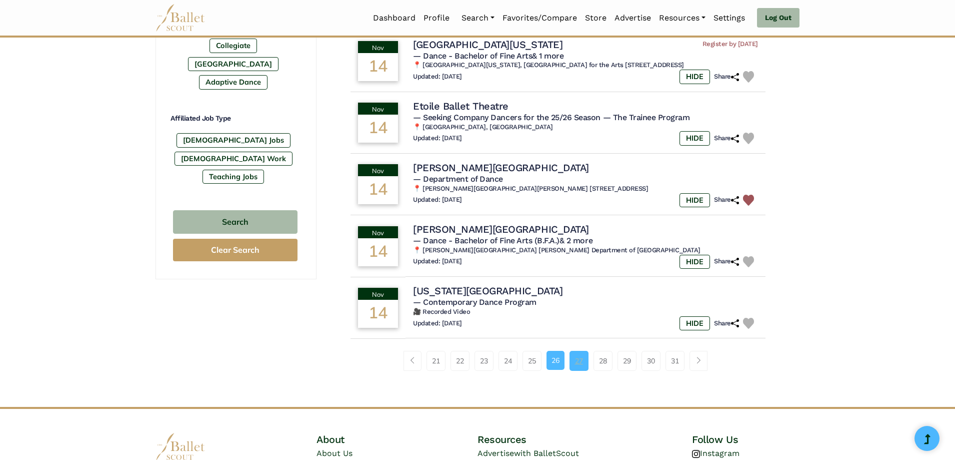
click at [576, 362] on link "27" at bounding box center [579, 361] width 19 height 20
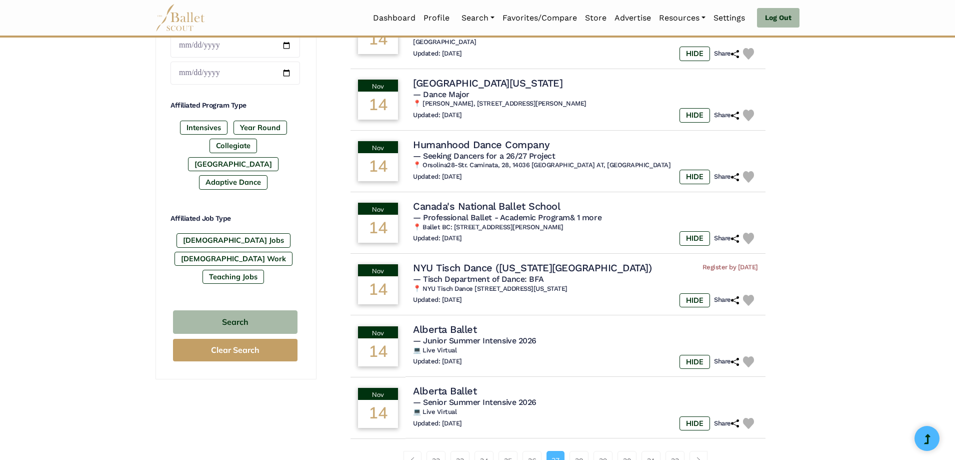
scroll to position [500, 0]
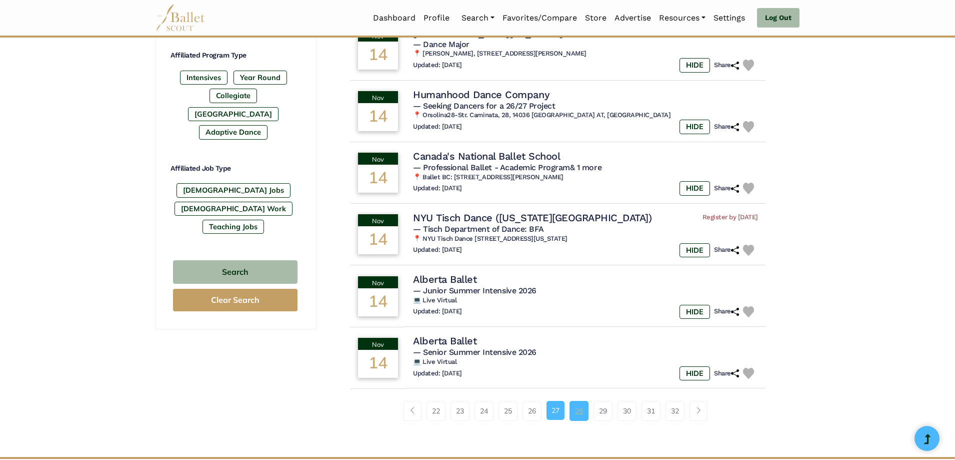
click at [580, 407] on link "28" at bounding box center [579, 411] width 19 height 20
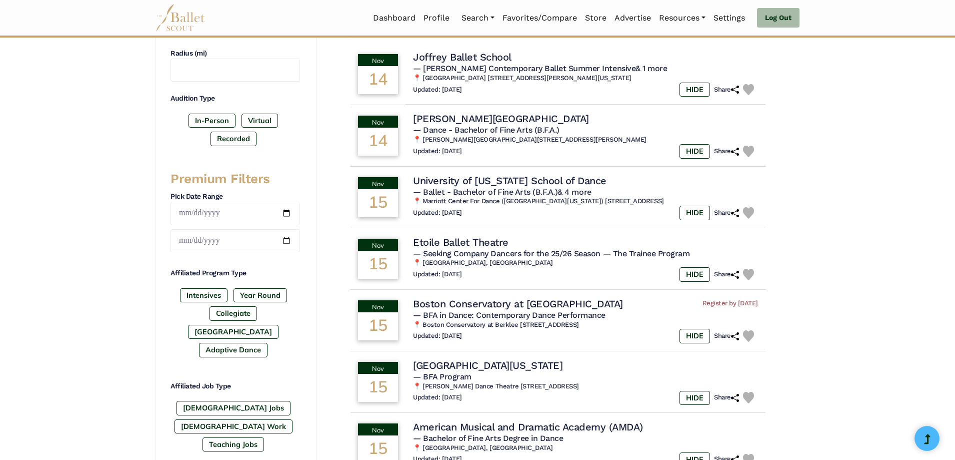
scroll to position [300, 0]
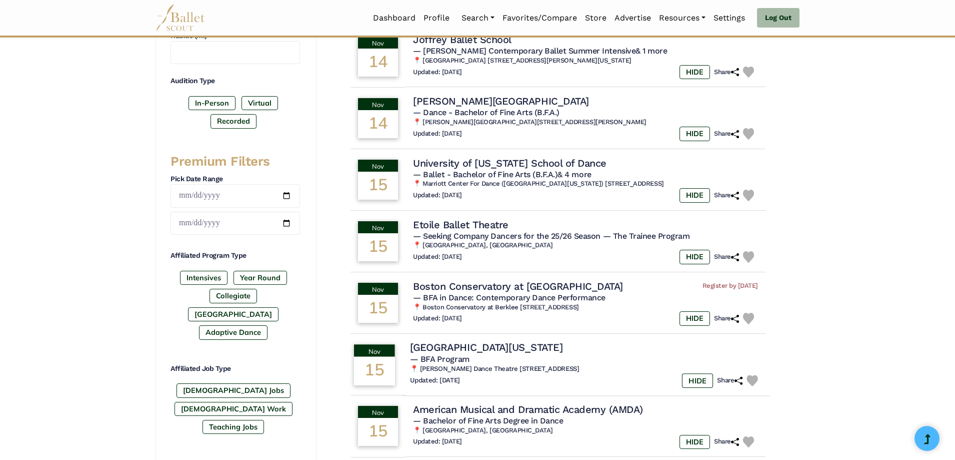
click at [753, 378] on img at bounding box center [753, 381] width 12 height 12
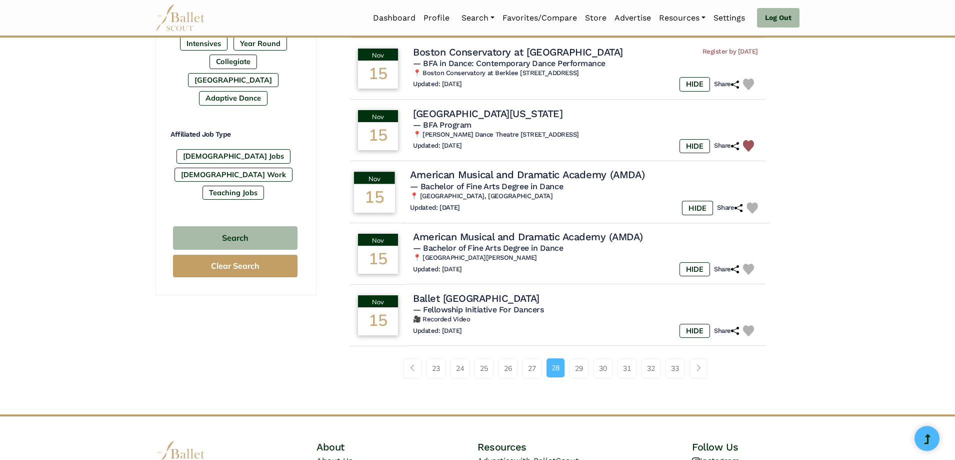
scroll to position [550, 0]
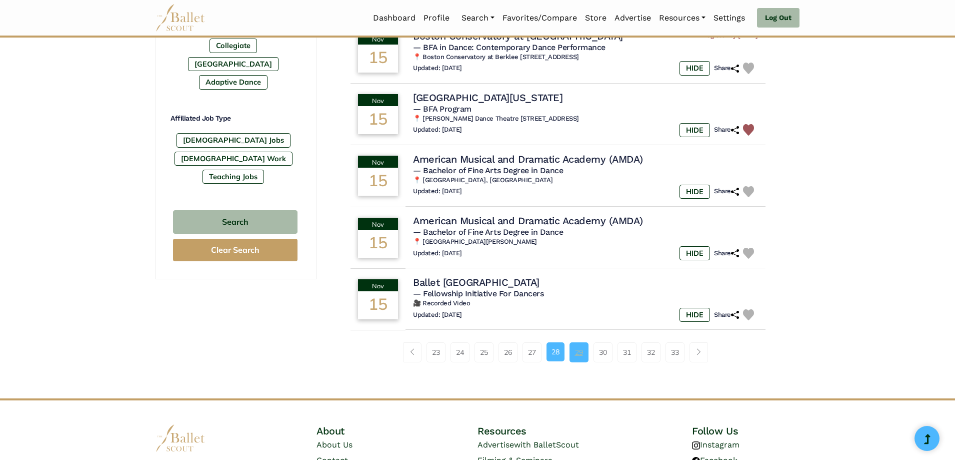
click at [582, 353] on link "29" at bounding box center [579, 352] width 19 height 20
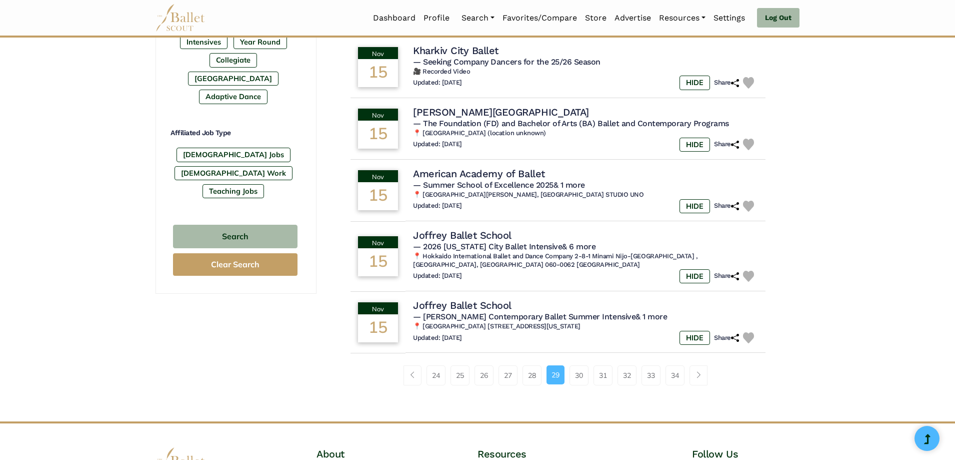
scroll to position [550, 0]
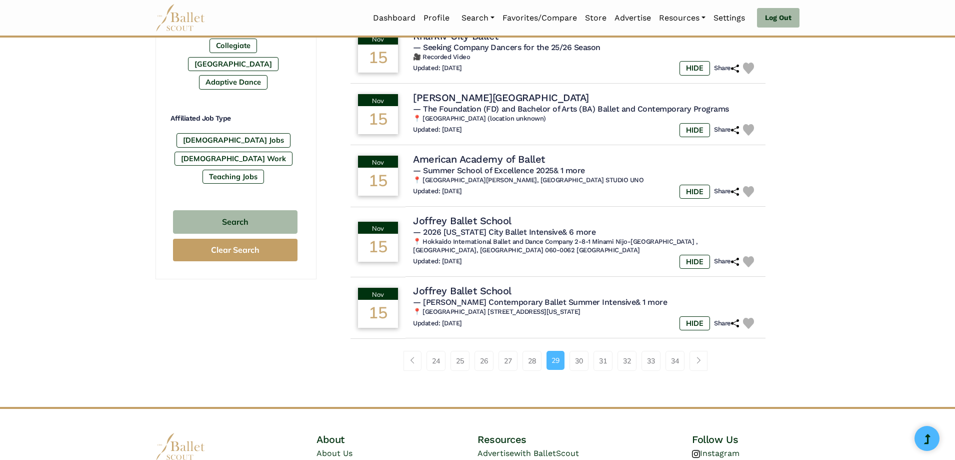
click at [582, 354] on link "30" at bounding box center [579, 361] width 19 height 20
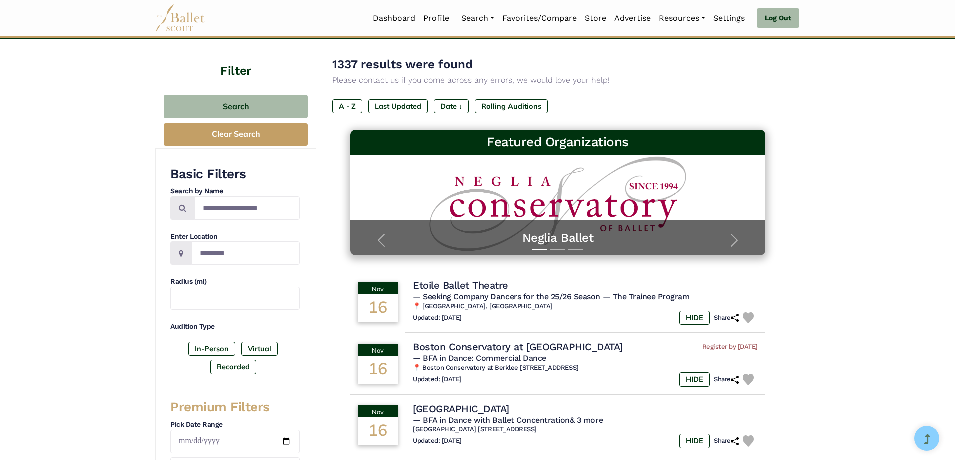
scroll to position [100, 0]
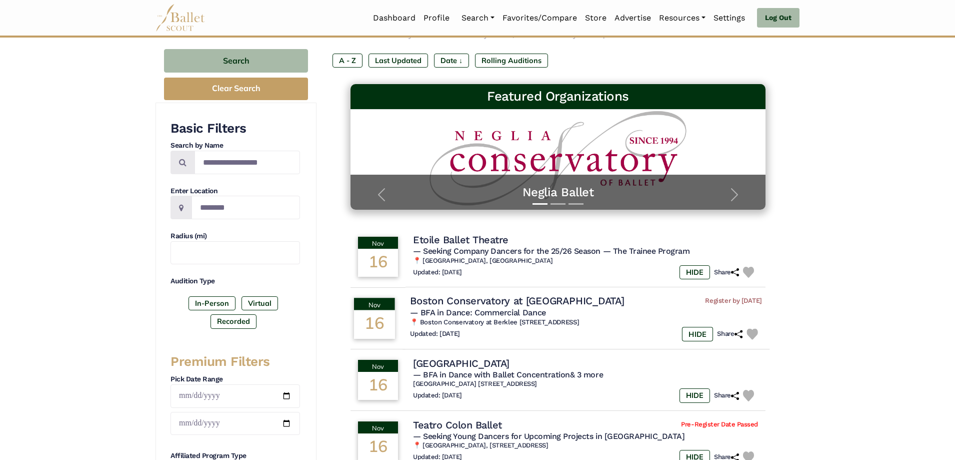
click at [753, 333] on img at bounding box center [753, 334] width 12 height 12
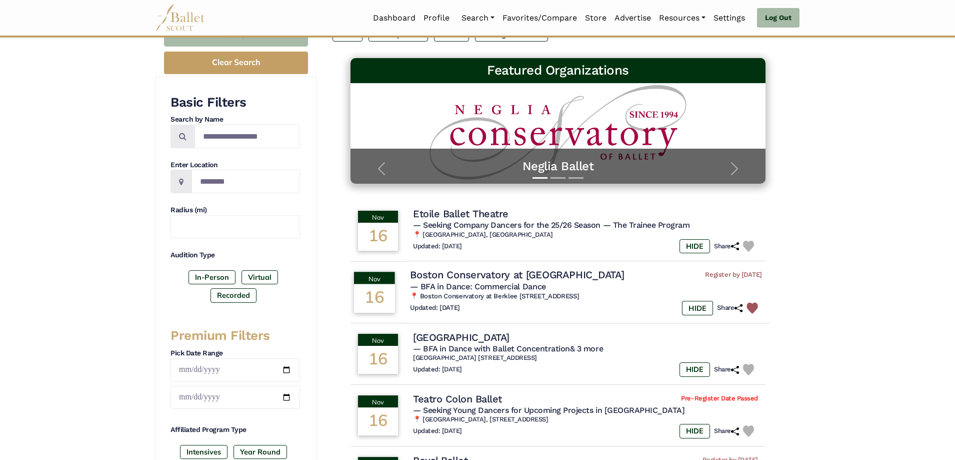
scroll to position [150, 0]
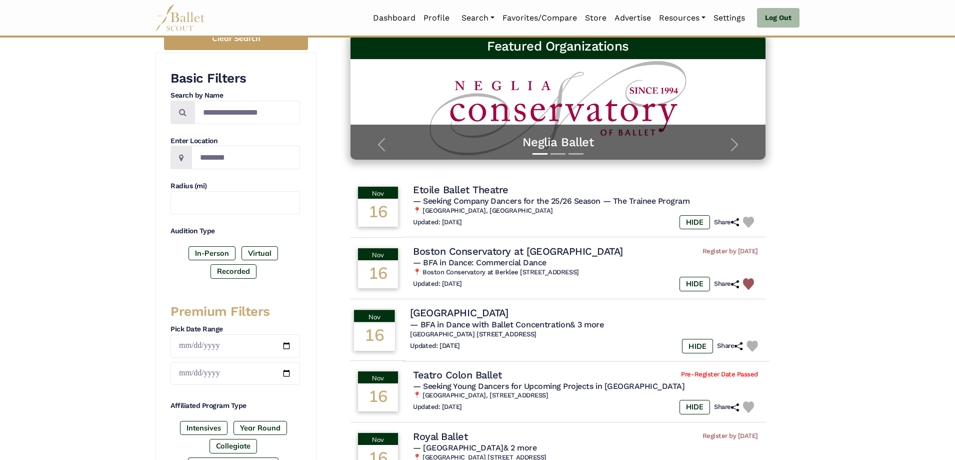
click at [749, 345] on img at bounding box center [753, 346] width 12 height 12
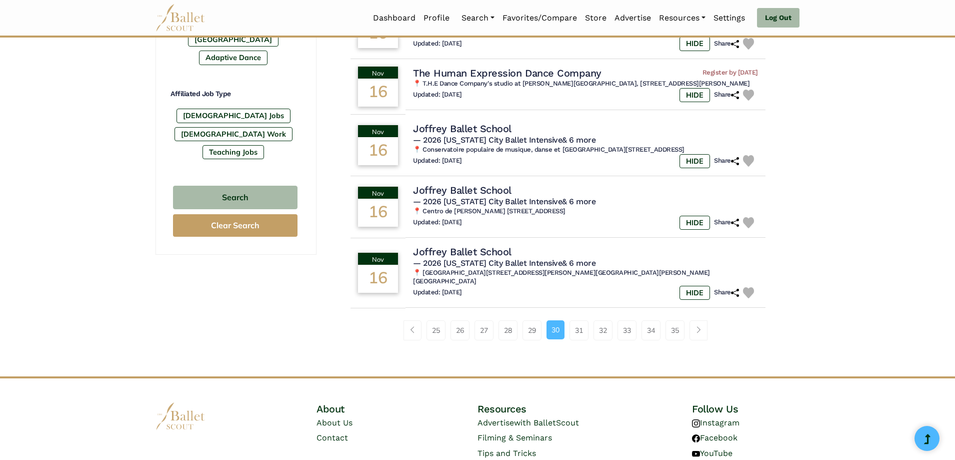
scroll to position [600, 0]
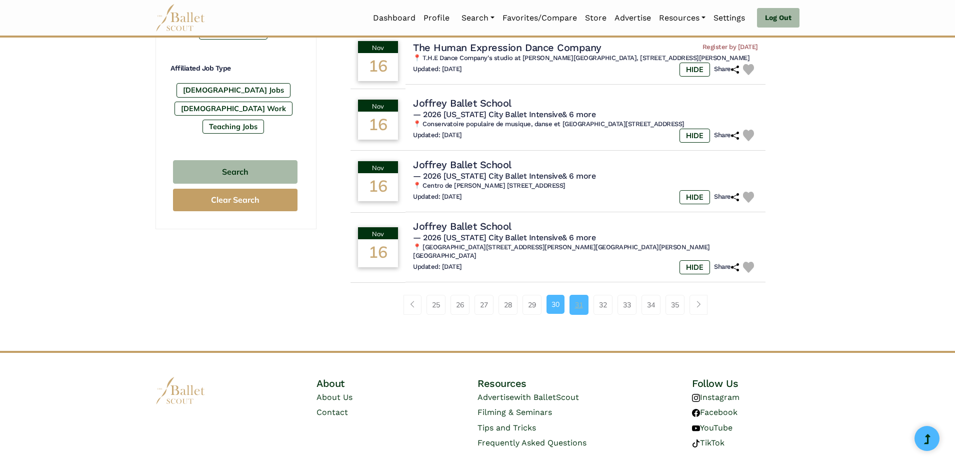
click at [584, 295] on link "31" at bounding box center [579, 305] width 19 height 20
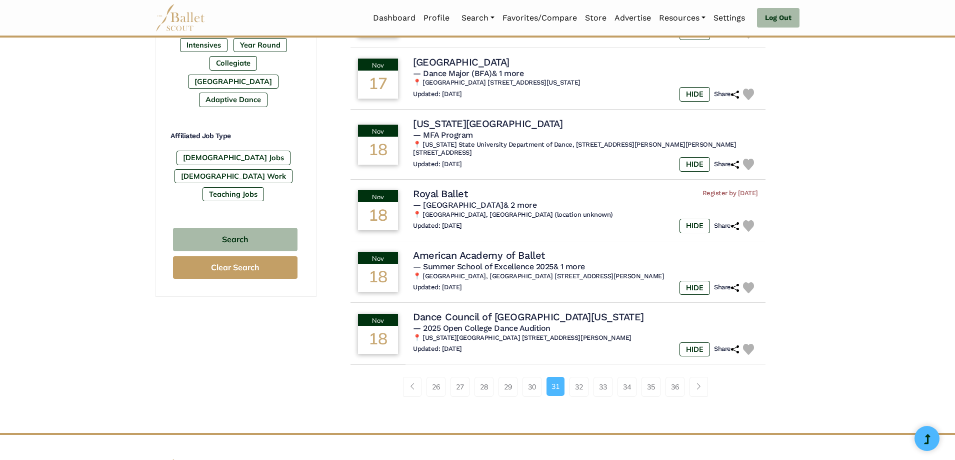
scroll to position [550, 0]
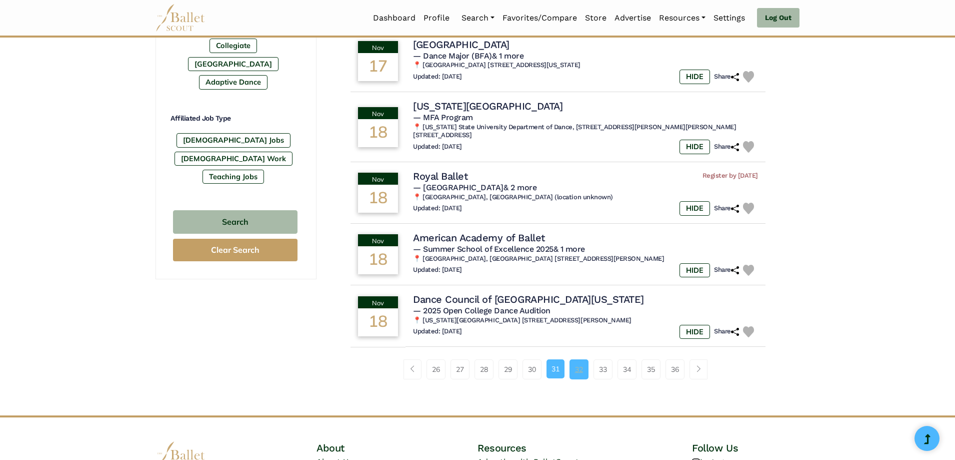
click at [581, 359] on link "32" at bounding box center [579, 369] width 19 height 20
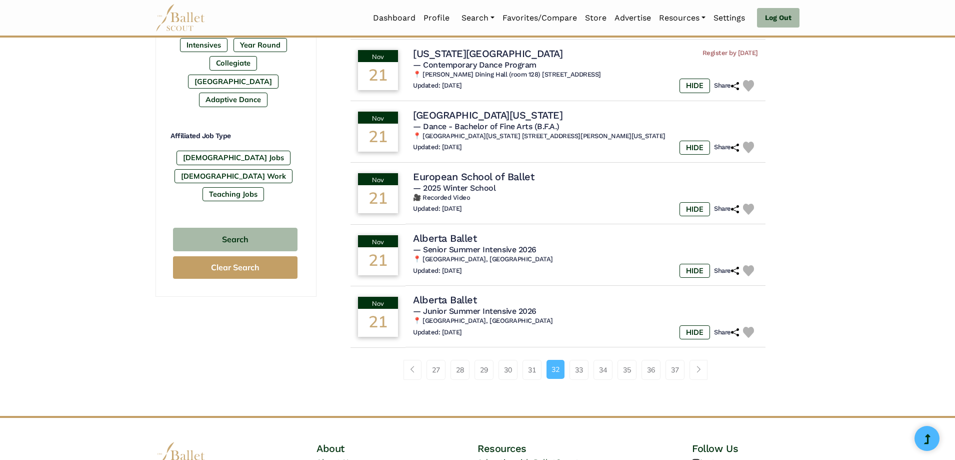
scroll to position [550, 0]
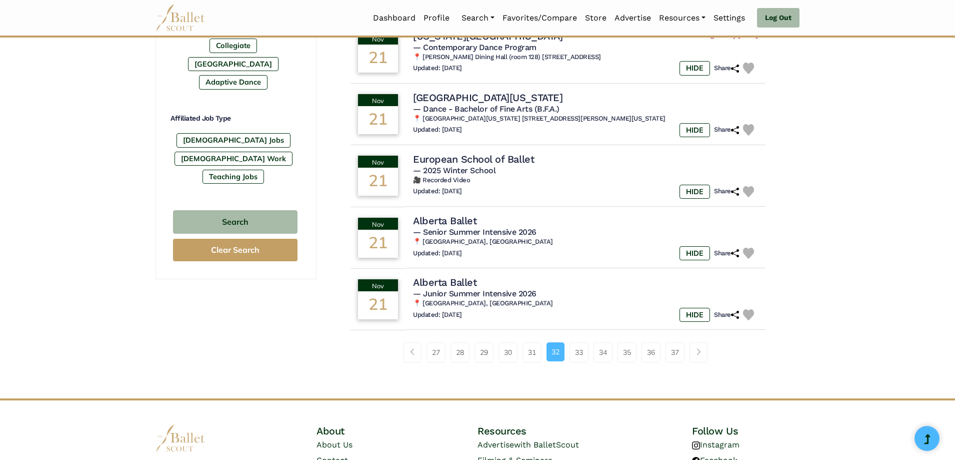
click at [581, 352] on link "33" at bounding box center [579, 352] width 19 height 20
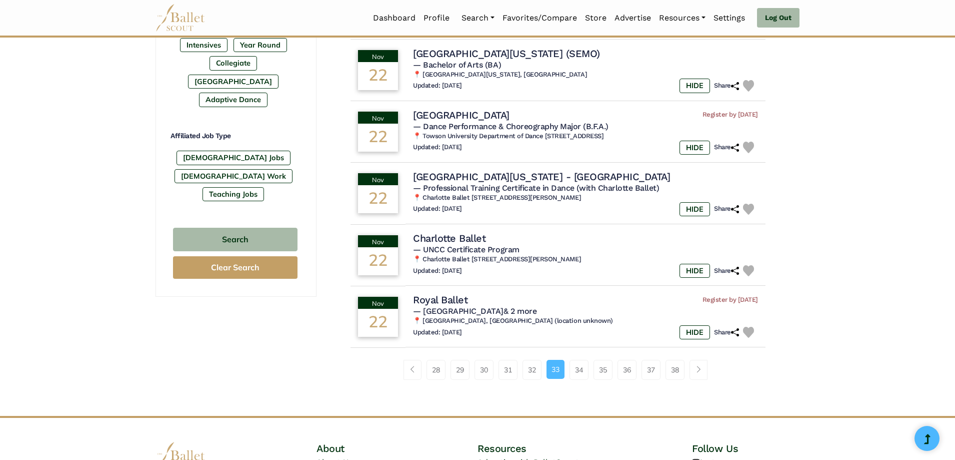
scroll to position [550, 0]
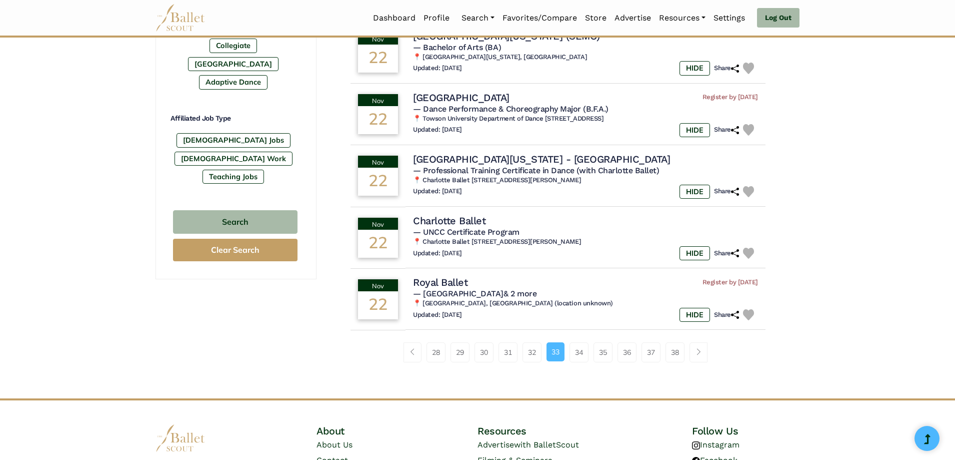
click at [581, 352] on link "34" at bounding box center [579, 352] width 19 height 20
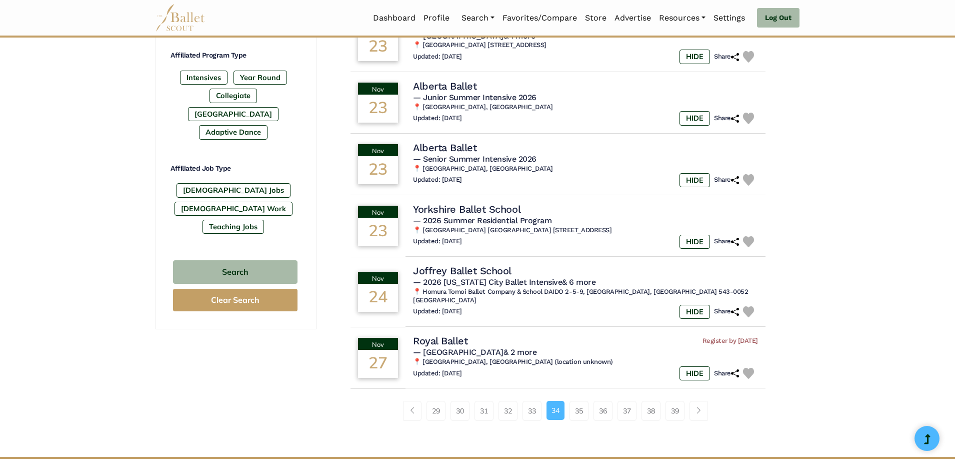
scroll to position [550, 0]
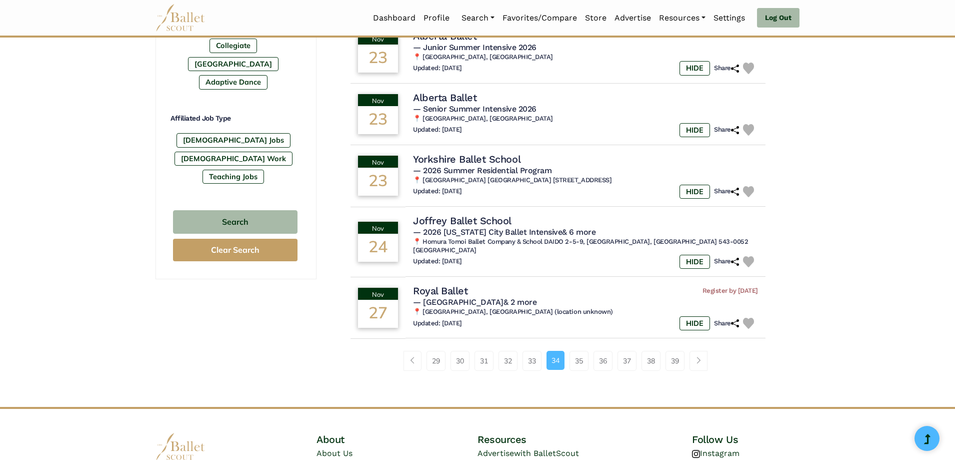
click at [581, 352] on link "35" at bounding box center [579, 361] width 19 height 20
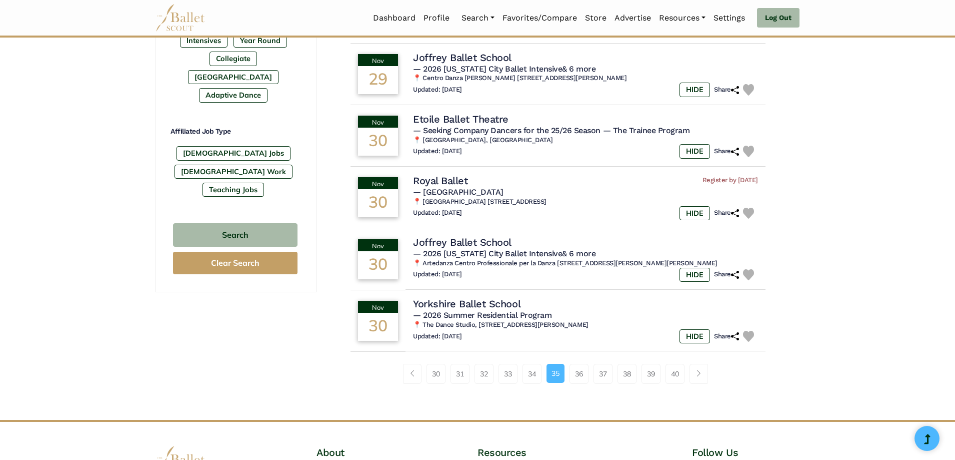
scroll to position [550, 0]
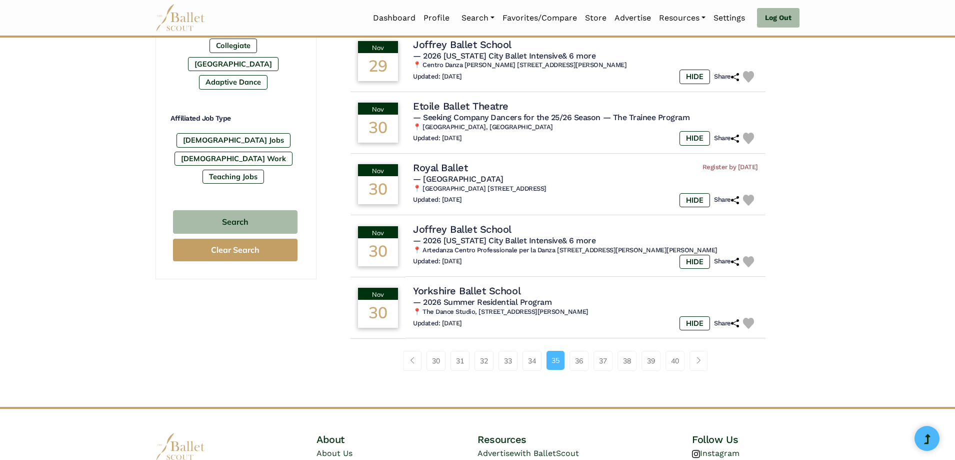
click at [581, 353] on link "36" at bounding box center [579, 361] width 19 height 20
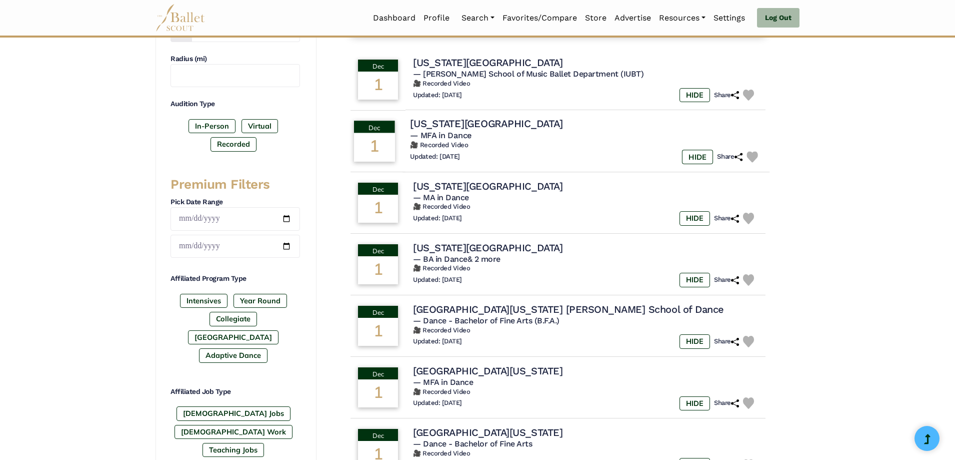
scroll to position [300, 0]
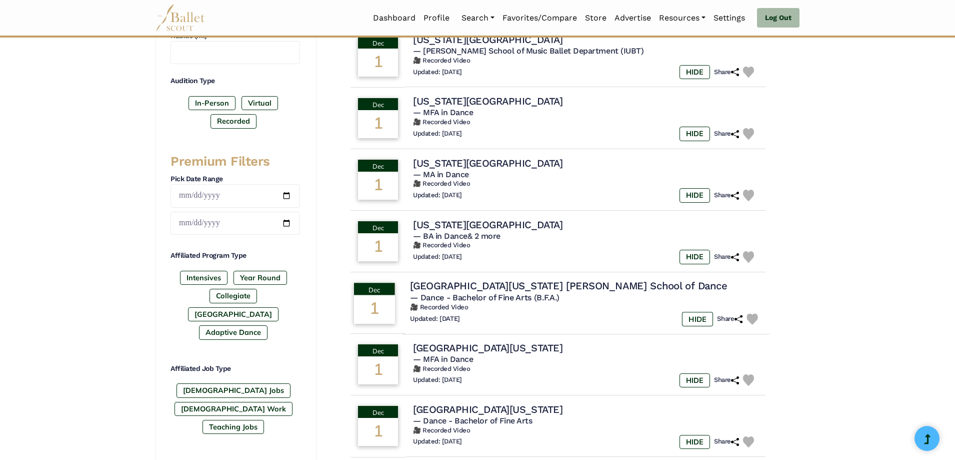
click at [751, 317] on img at bounding box center [753, 319] width 12 height 12
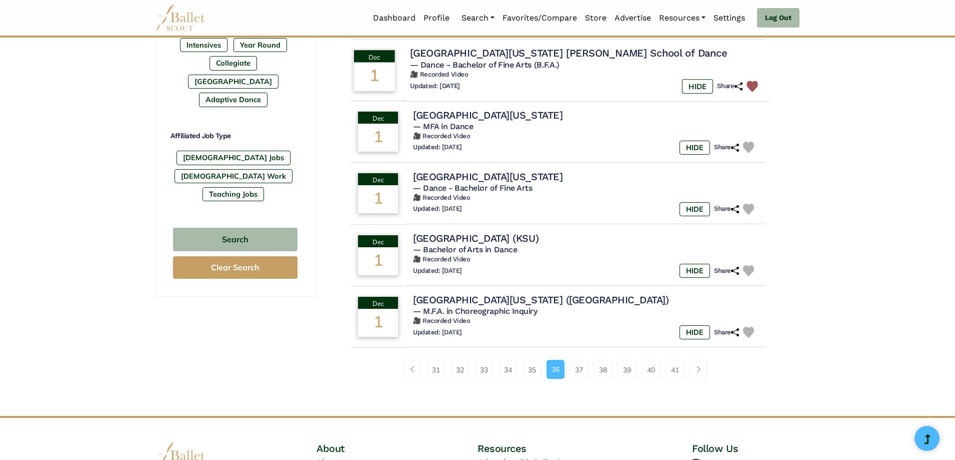
scroll to position [550, 0]
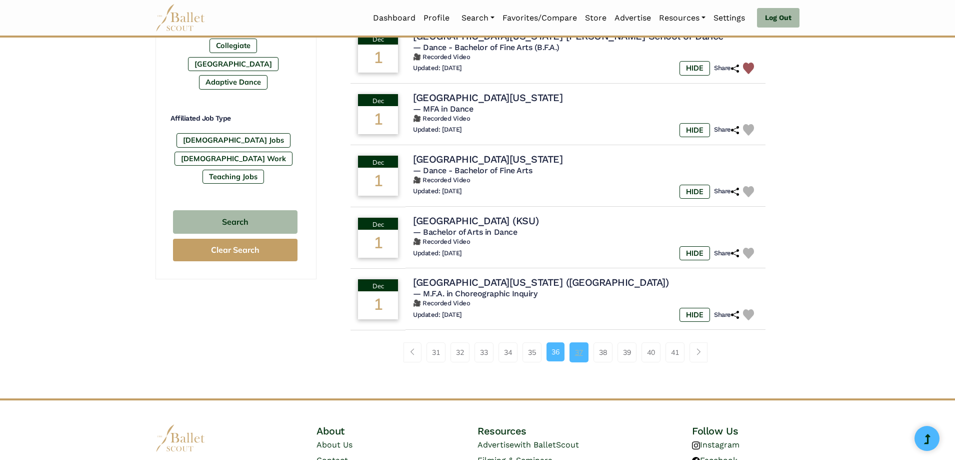
click at [580, 355] on link "37" at bounding box center [579, 352] width 19 height 20
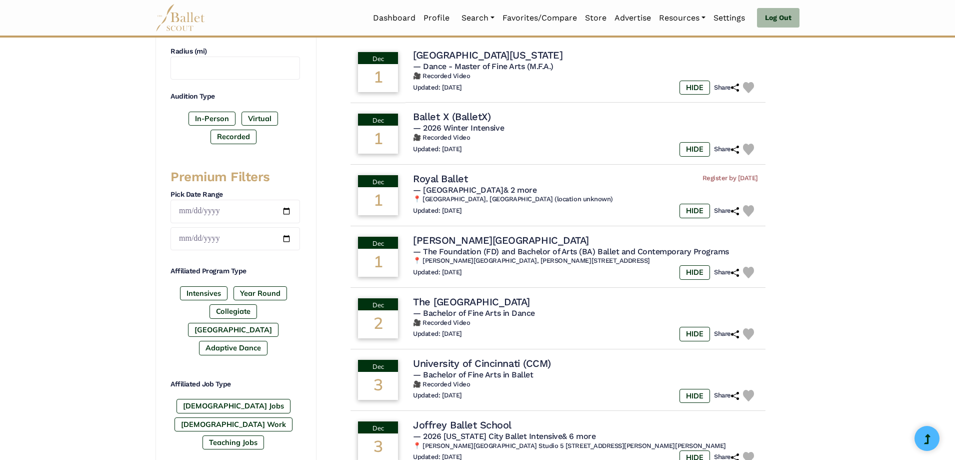
scroll to position [300, 0]
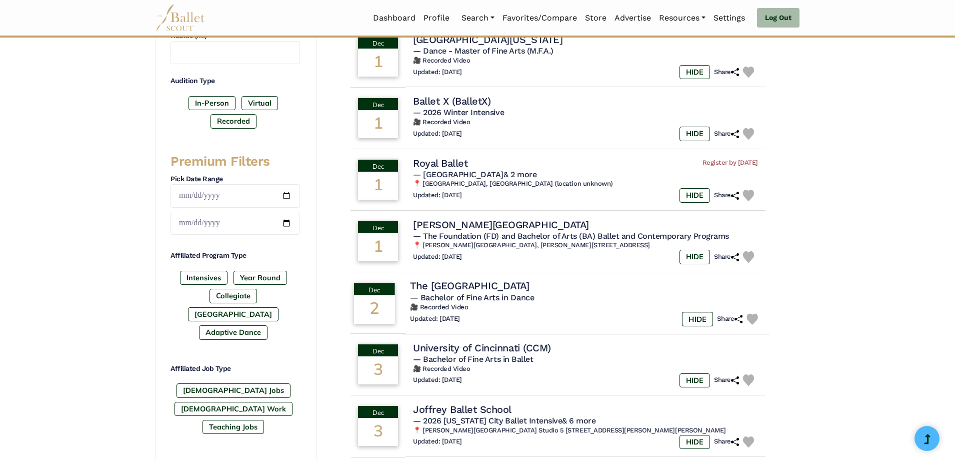
click at [755, 318] on img at bounding box center [753, 319] width 12 height 12
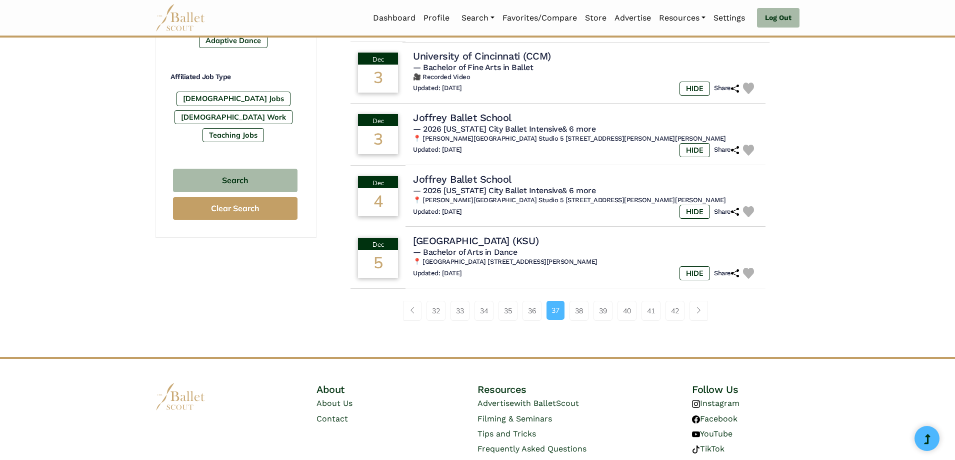
scroll to position [600, 0]
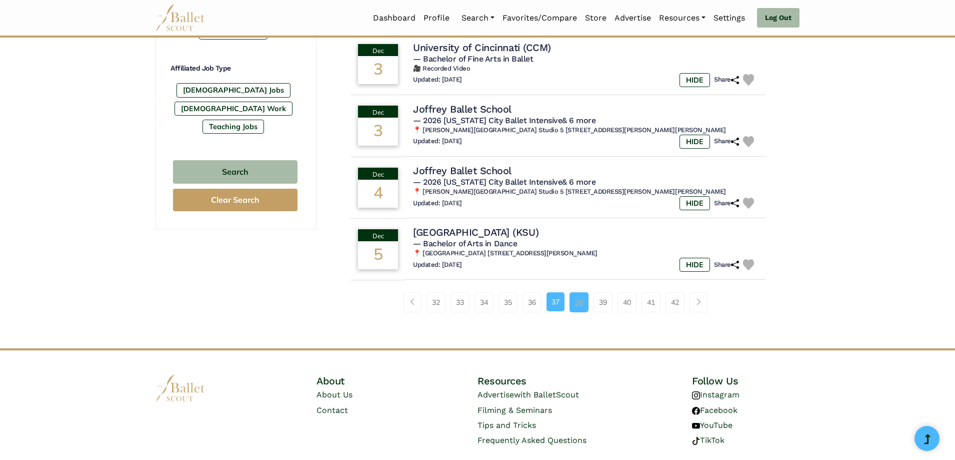
click at [583, 307] on link "38" at bounding box center [579, 302] width 19 height 20
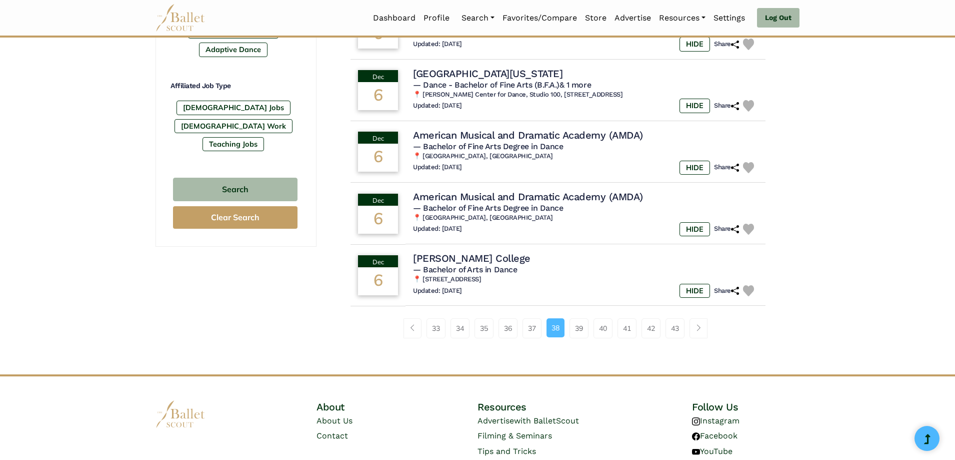
scroll to position [600, 0]
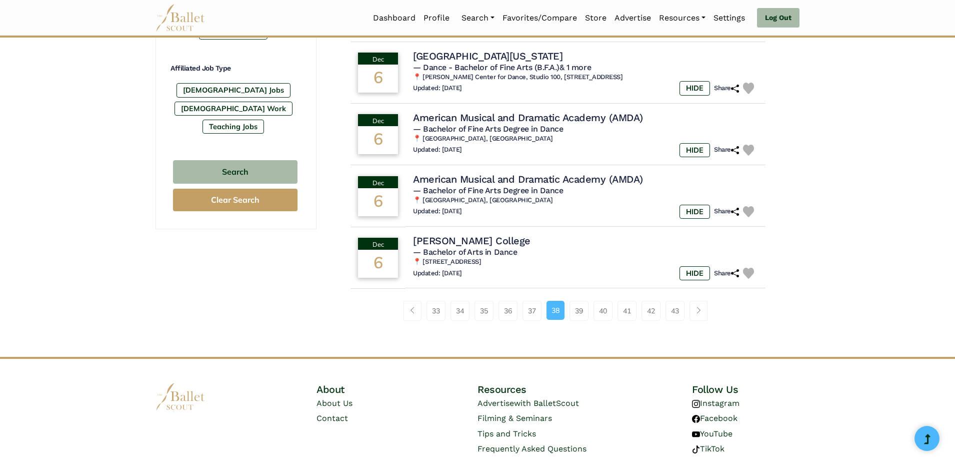
click at [583, 307] on link "39" at bounding box center [579, 311] width 19 height 20
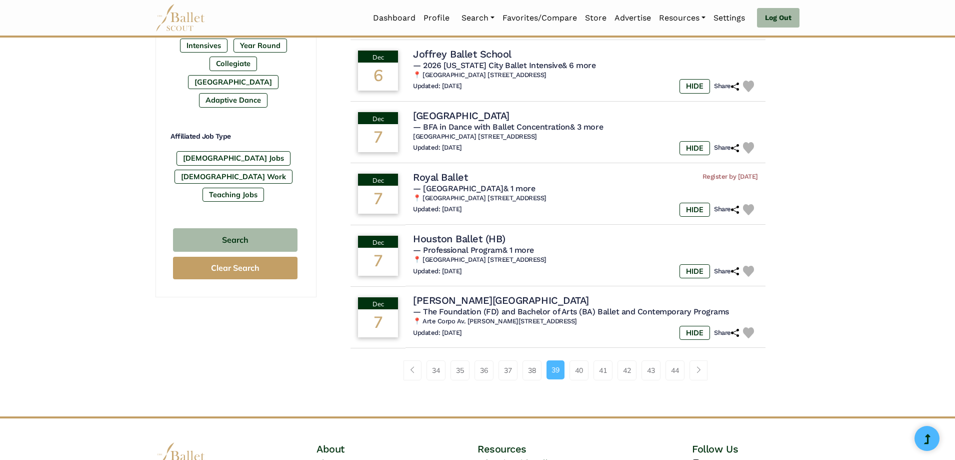
scroll to position [550, 0]
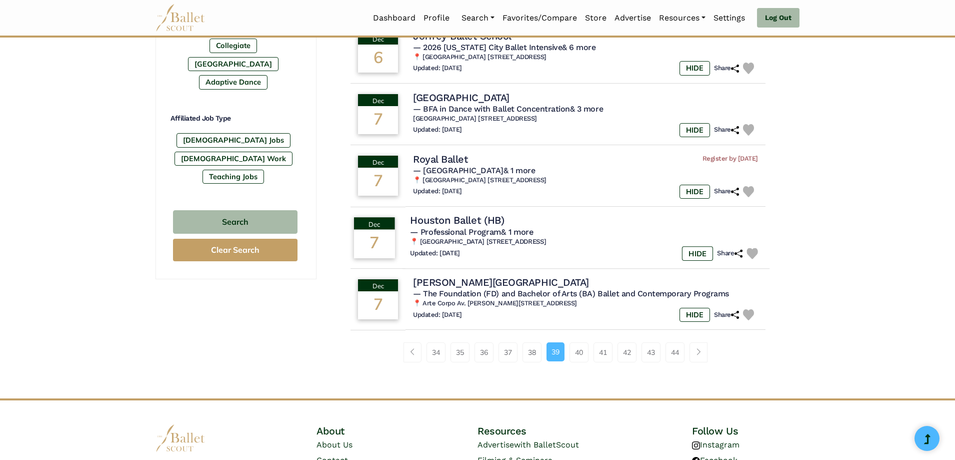
click at [475, 222] on h4 "Houston Ballet (HB)" at bounding box center [457, 221] width 95 height 14
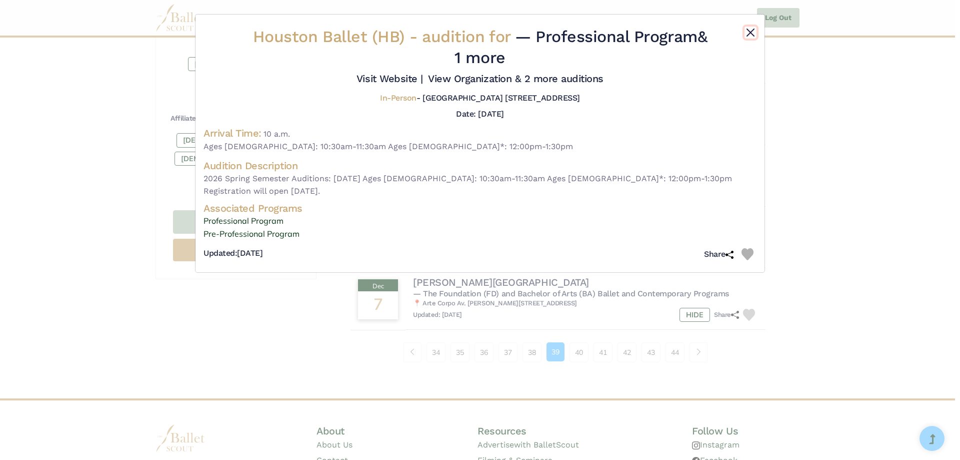
click at [754, 28] on button "Close" at bounding box center [751, 33] width 12 height 12
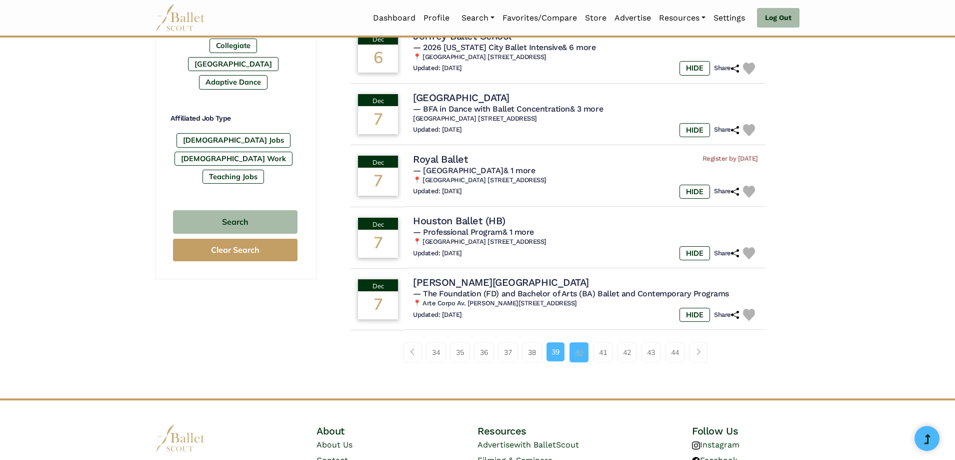
click at [584, 354] on link "40" at bounding box center [579, 352] width 19 height 20
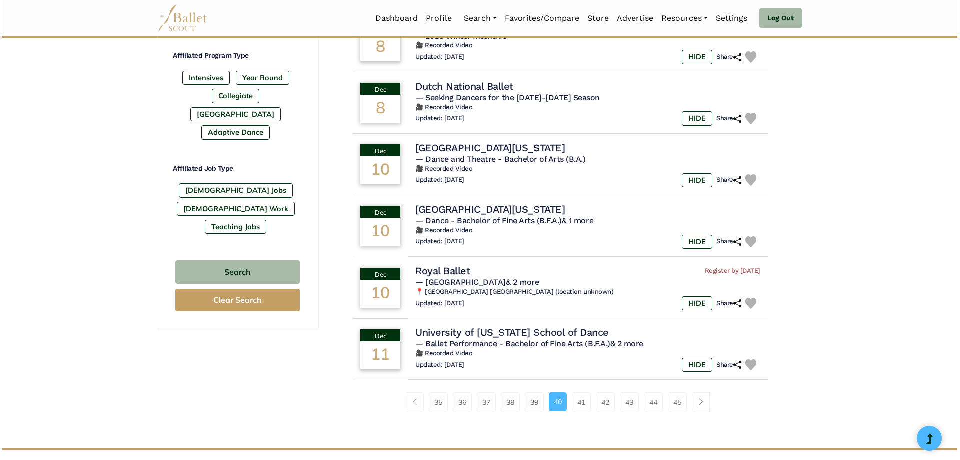
scroll to position [550, 0]
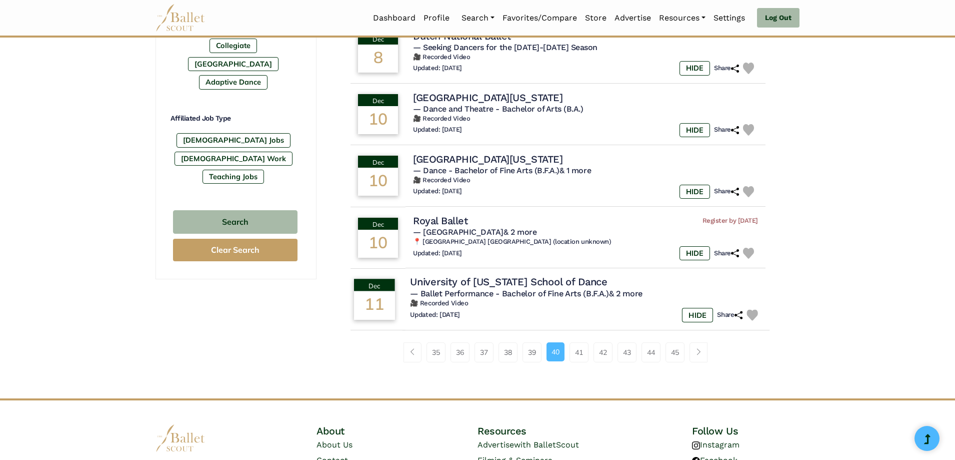
click at [542, 283] on h4 "University of Oklahoma School of Dance" at bounding box center [509, 282] width 198 height 14
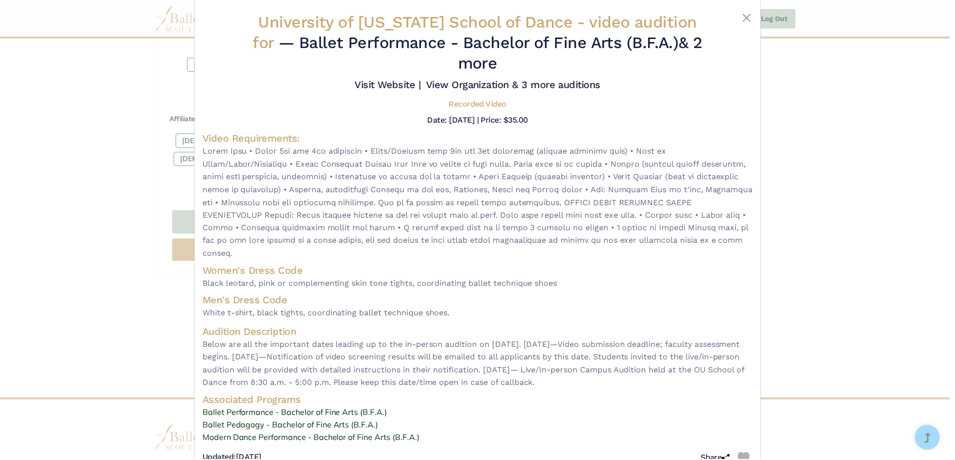
scroll to position [0, 0]
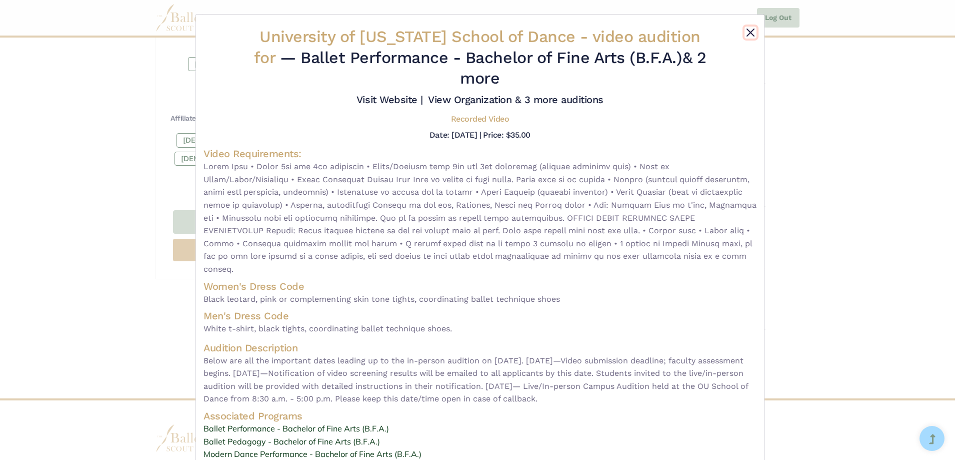
click at [749, 33] on button "Close" at bounding box center [751, 33] width 12 height 12
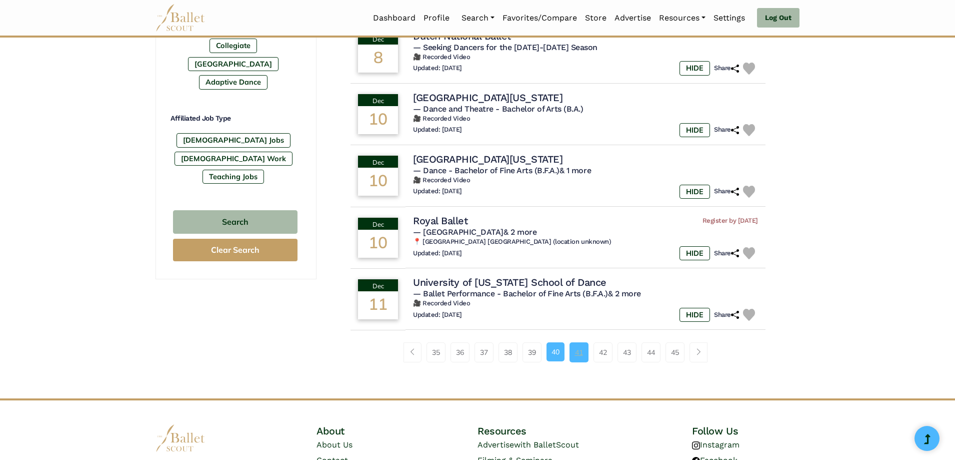
click at [582, 350] on link "41" at bounding box center [579, 352] width 19 height 20
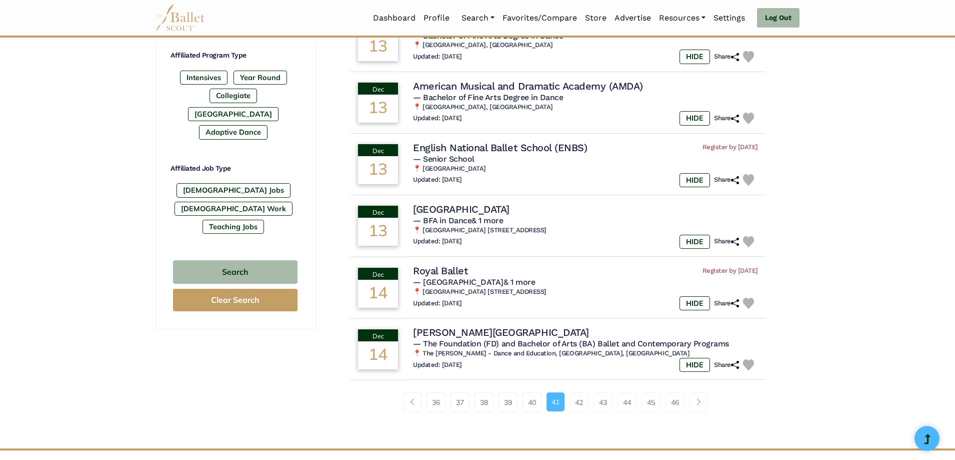
scroll to position [550, 0]
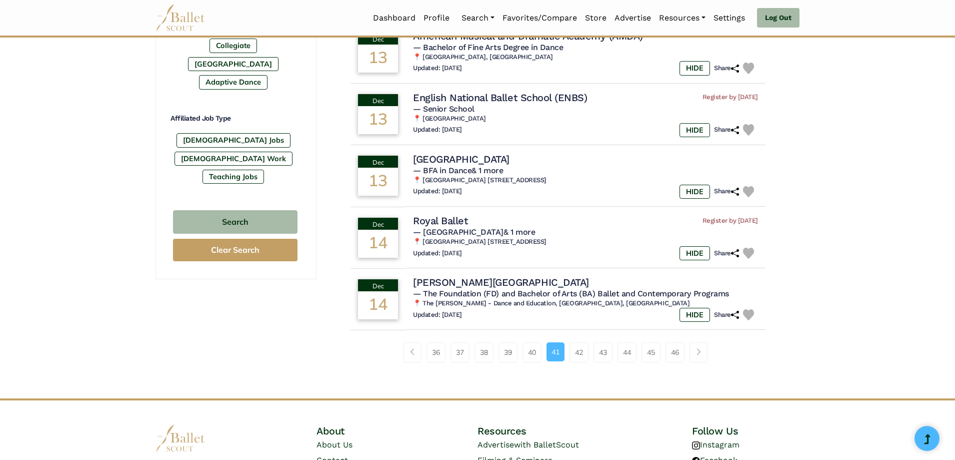
click at [582, 350] on link "42" at bounding box center [579, 352] width 19 height 20
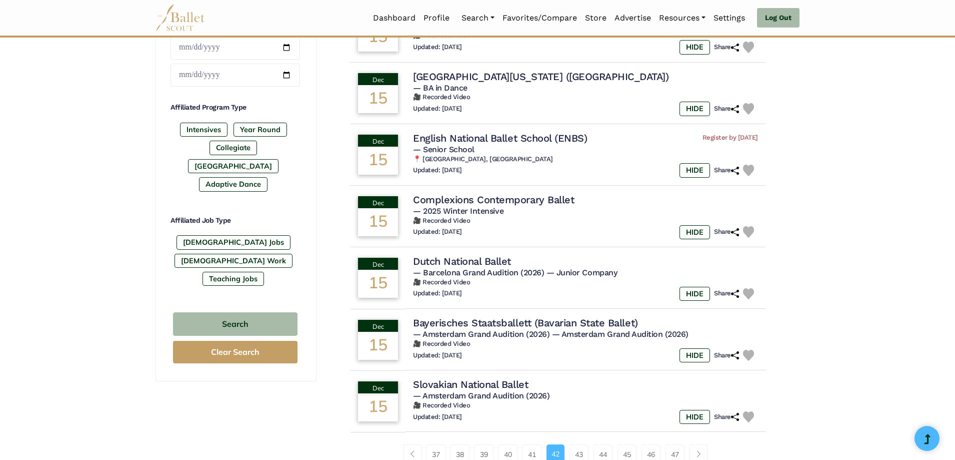
scroll to position [450, 0]
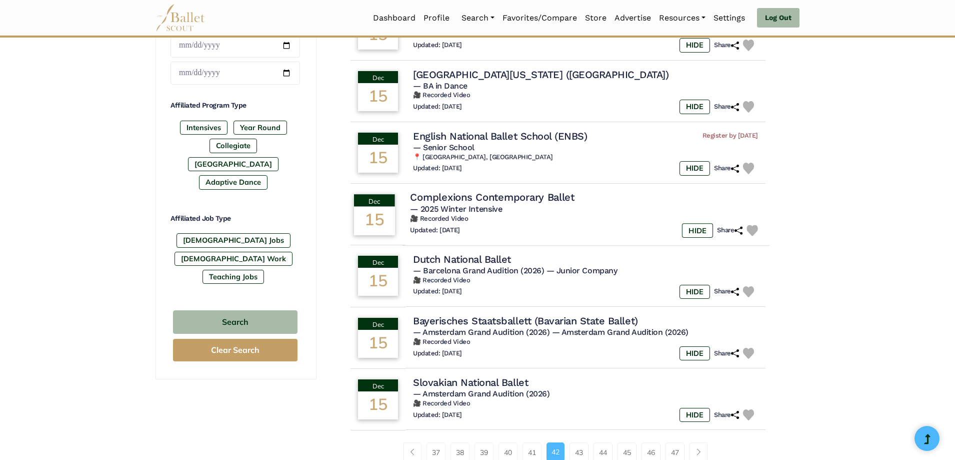
click at [538, 197] on h4 "Complexions Contemporary Ballet" at bounding box center [492, 198] width 165 height 14
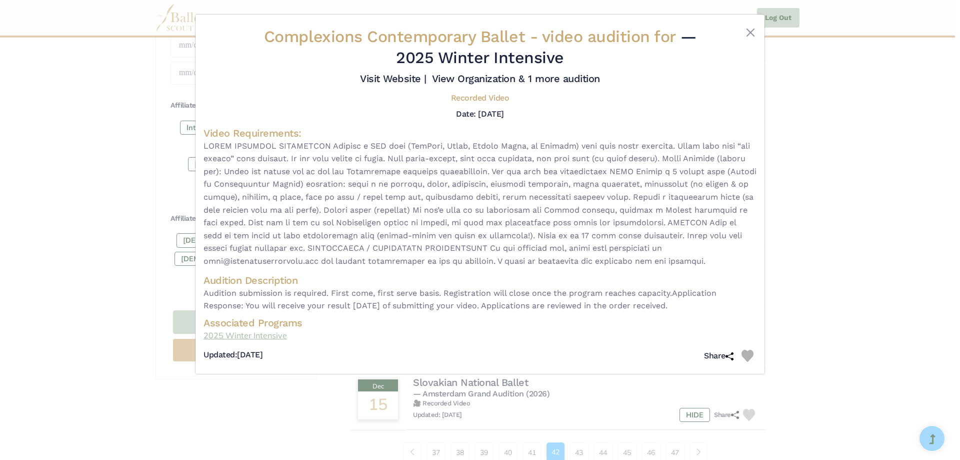
click at [274, 335] on link "2025 Winter Intensive" at bounding box center [480, 335] width 553 height 13
click at [750, 26] on div "Complexions Contemporary Ballet - video audition for — 2025 Winter Intensive Vi…" at bounding box center [480, 194] width 569 height 359
click at [746, 33] on button "Close" at bounding box center [751, 33] width 12 height 12
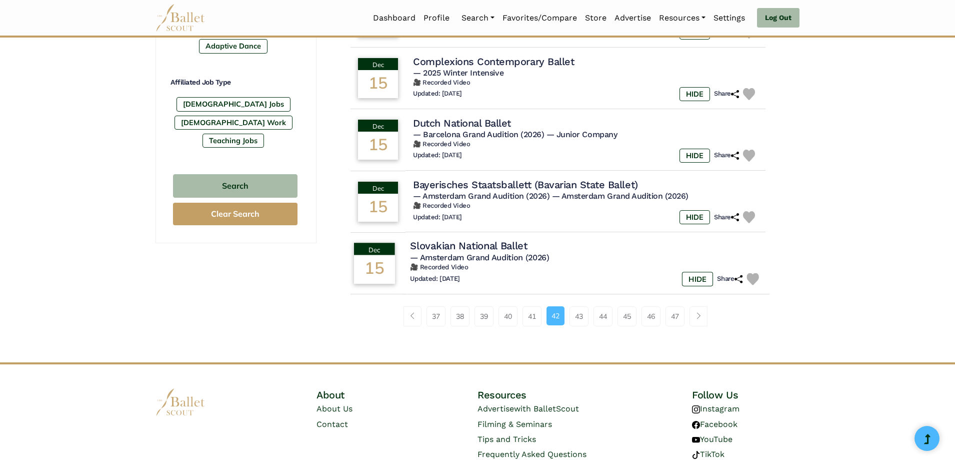
scroll to position [600, 0]
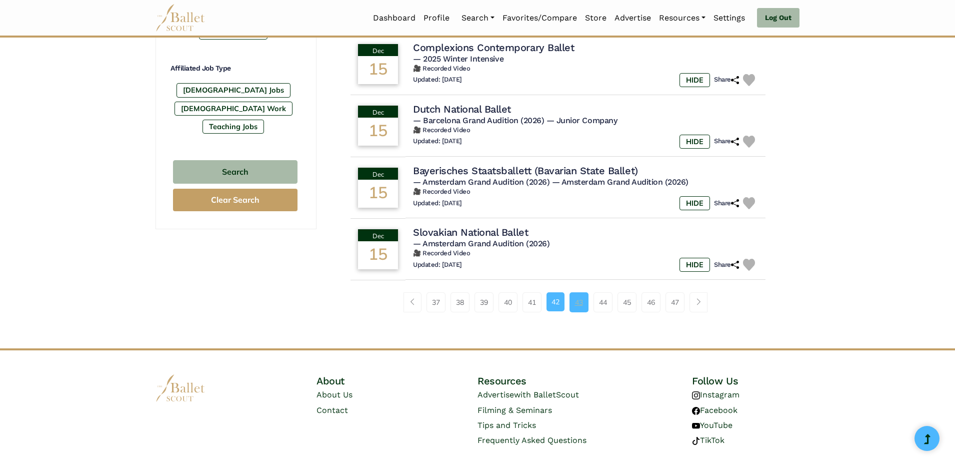
click at [578, 305] on link "43" at bounding box center [579, 302] width 19 height 20
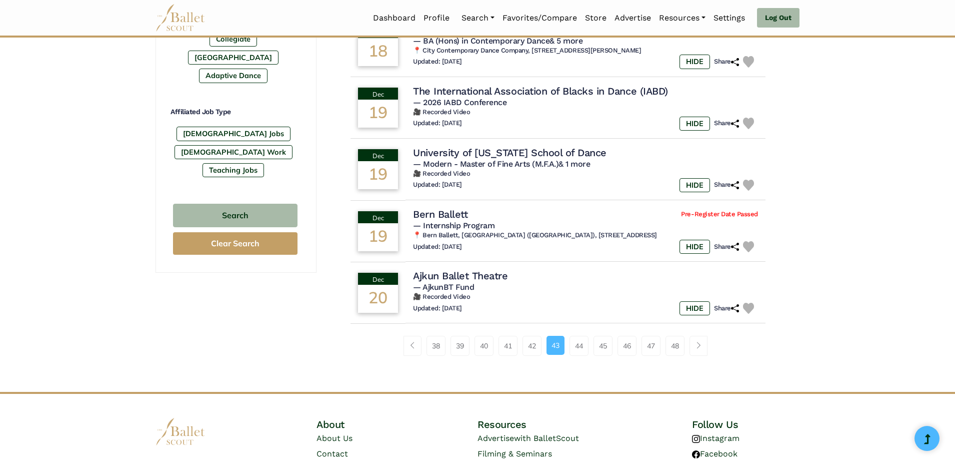
scroll to position [600, 0]
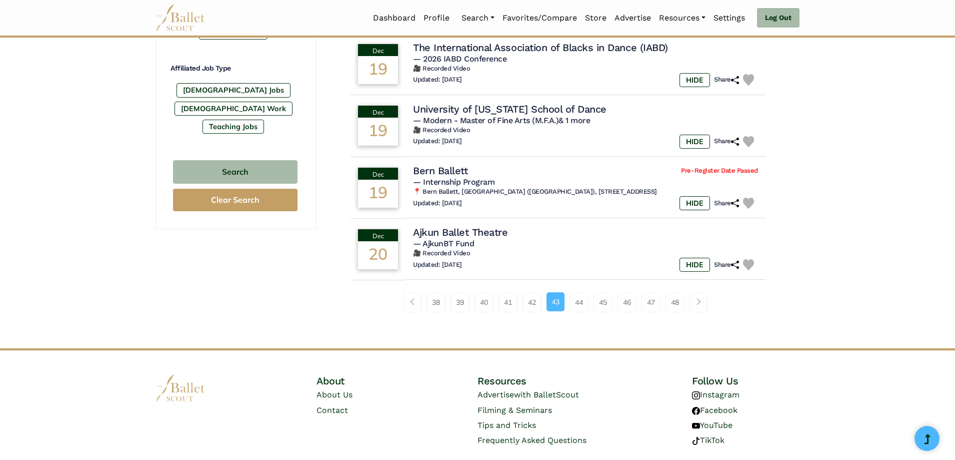
click at [578, 305] on link "44" at bounding box center [579, 302] width 19 height 20
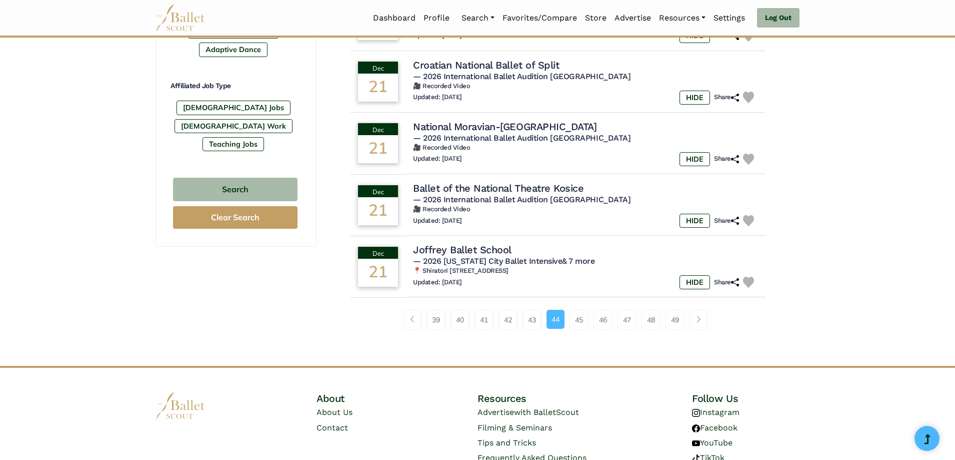
scroll to position [600, 0]
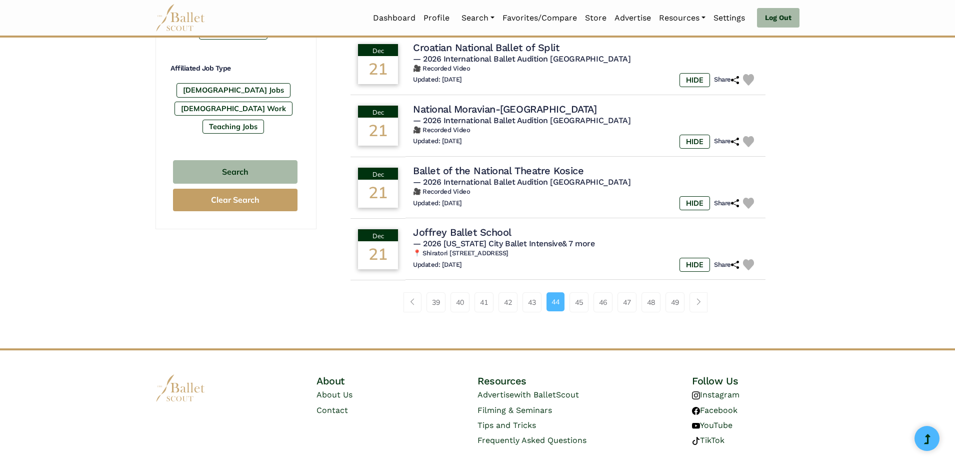
click at [578, 306] on link "45" at bounding box center [579, 302] width 19 height 20
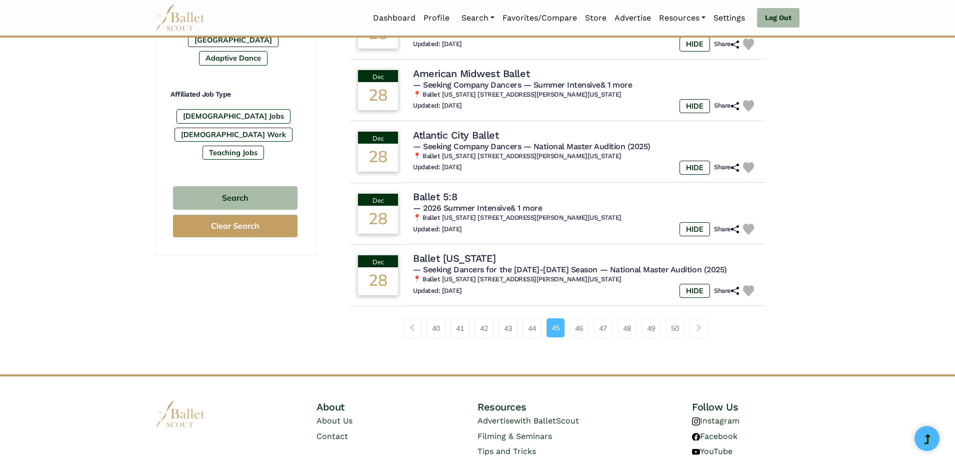
scroll to position [600, 0]
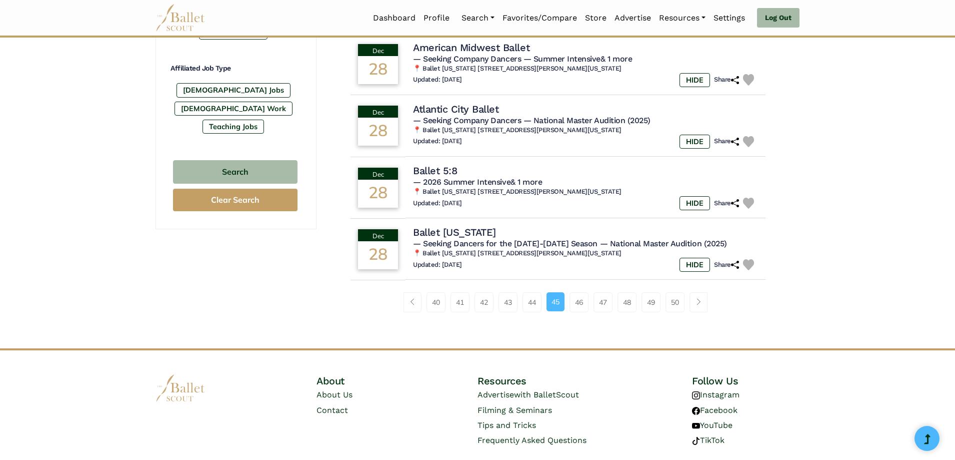
click at [578, 306] on link "46" at bounding box center [579, 302] width 19 height 20
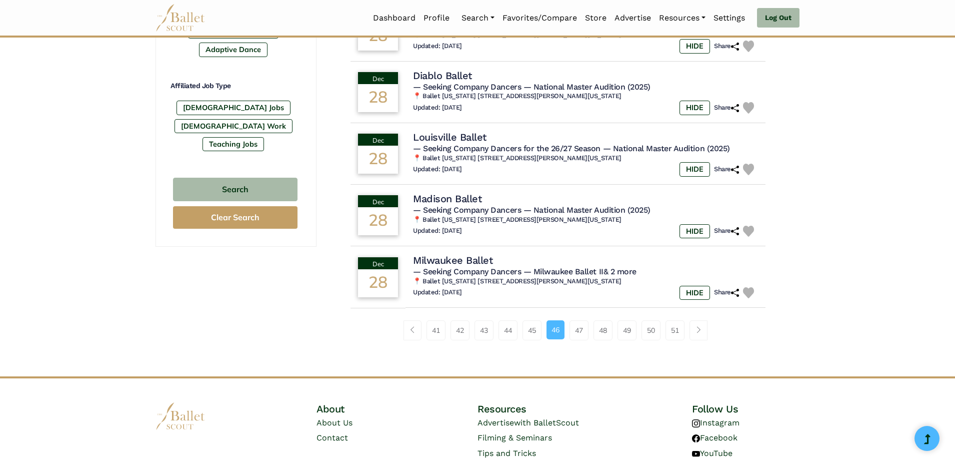
scroll to position [600, 0]
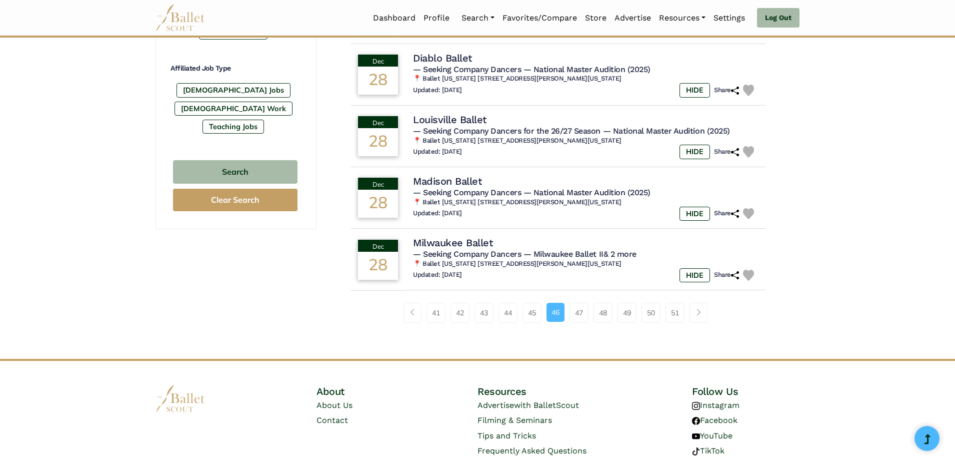
click at [578, 307] on link "47" at bounding box center [579, 313] width 19 height 20
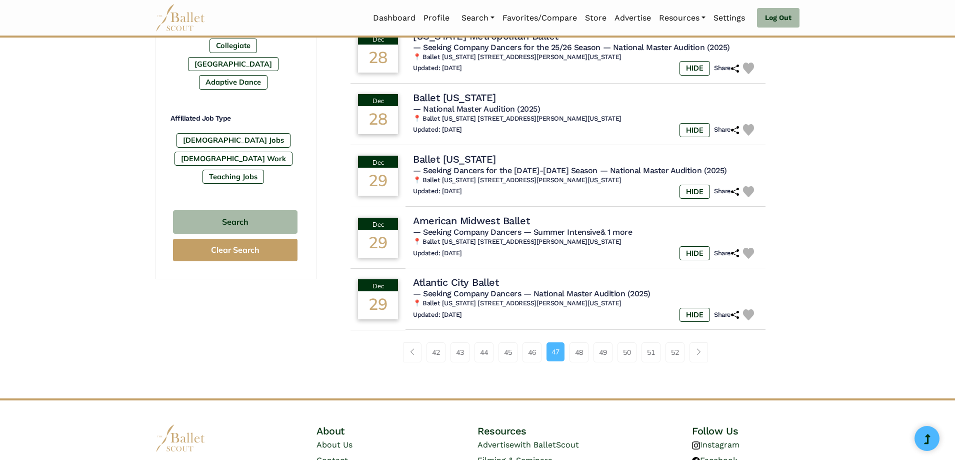
scroll to position [600, 0]
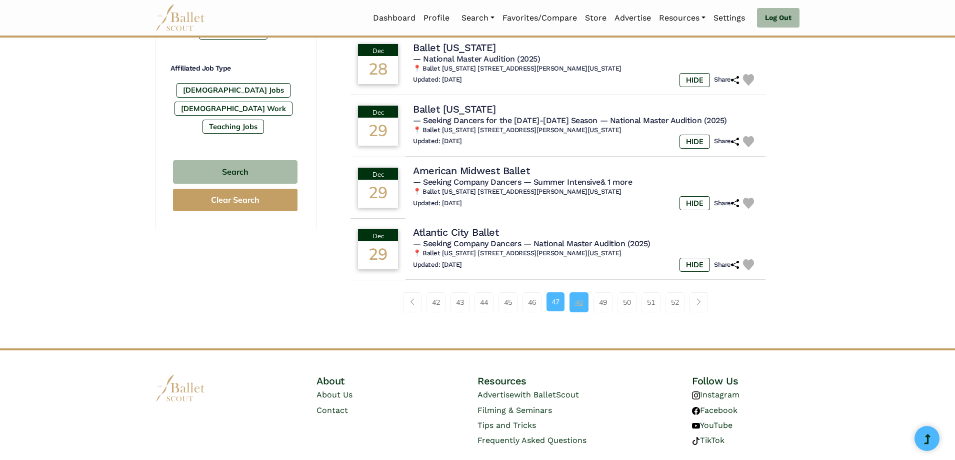
click at [578, 307] on link "48" at bounding box center [579, 302] width 19 height 20
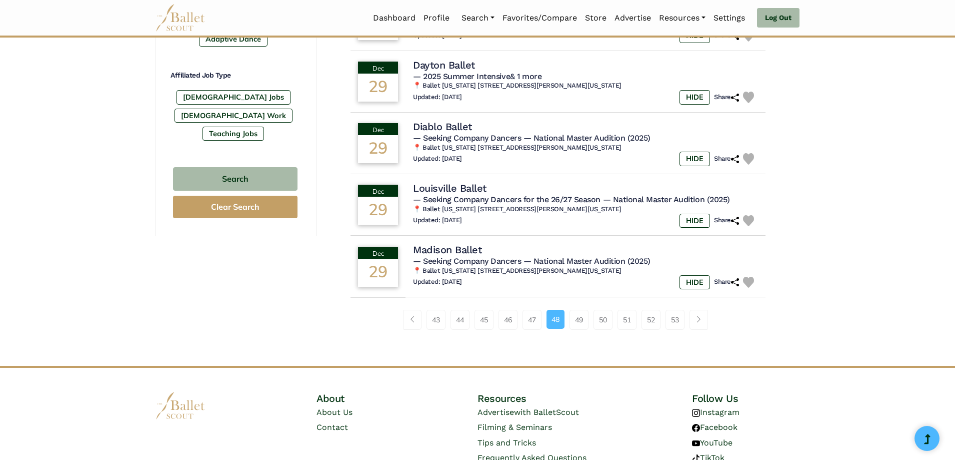
scroll to position [600, 0]
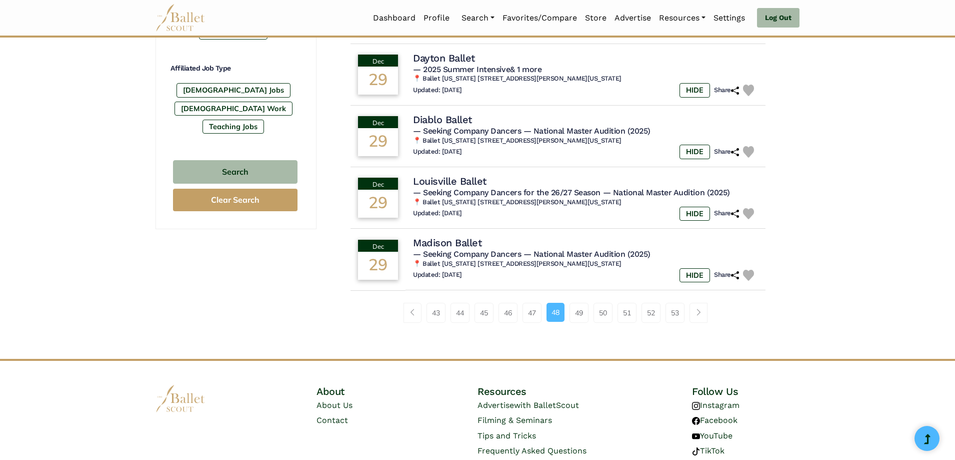
click at [578, 307] on link "49" at bounding box center [579, 313] width 19 height 20
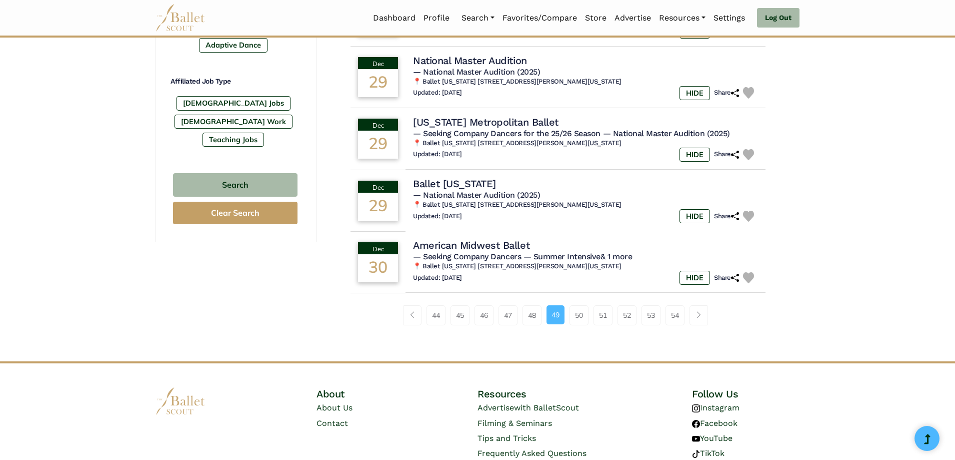
scroll to position [600, 0]
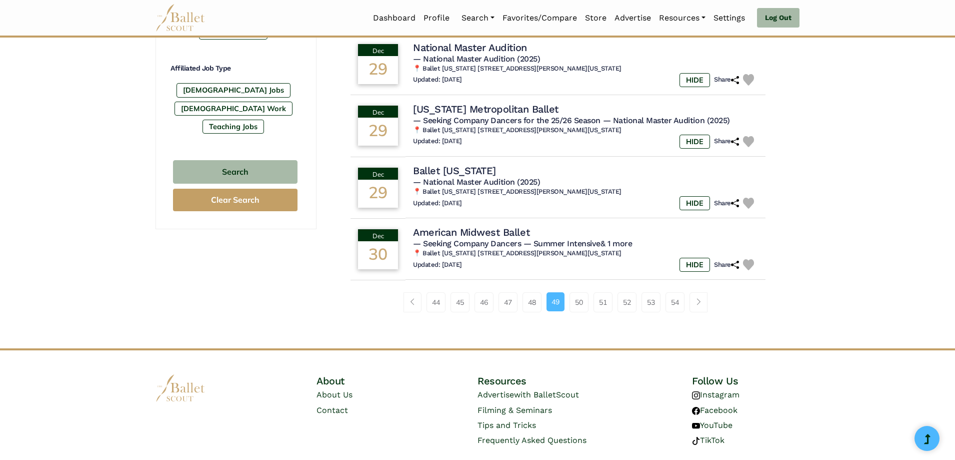
click at [578, 307] on link "50" at bounding box center [579, 302] width 19 height 20
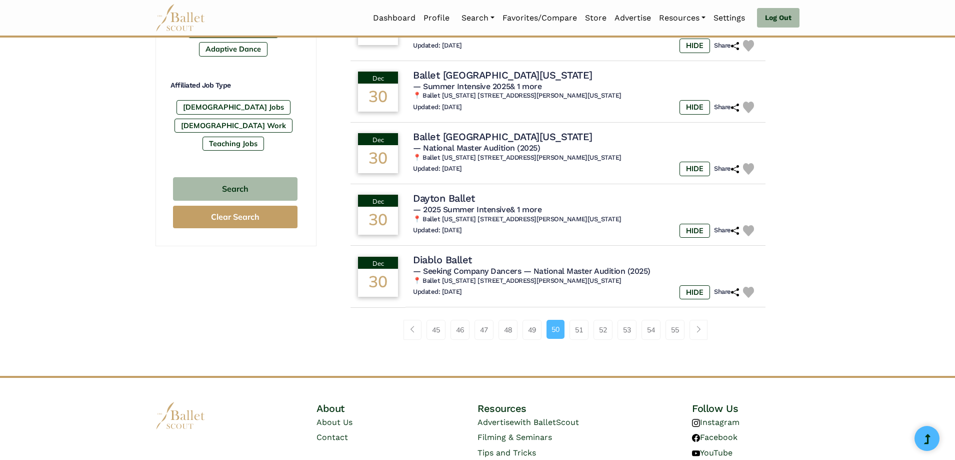
scroll to position [600, 0]
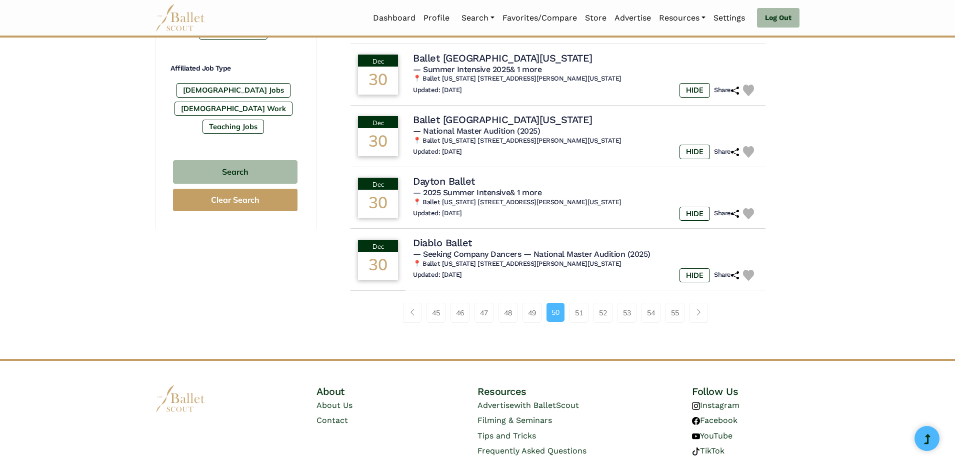
drag, startPoint x: 0, startPoint y: 0, endPoint x: 578, endPoint y: 308, distance: 654.8
click at [578, 308] on link "51" at bounding box center [579, 313] width 19 height 20
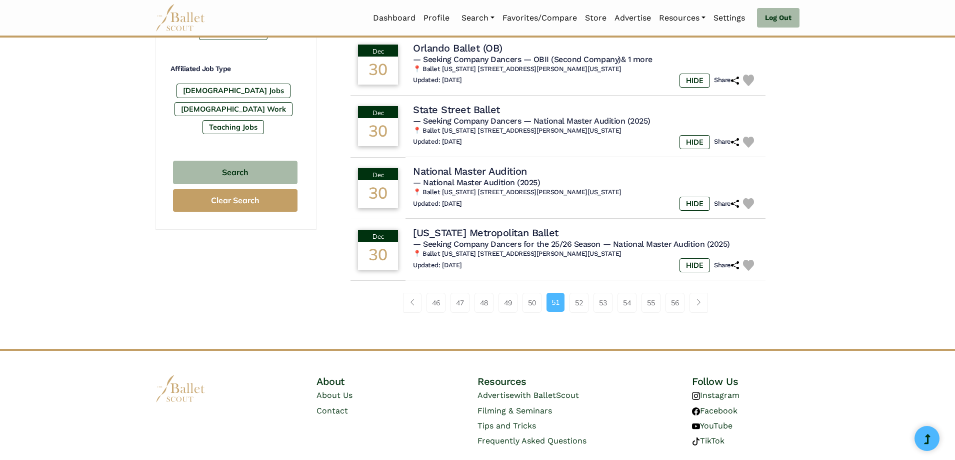
scroll to position [600, 0]
click at [578, 309] on link "52" at bounding box center [579, 302] width 19 height 20
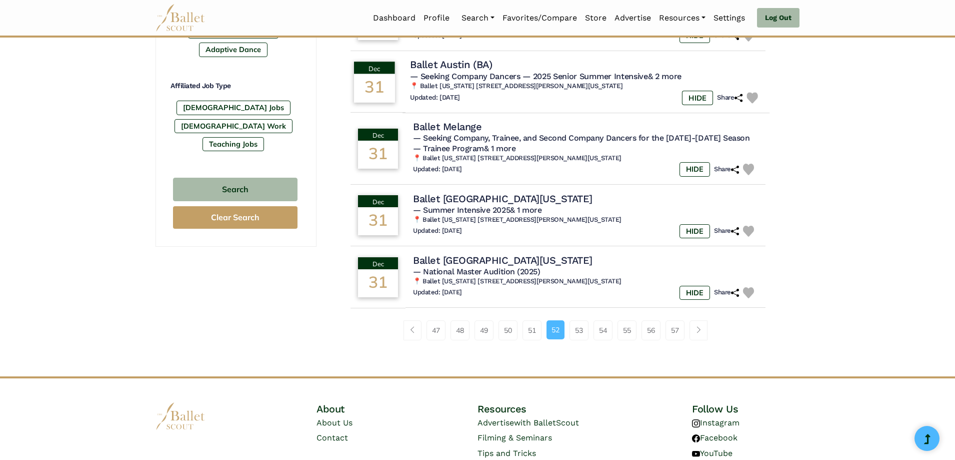
scroll to position [600, 0]
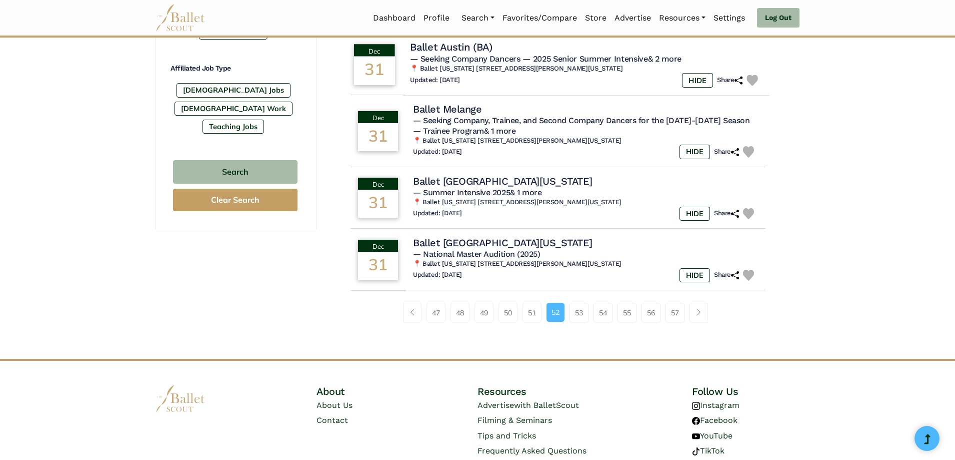
click at [578, 309] on link "53" at bounding box center [579, 313] width 19 height 20
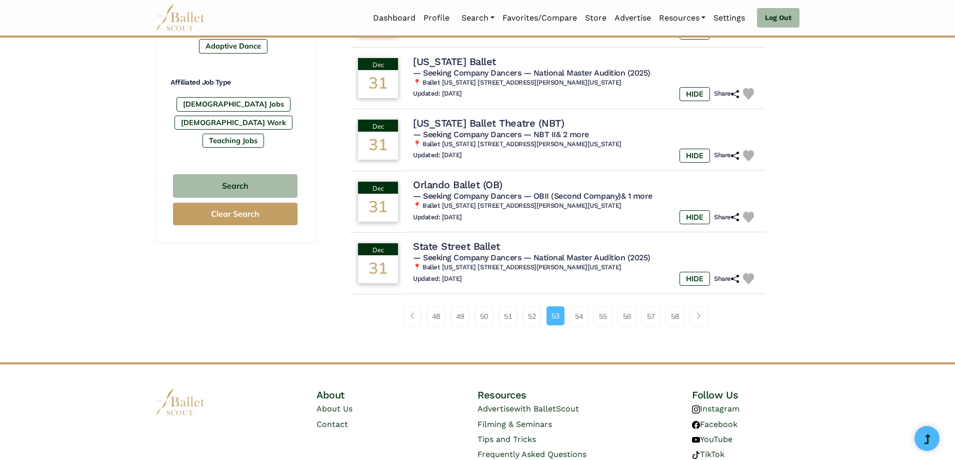
scroll to position [600, 0]
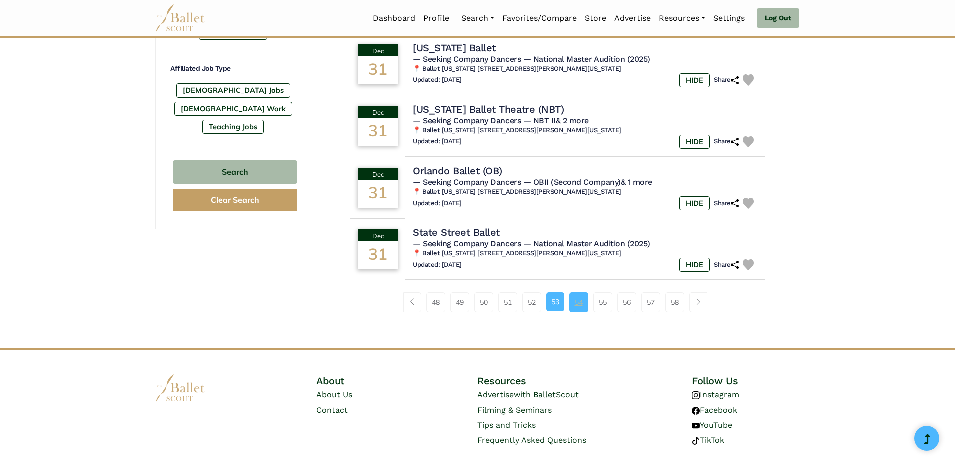
click at [580, 307] on link "54" at bounding box center [579, 302] width 19 height 20
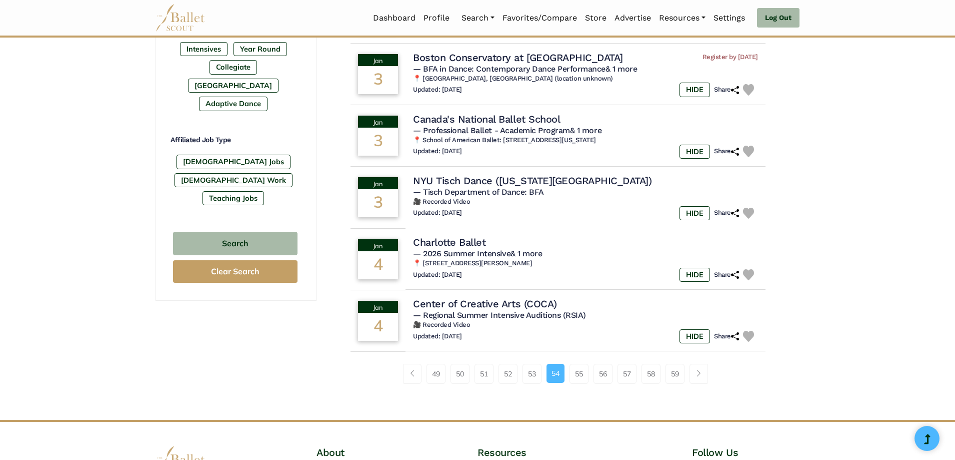
scroll to position [550, 0]
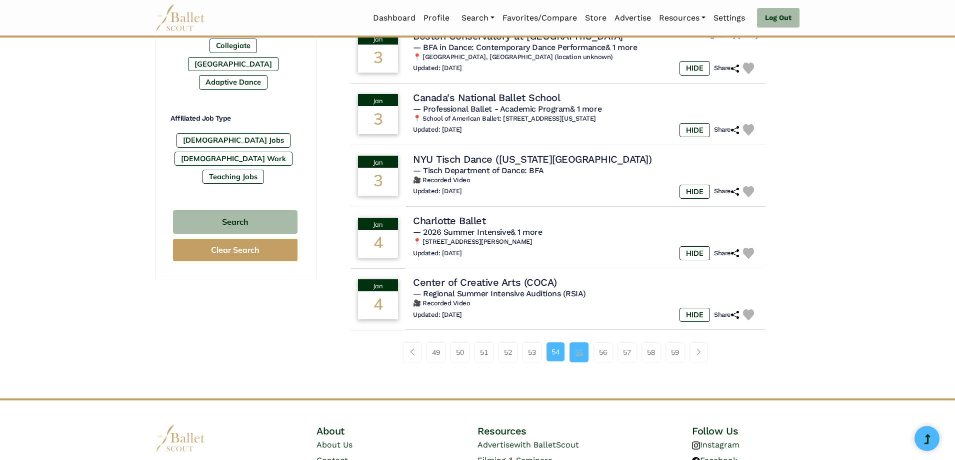
click at [578, 351] on link "55" at bounding box center [579, 352] width 19 height 20
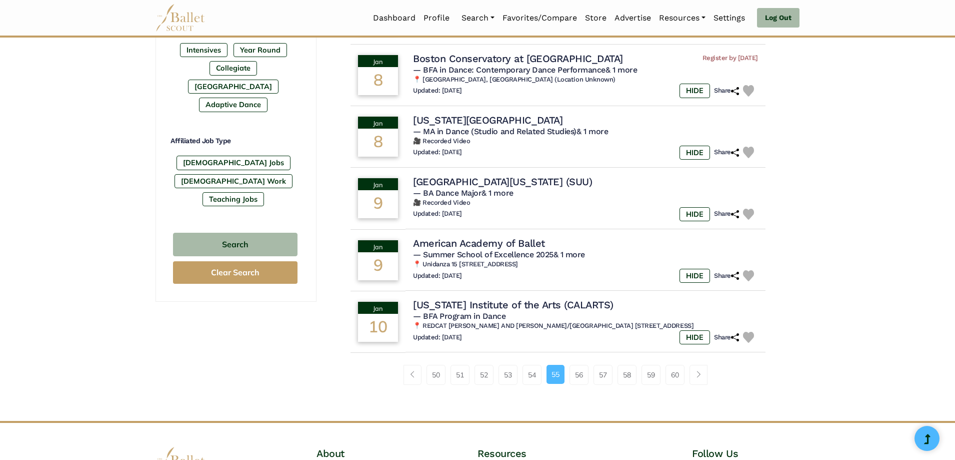
scroll to position [550, 0]
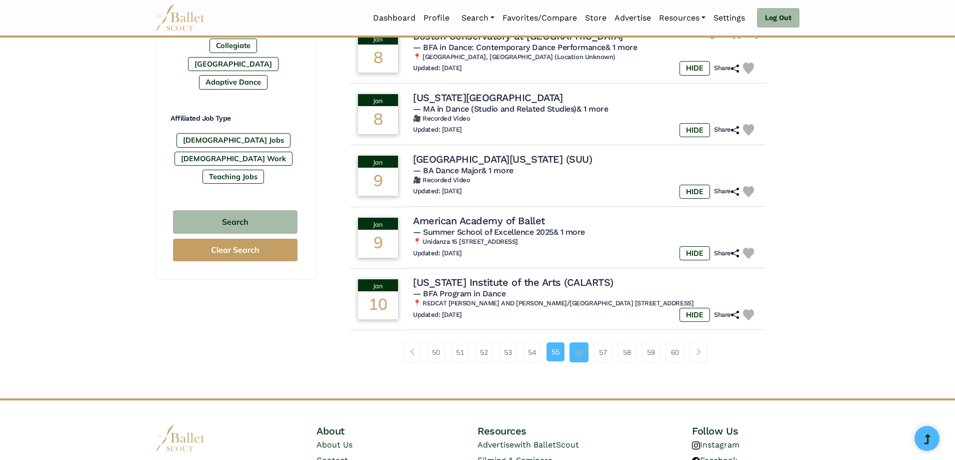
click at [582, 356] on link "56" at bounding box center [579, 352] width 19 height 20
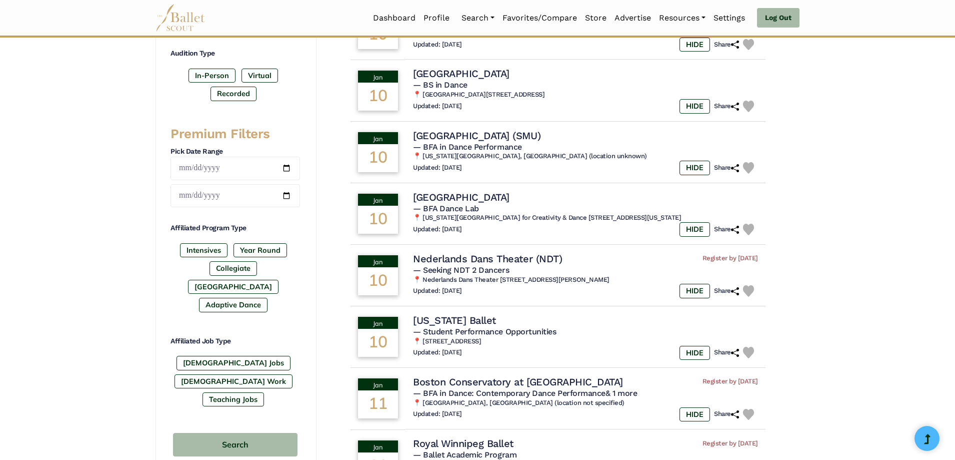
scroll to position [350, 0]
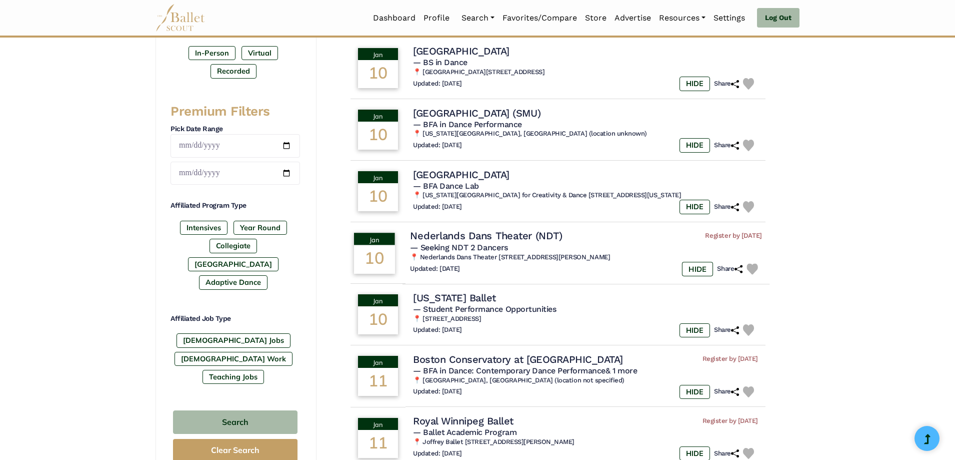
click at [530, 234] on h4 "Nederlands Dans Theater (NDT)" at bounding box center [486, 236] width 152 height 14
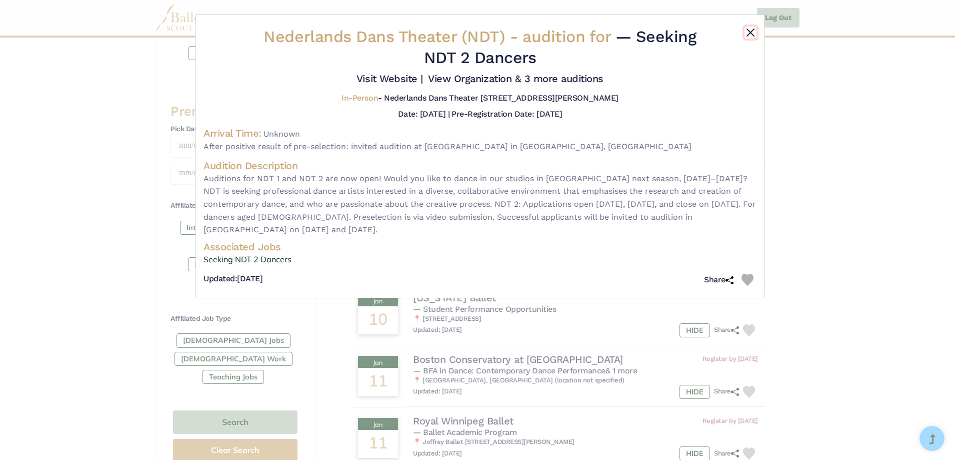
click at [753, 33] on button "Close" at bounding box center [751, 33] width 12 height 12
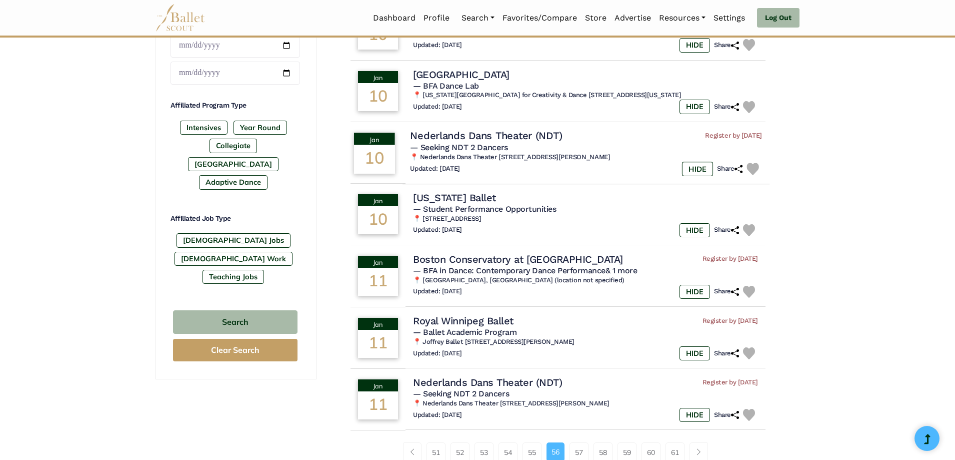
scroll to position [500, 0]
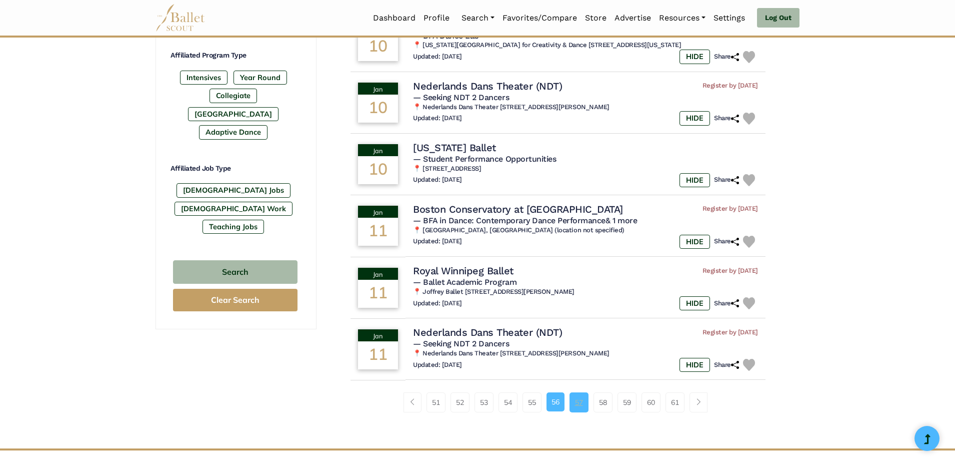
click at [582, 402] on link "57" at bounding box center [579, 402] width 19 height 20
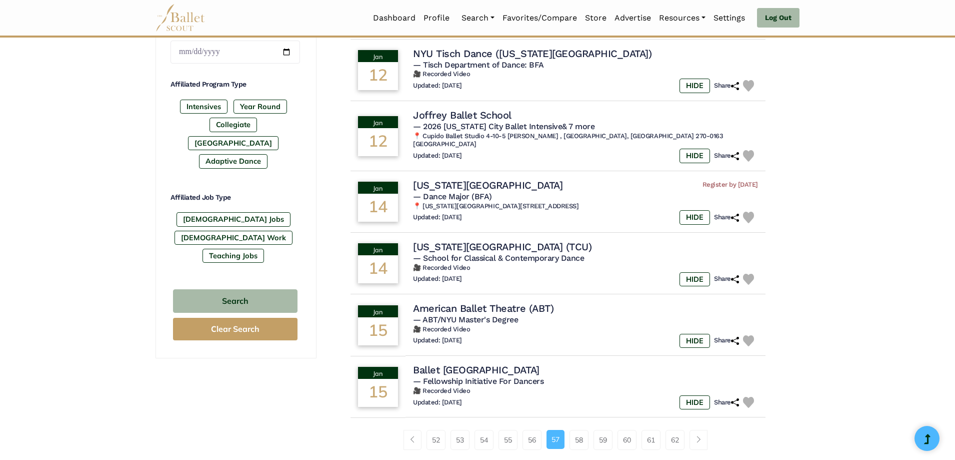
scroll to position [500, 0]
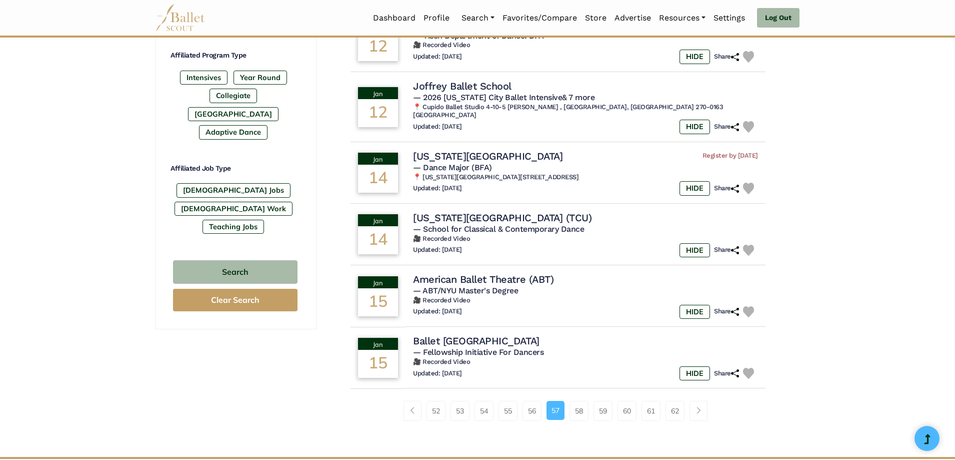
click at [582, 402] on link "58" at bounding box center [579, 411] width 19 height 20
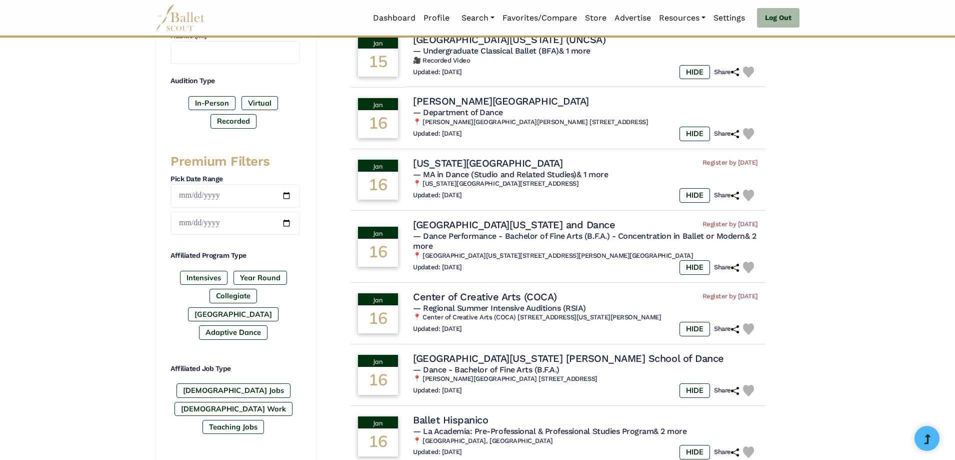
scroll to position [350, 0]
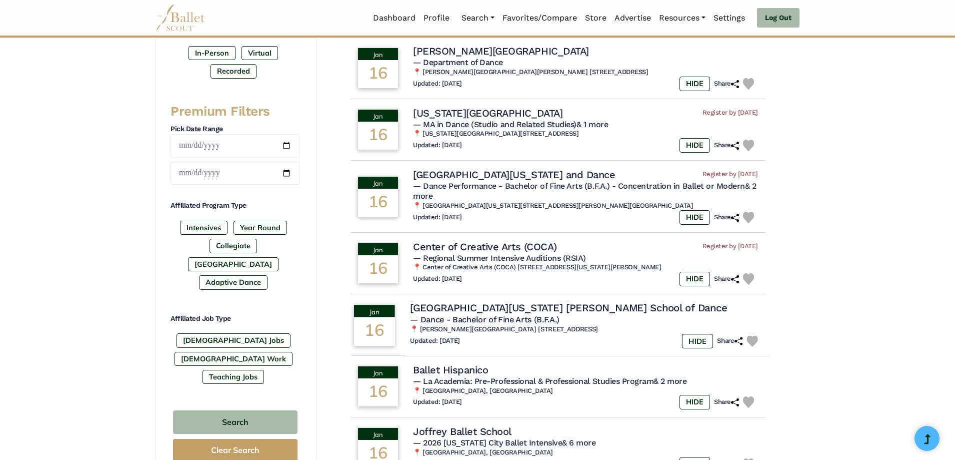
click at [752, 339] on img at bounding box center [753, 341] width 12 height 12
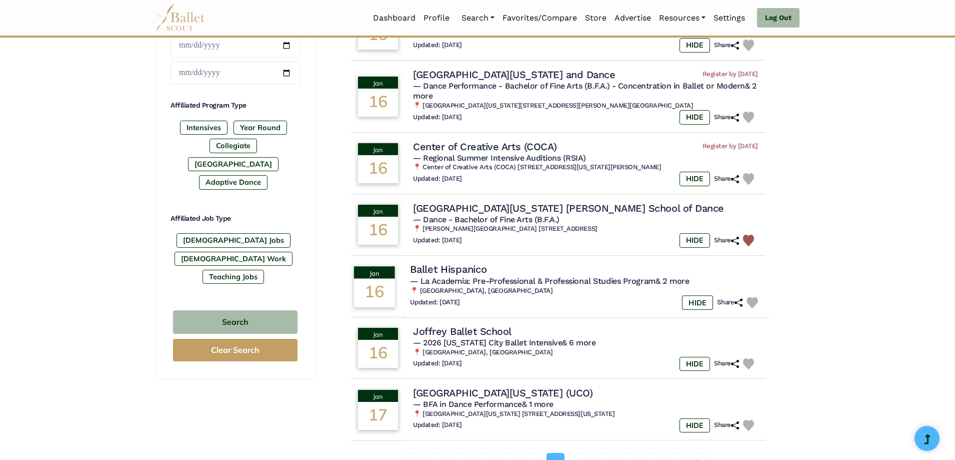
scroll to position [500, 0]
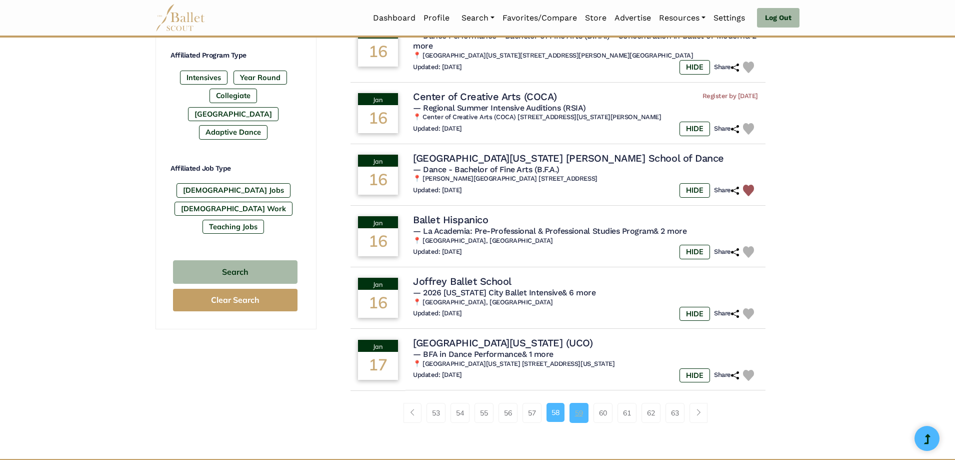
click at [583, 416] on link "59" at bounding box center [579, 413] width 19 height 20
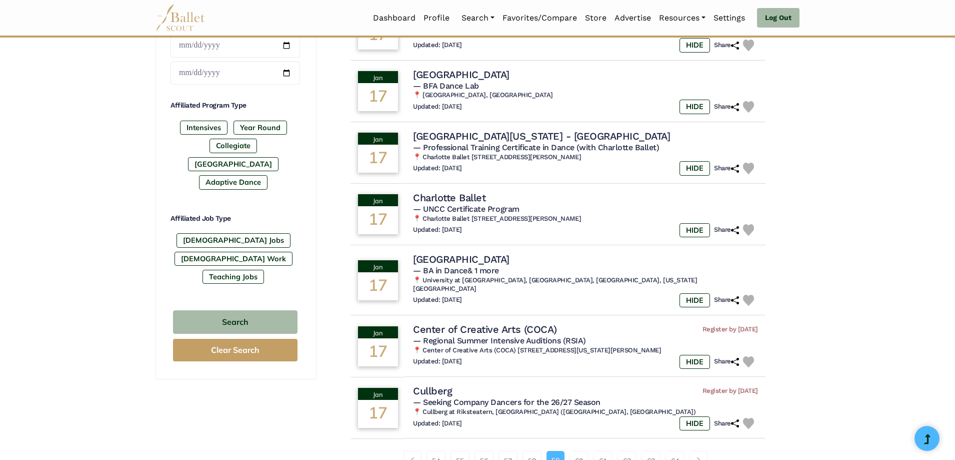
scroll to position [500, 0]
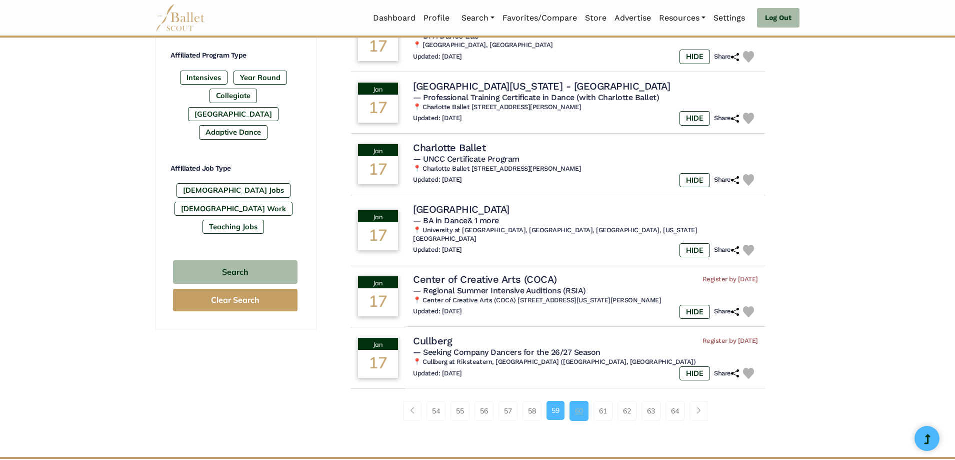
click at [581, 403] on link "60" at bounding box center [579, 411] width 19 height 20
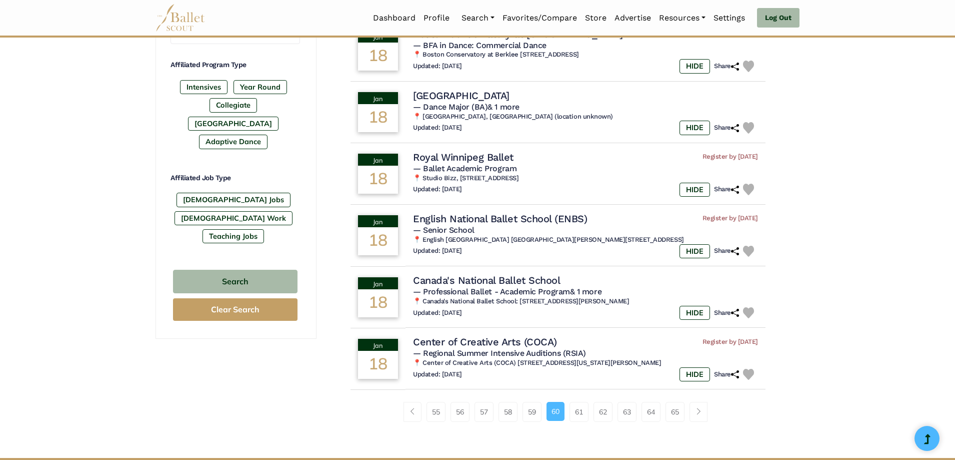
scroll to position [500, 0]
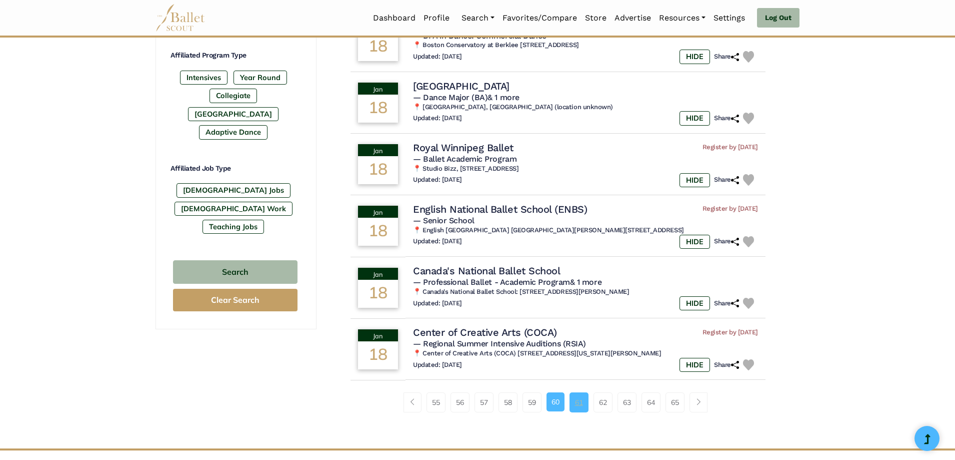
drag, startPoint x: 0, startPoint y: 0, endPoint x: 581, endPoint y: 404, distance: 707.3
click at [581, 403] on link "61" at bounding box center [579, 402] width 19 height 20
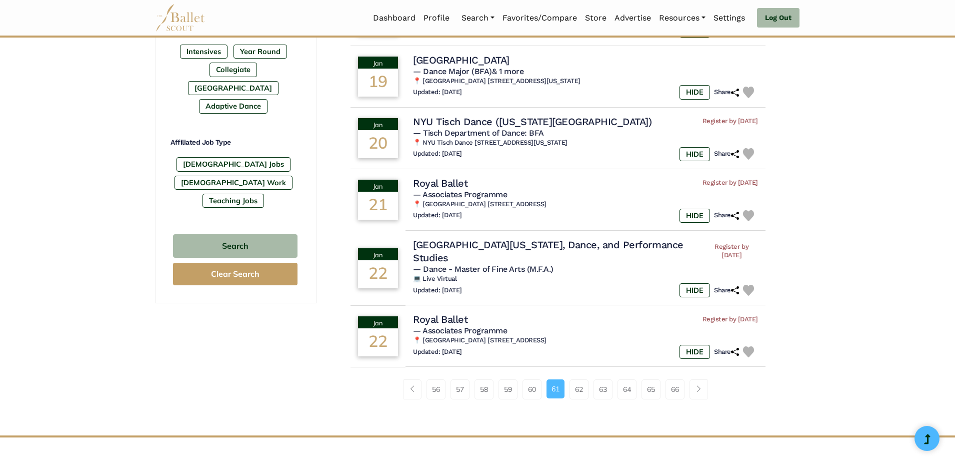
scroll to position [550, 0]
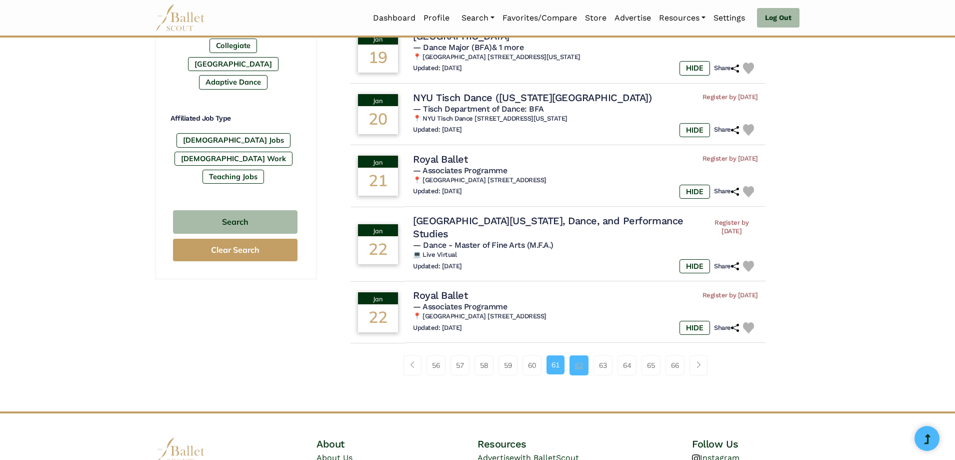
click at [581, 369] on link "62" at bounding box center [579, 365] width 19 height 20
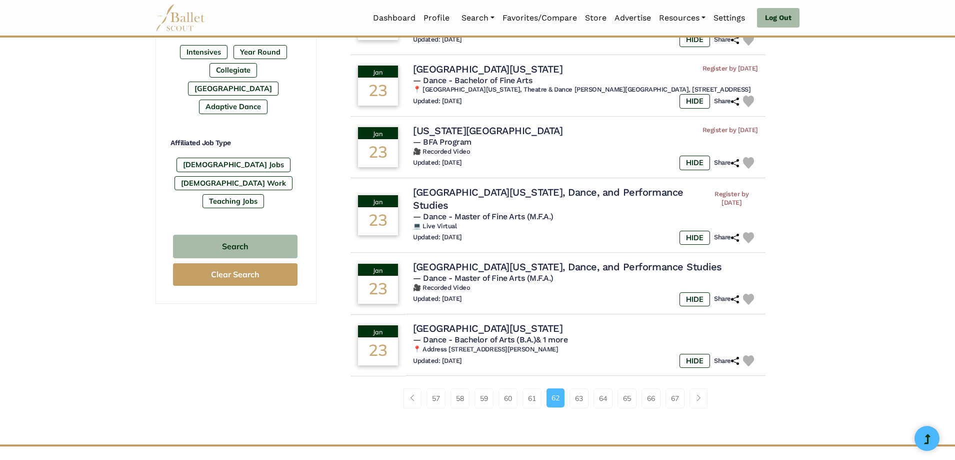
scroll to position [550, 0]
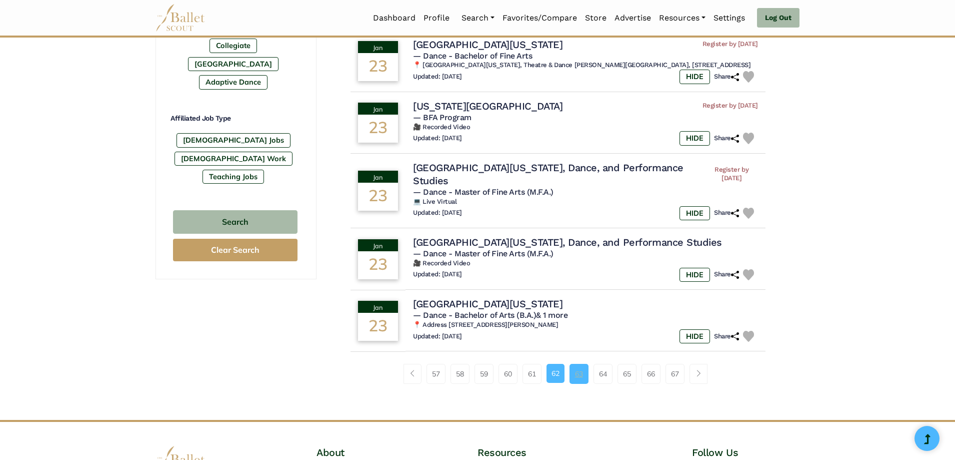
click at [581, 382] on link "63" at bounding box center [579, 374] width 19 height 20
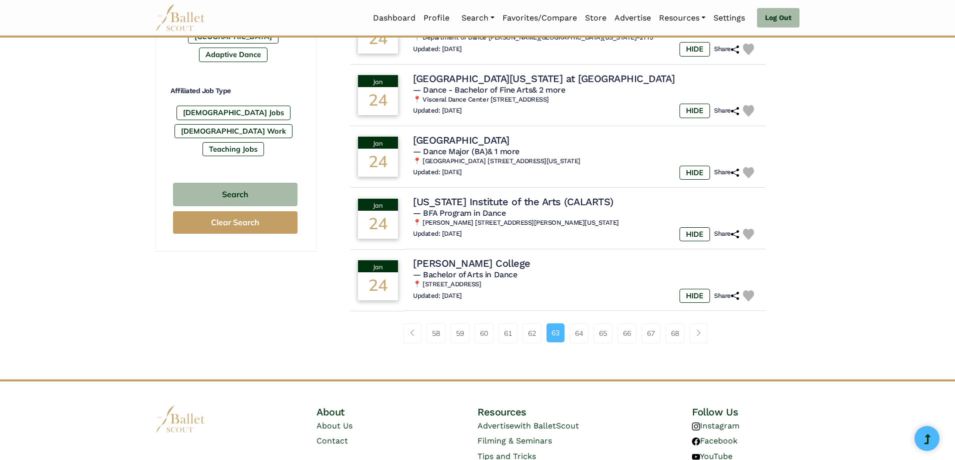
scroll to position [600, 0]
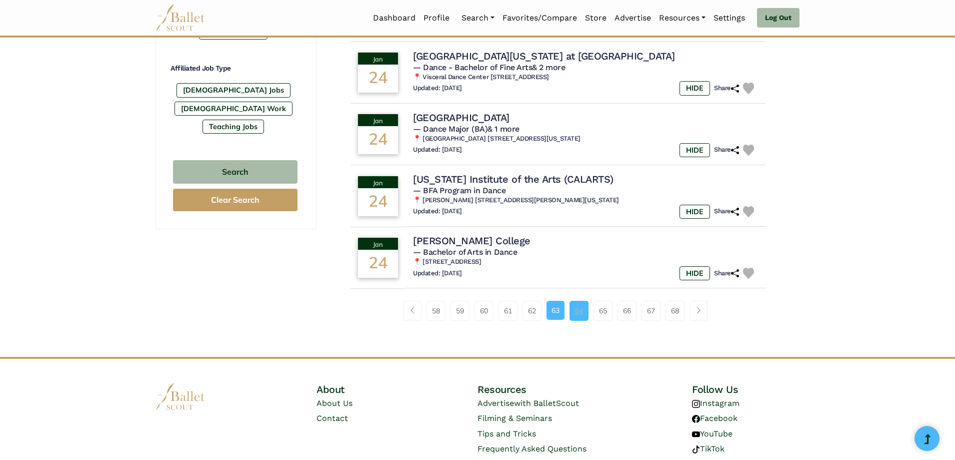
click at [577, 308] on link "64" at bounding box center [579, 311] width 19 height 20
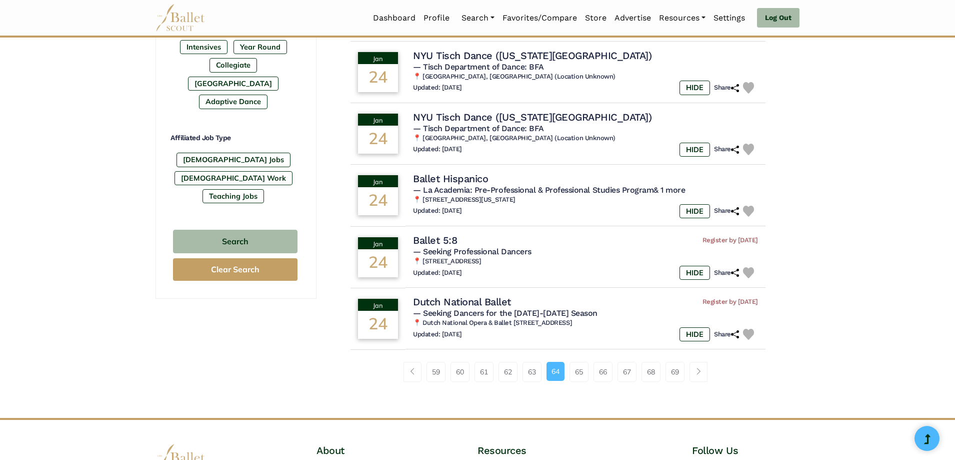
scroll to position [550, 0]
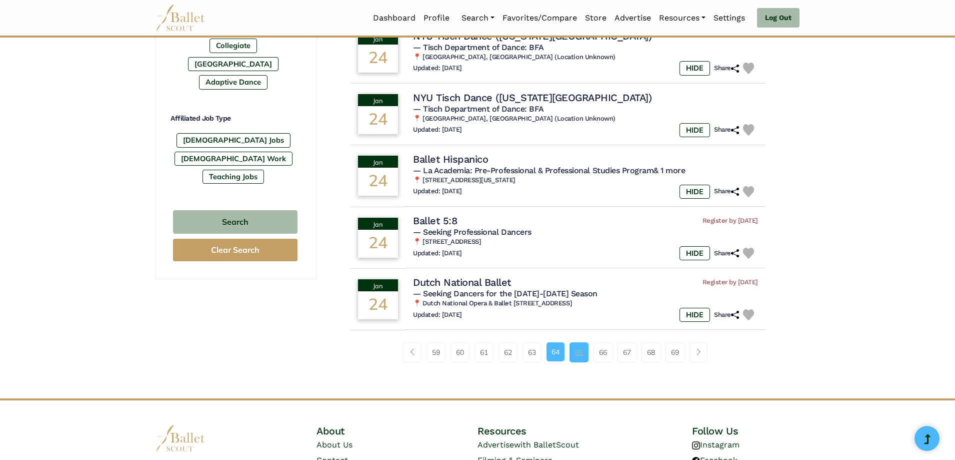
click at [583, 351] on link "65" at bounding box center [579, 352] width 19 height 20
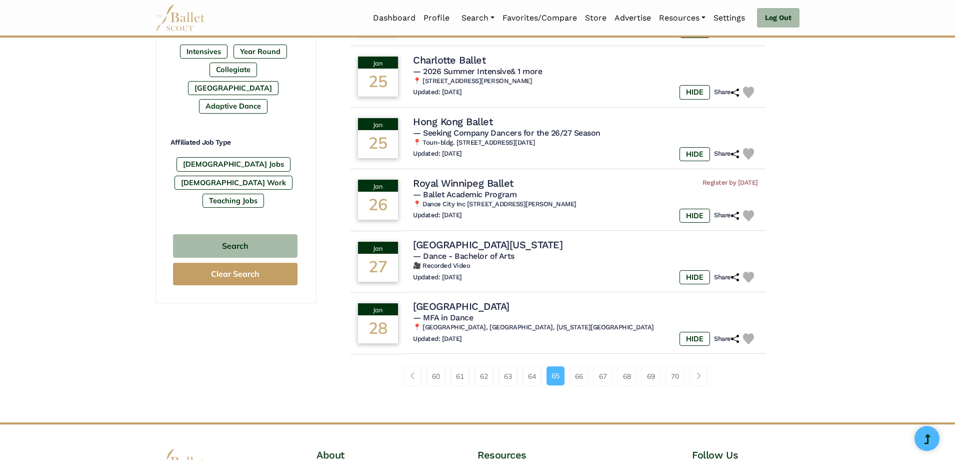
scroll to position [550, 0]
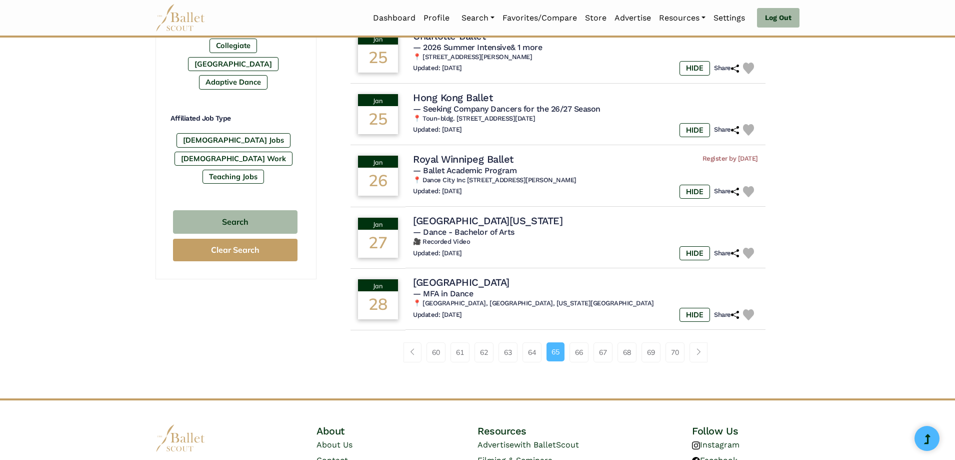
click at [582, 351] on link "66" at bounding box center [579, 352] width 19 height 20
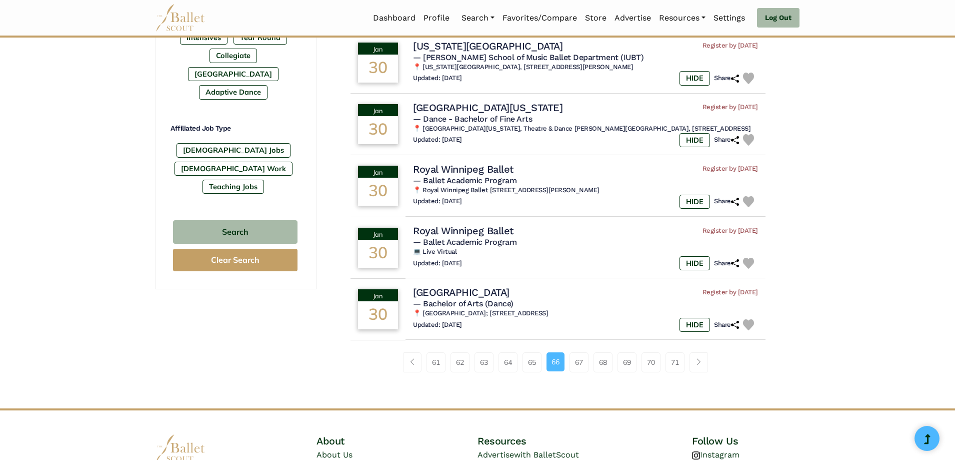
scroll to position [550, 0]
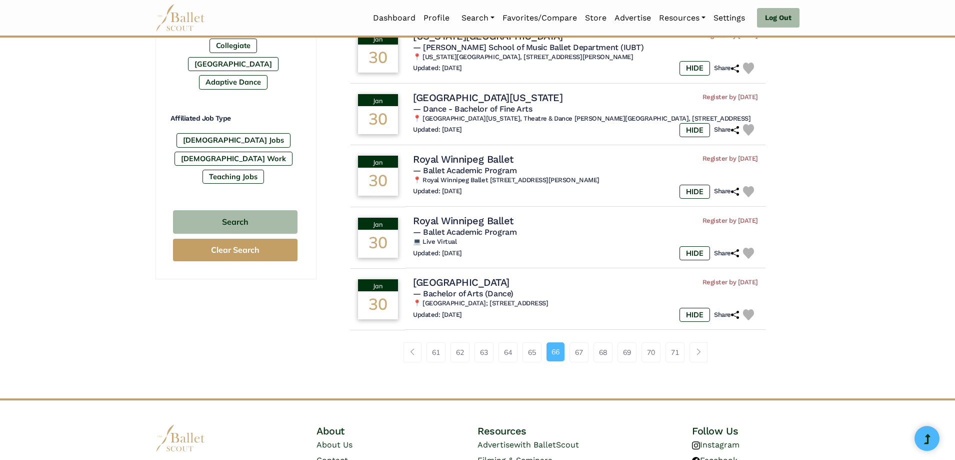
click at [582, 351] on link "67" at bounding box center [579, 352] width 19 height 20
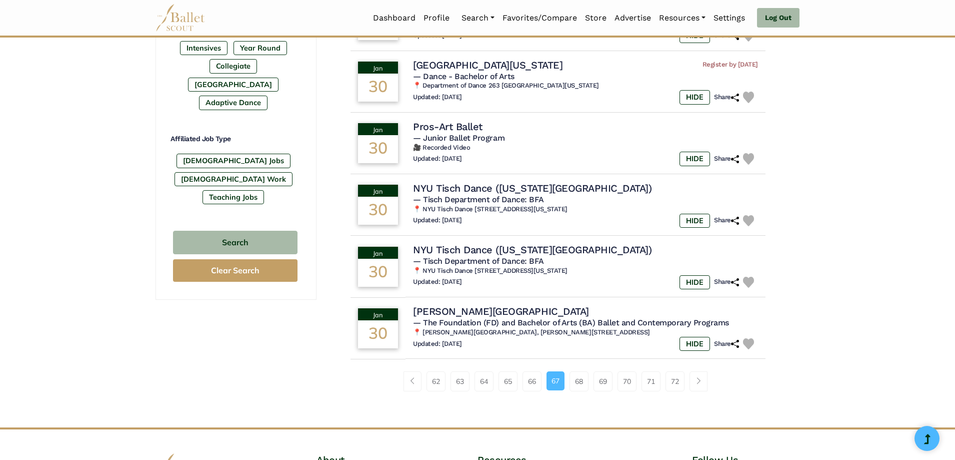
scroll to position [550, 0]
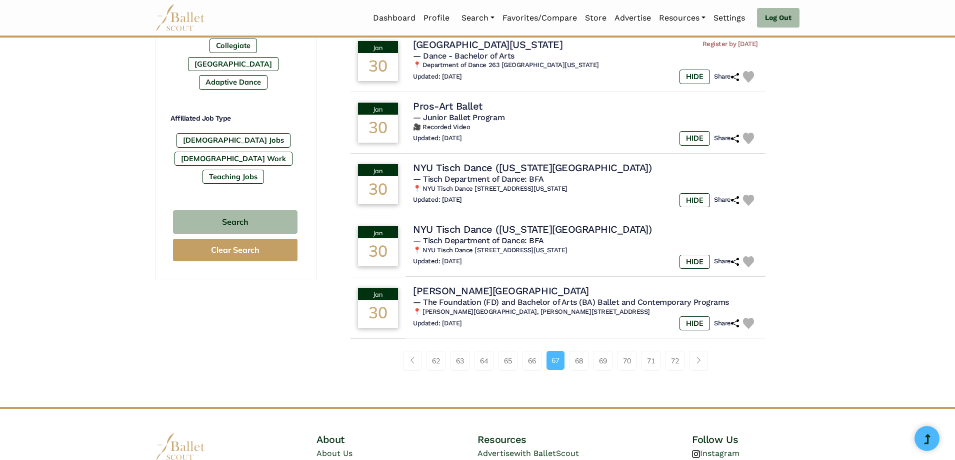
click at [582, 351] on link "68" at bounding box center [579, 361] width 19 height 20
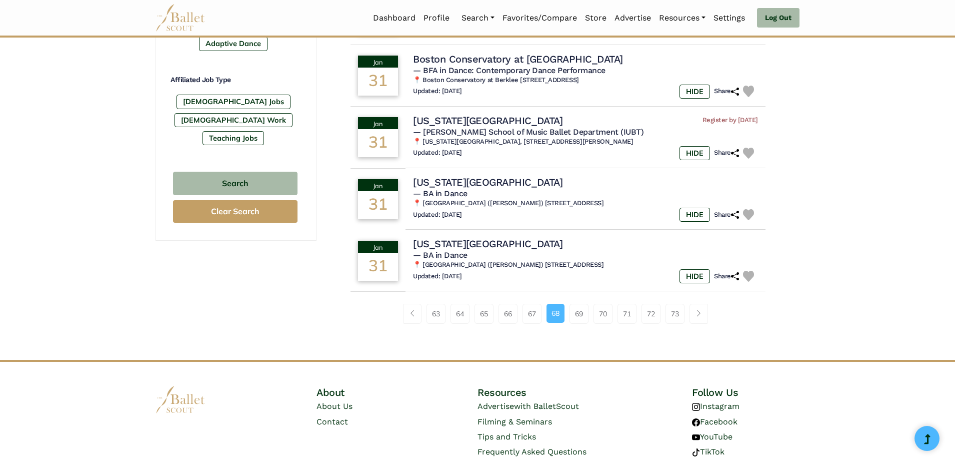
scroll to position [600, 0]
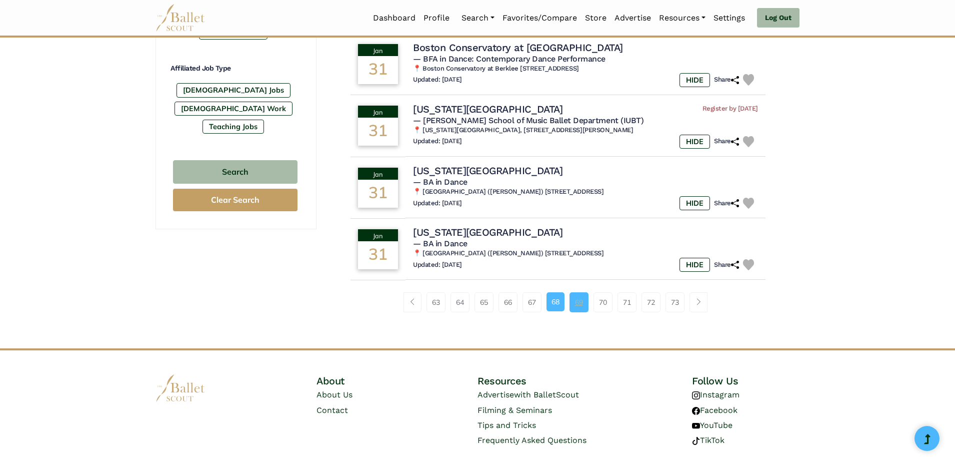
click at [583, 298] on link "69" at bounding box center [579, 302] width 19 height 20
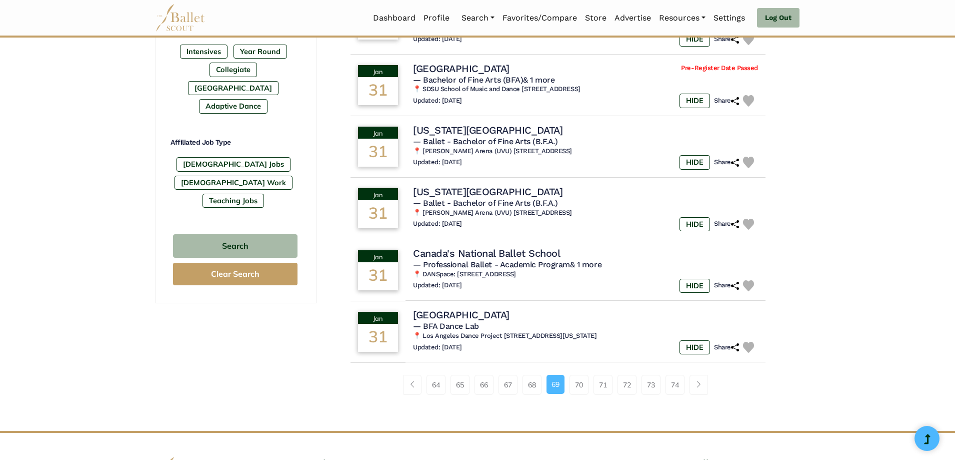
scroll to position [550, 0]
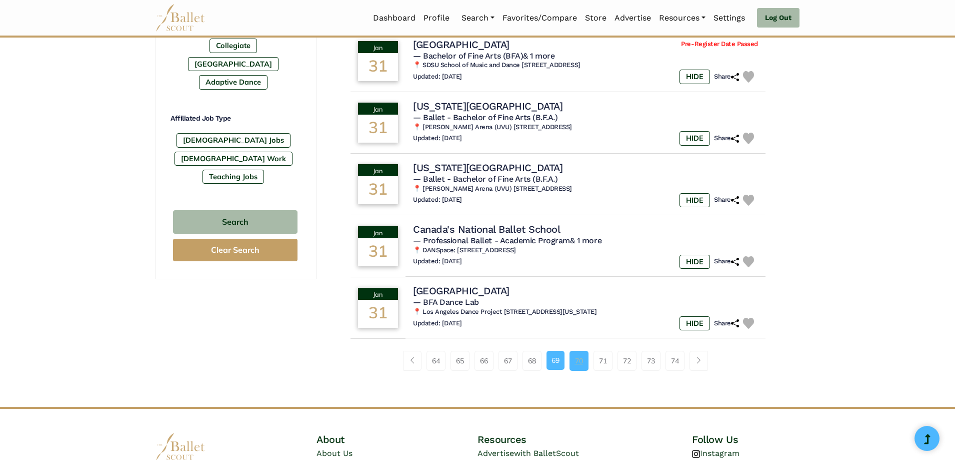
click at [575, 351] on link "70" at bounding box center [579, 361] width 19 height 20
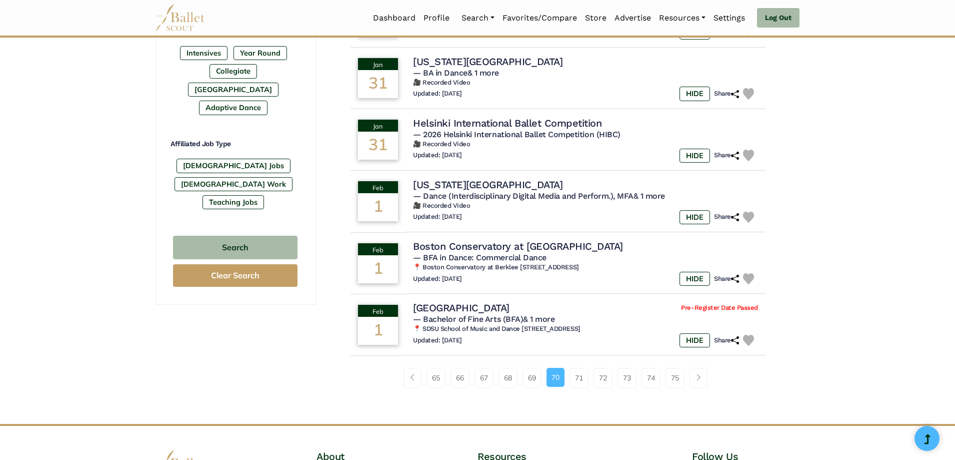
scroll to position [550, 0]
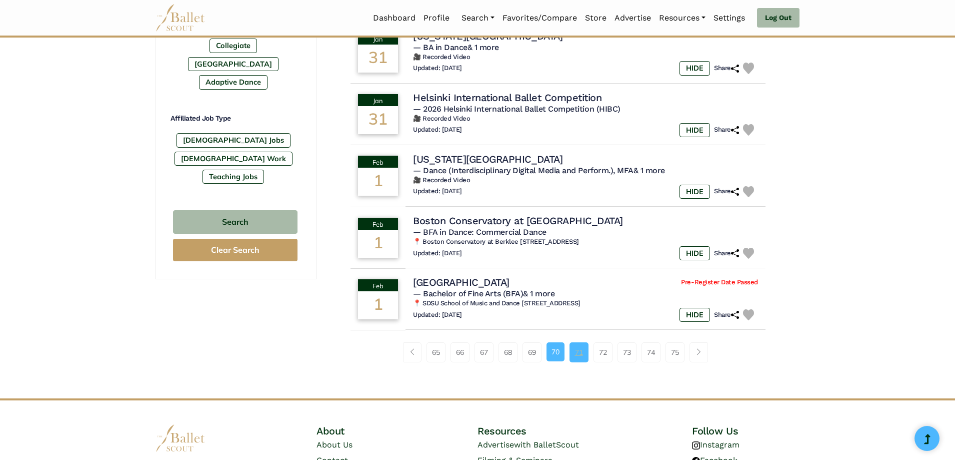
click at [577, 347] on link "71" at bounding box center [579, 352] width 19 height 20
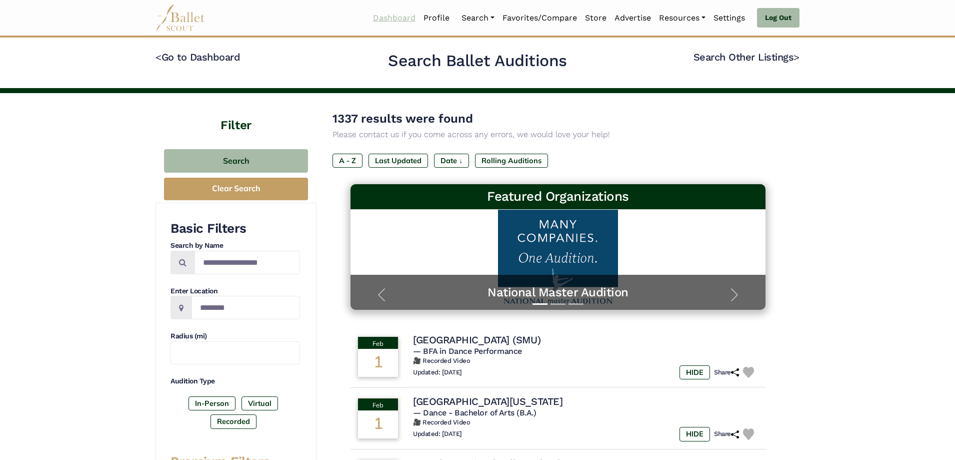
click at [394, 18] on link "Dashboard" at bounding box center [394, 18] width 51 height 21
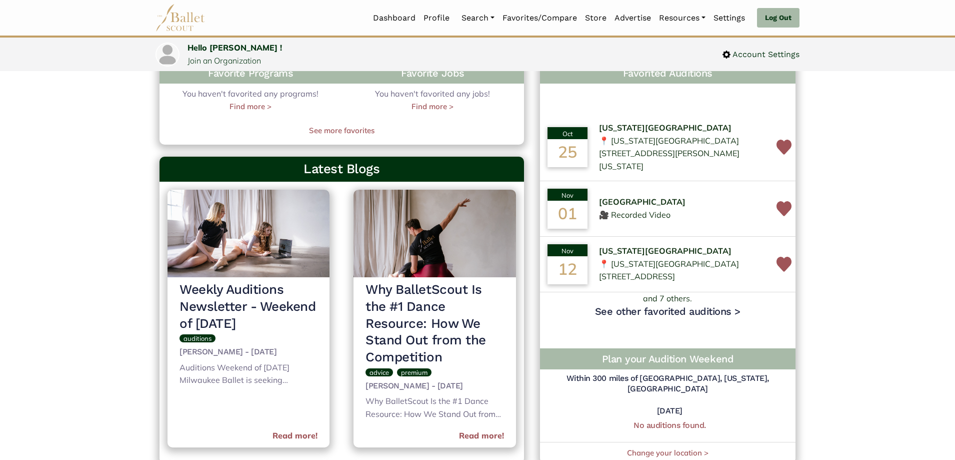
scroll to position [350, 0]
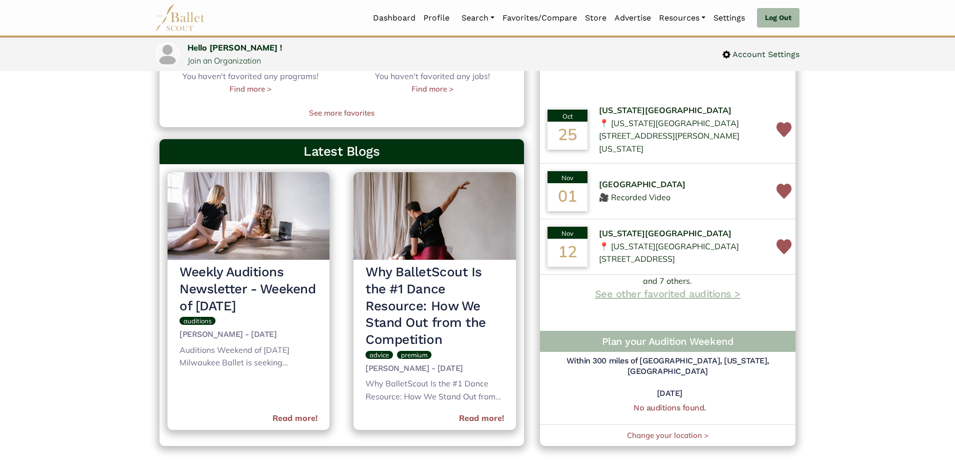
click at [667, 300] on link "See other favorited auditions >" at bounding box center [668, 294] width 146 height 12
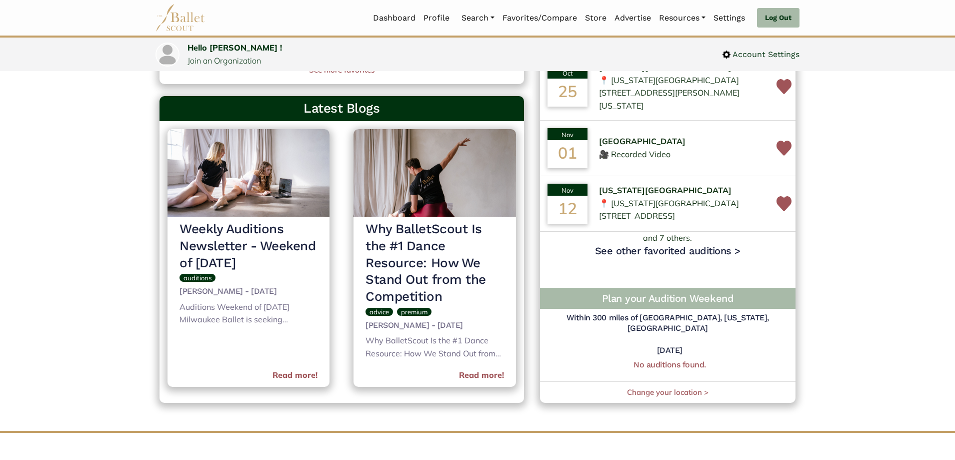
scroll to position [250, 0]
